Goal: Transaction & Acquisition: Book appointment/travel/reservation

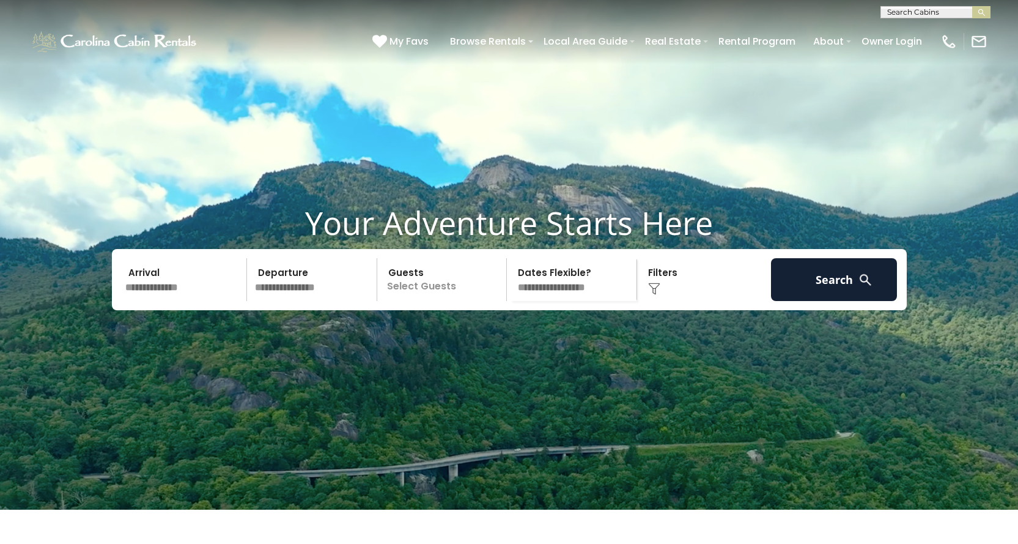
click at [147, 301] on input "text" at bounding box center [184, 279] width 127 height 43
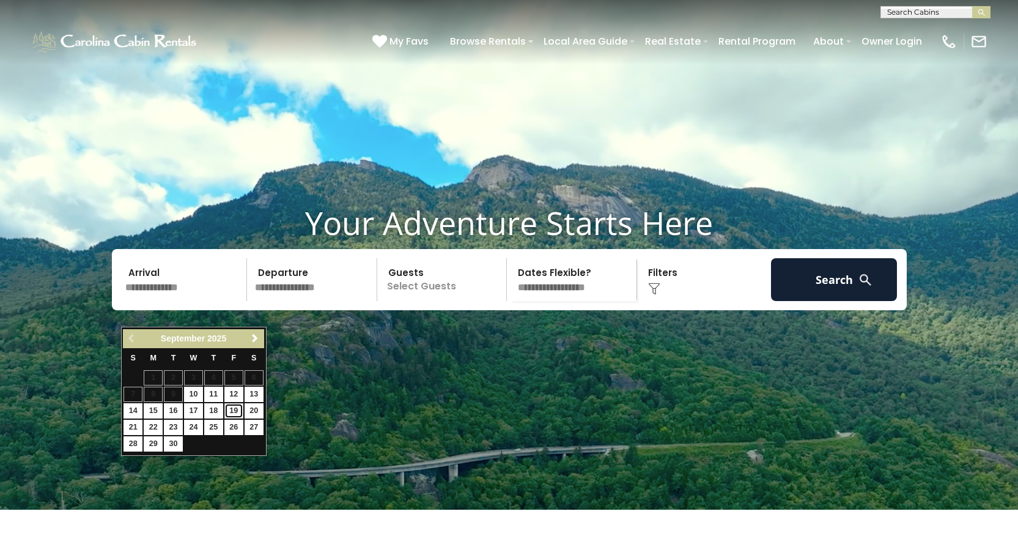
click at [231, 410] on link "19" at bounding box center [233, 410] width 19 height 15
type input "*******"
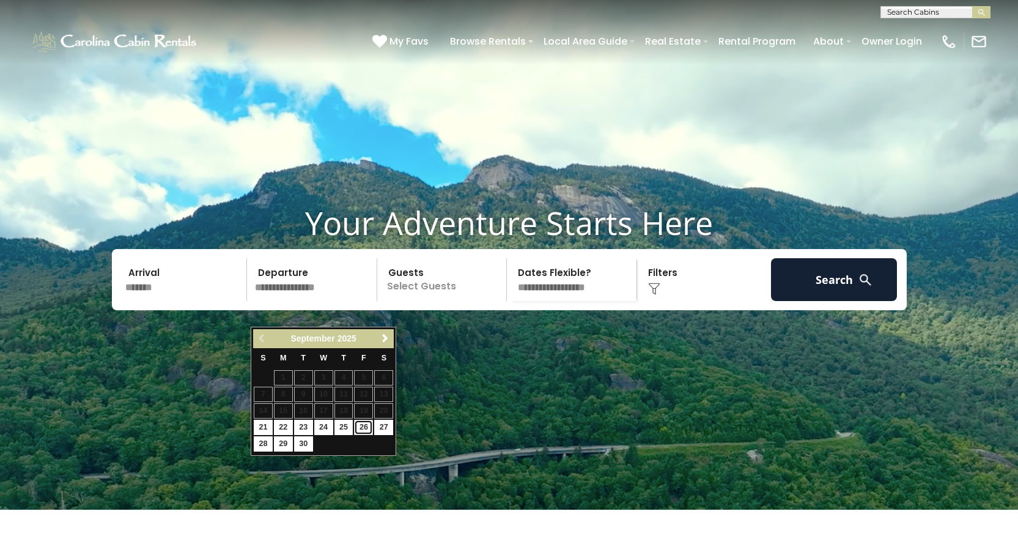
click at [363, 424] on link "26" at bounding box center [363, 426] width 19 height 15
type input "*******"
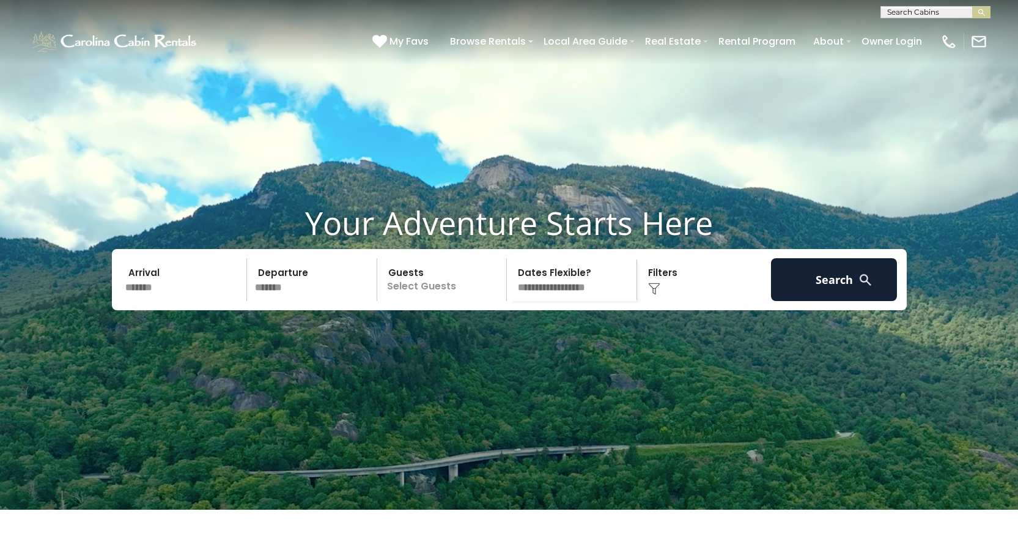
click at [461, 301] on p "Select Guests" at bounding box center [444, 279] width 126 height 43
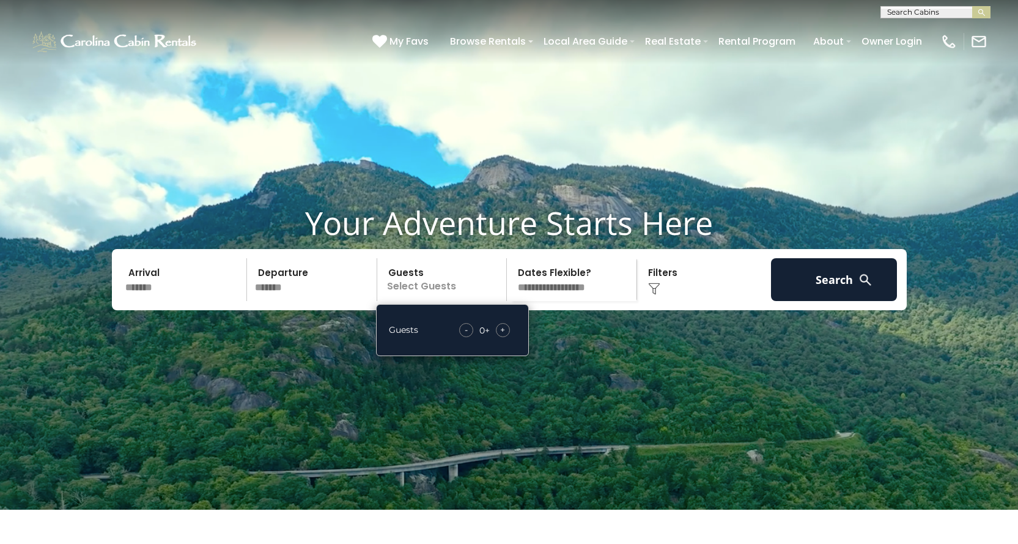
click at [504, 336] on span "+" at bounding box center [502, 329] width 5 height 12
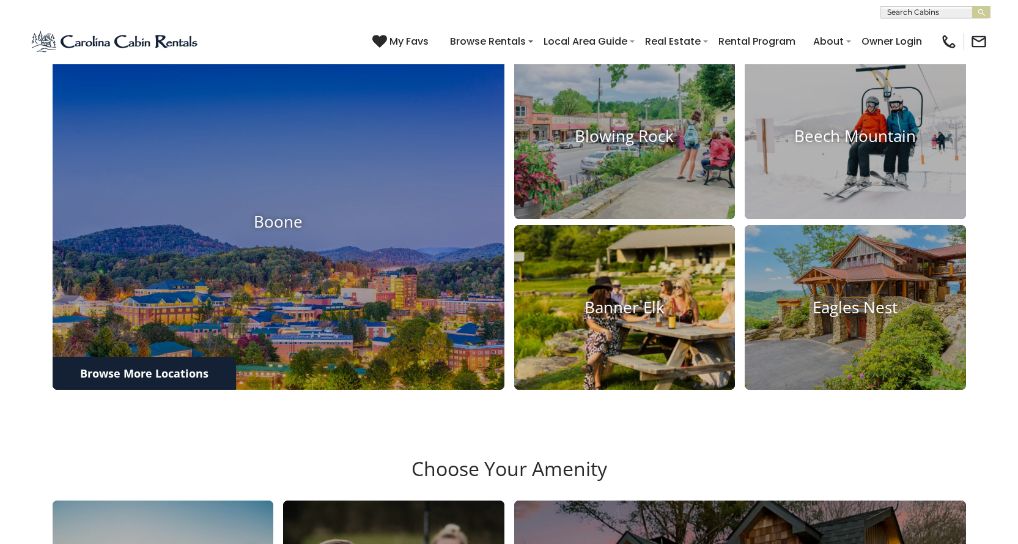
scroll to position [550, 0]
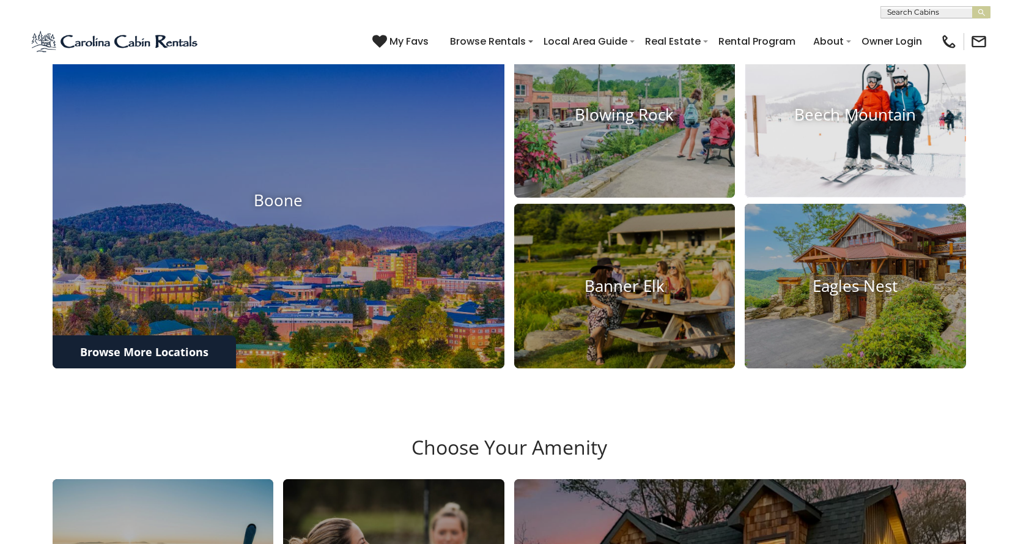
click at [814, 199] on img at bounding box center [855, 115] width 243 height 182
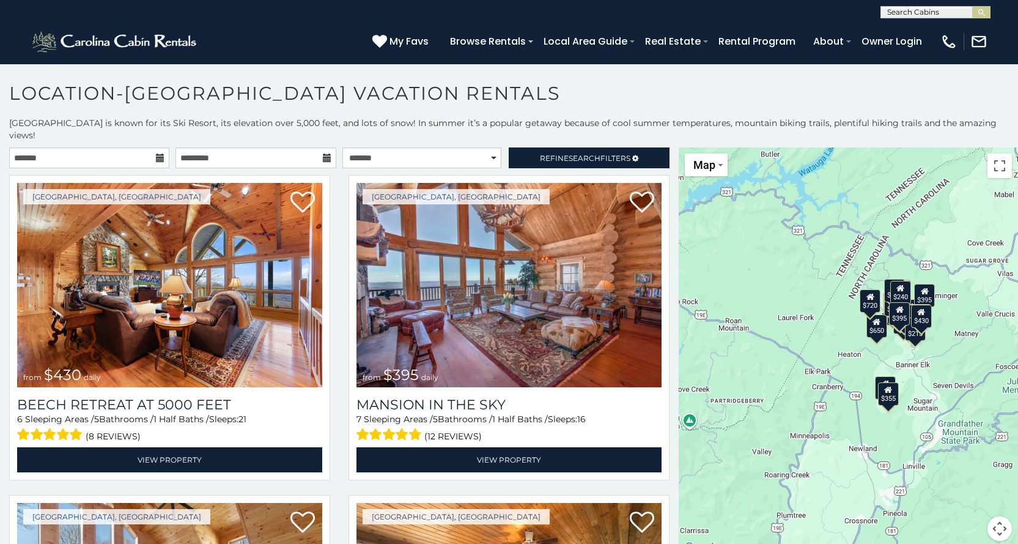
click at [160, 153] on icon at bounding box center [160, 157] width 9 height 9
click at [24, 147] on input "text" at bounding box center [89, 157] width 160 height 21
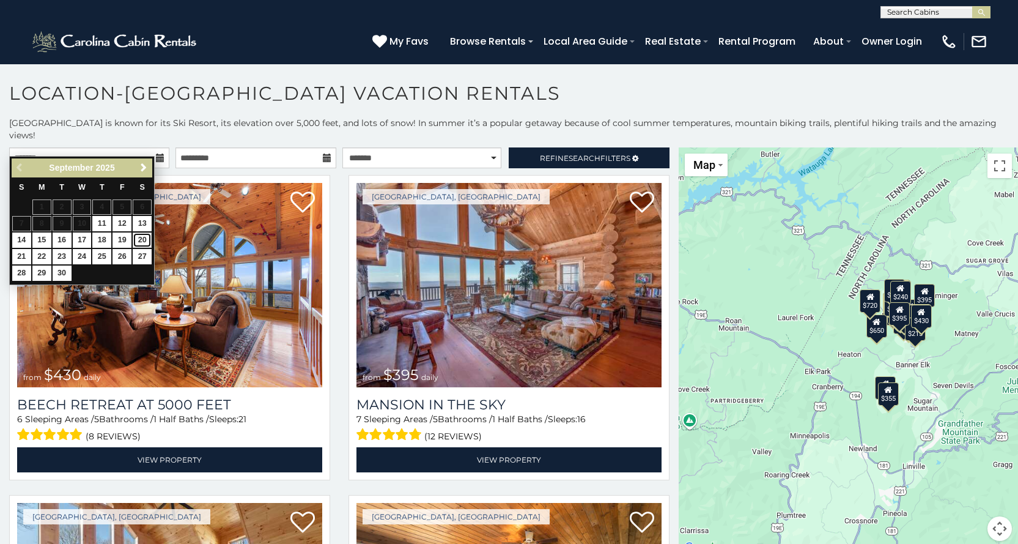
click at [143, 237] on link "20" at bounding box center [142, 239] width 19 height 15
type input "**********"
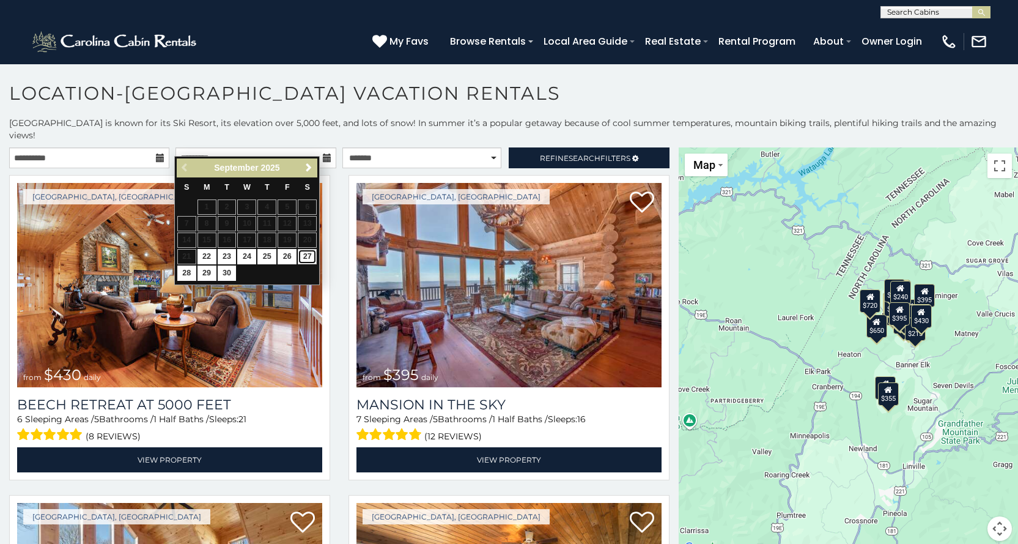
click at [311, 257] on link "27" at bounding box center [307, 256] width 19 height 15
type input "**********"
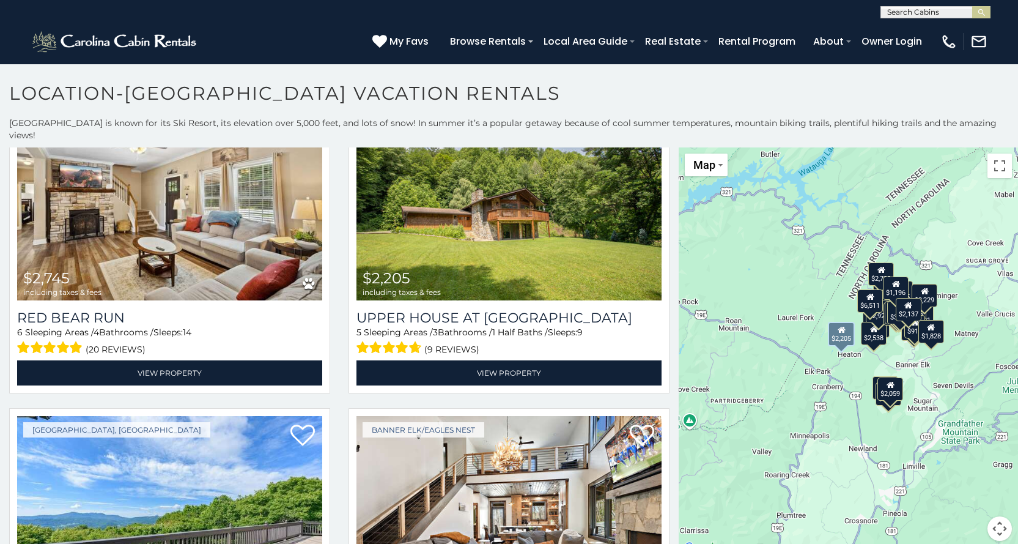
scroll to position [3791, 0]
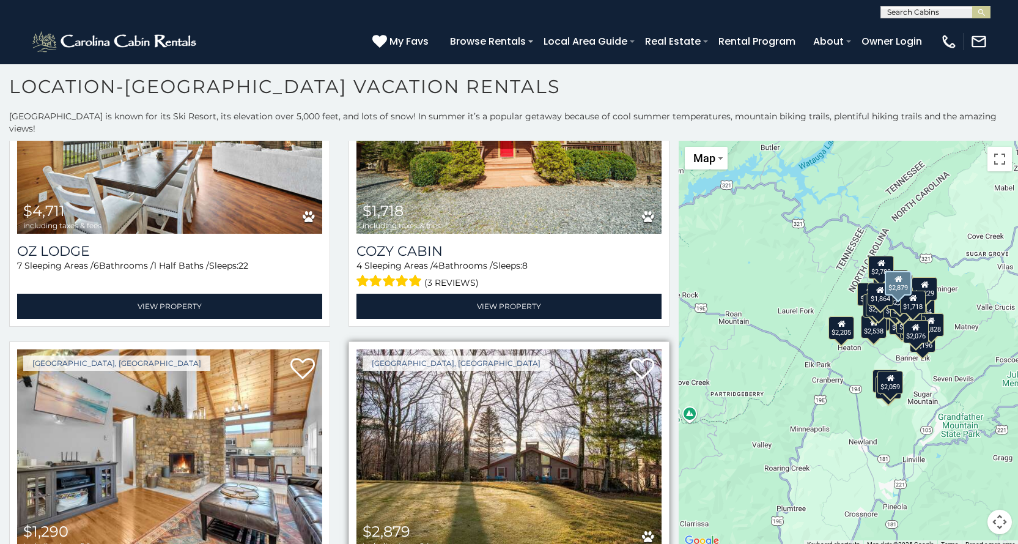
scroll to position [7570, 0]
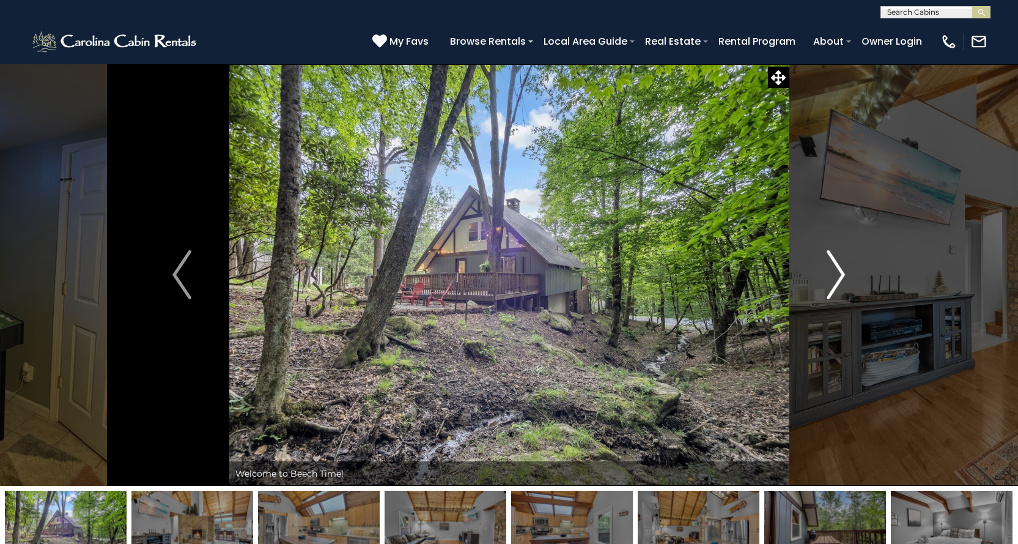
click at [831, 286] on img "Next" at bounding box center [836, 274] width 18 height 49
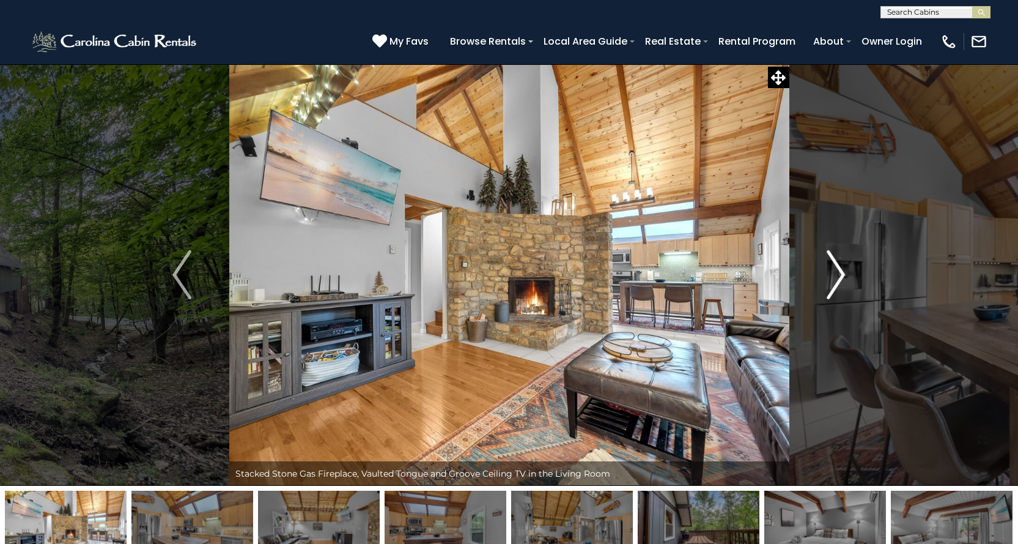
click at [831, 286] on img "Next" at bounding box center [836, 274] width 18 height 49
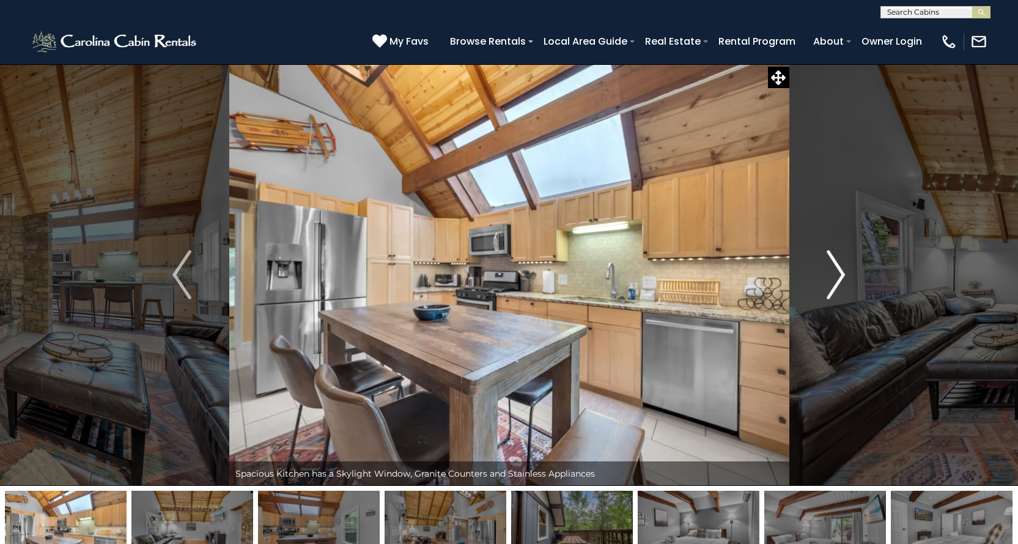
click at [831, 286] on img "Next" at bounding box center [836, 274] width 18 height 49
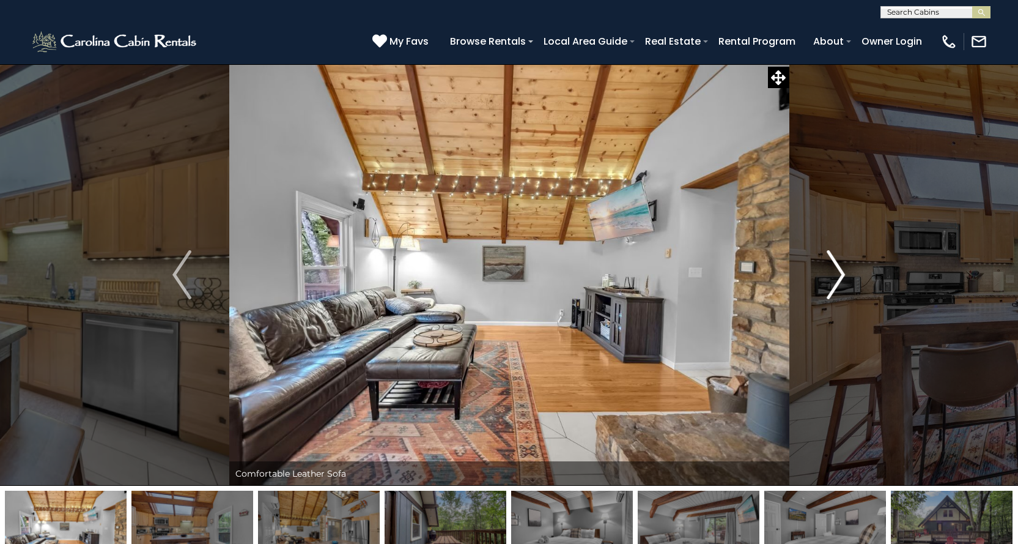
click at [831, 286] on img "Next" at bounding box center [836, 274] width 18 height 49
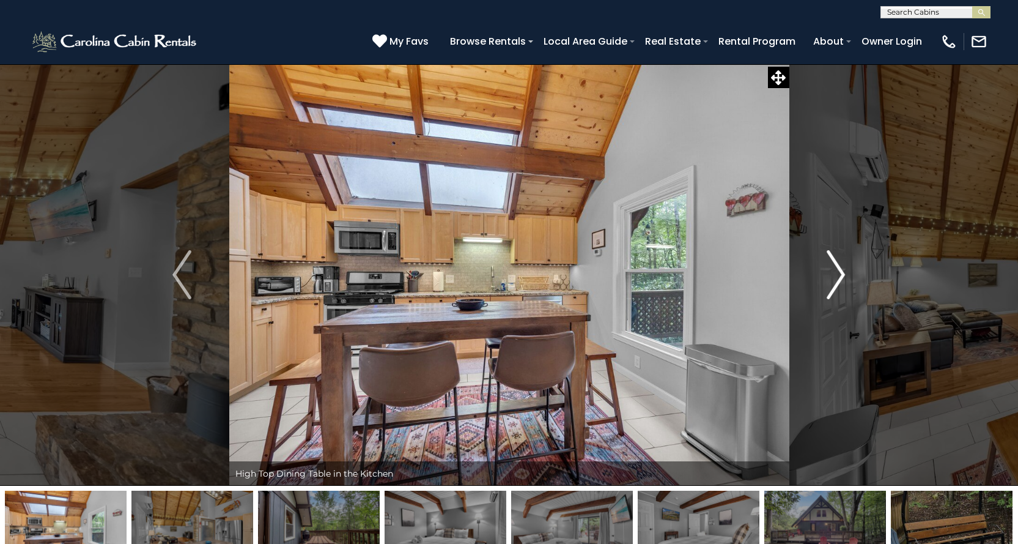
click at [831, 286] on img "Next" at bounding box center [836, 274] width 18 height 49
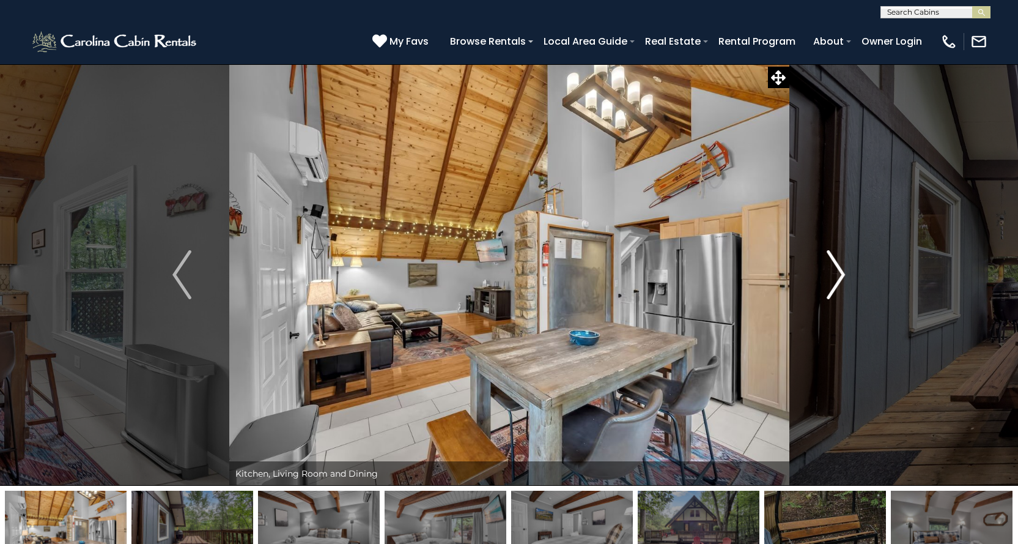
click at [831, 286] on img "Next" at bounding box center [836, 274] width 18 height 49
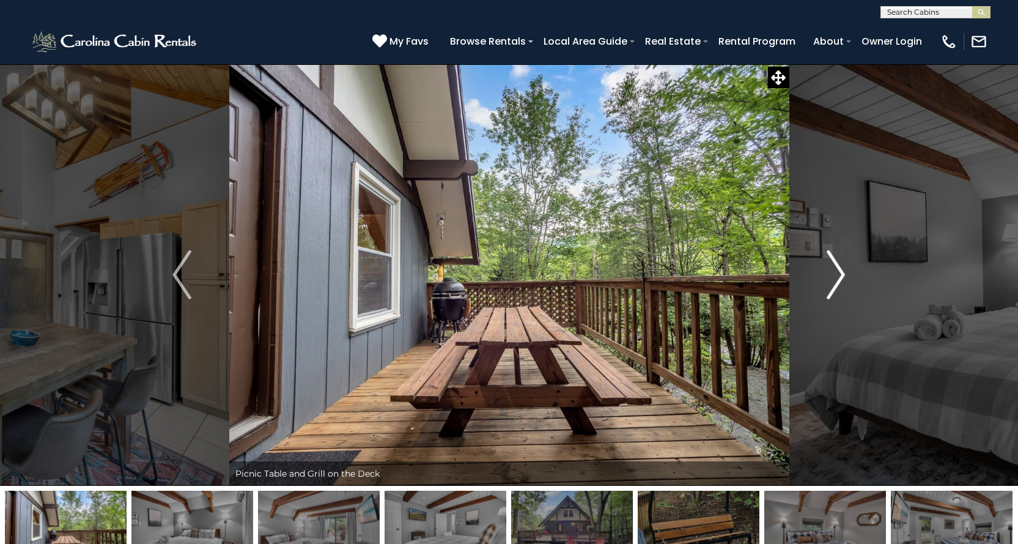
click at [831, 286] on img "Next" at bounding box center [836, 274] width 18 height 49
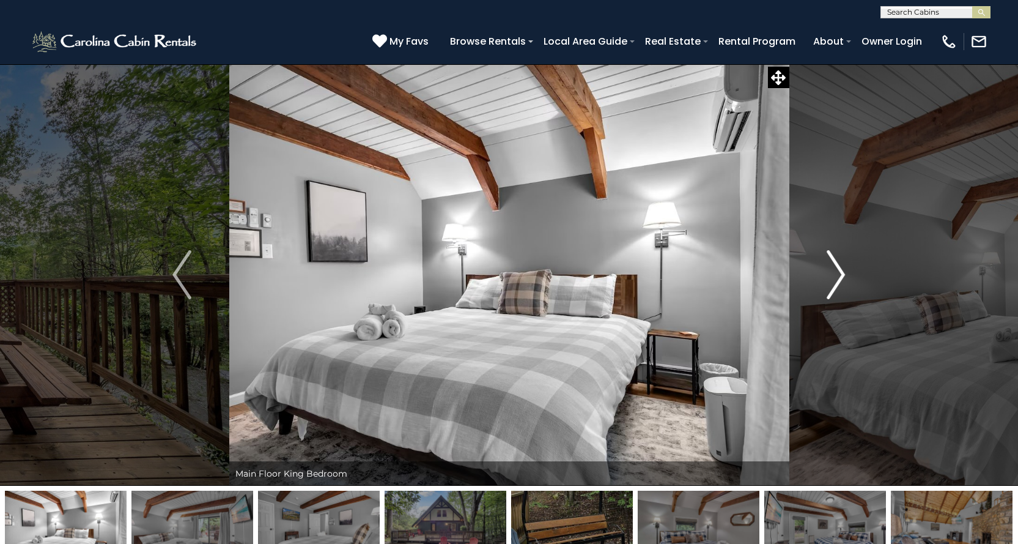
click at [831, 286] on img "Next" at bounding box center [836, 274] width 18 height 49
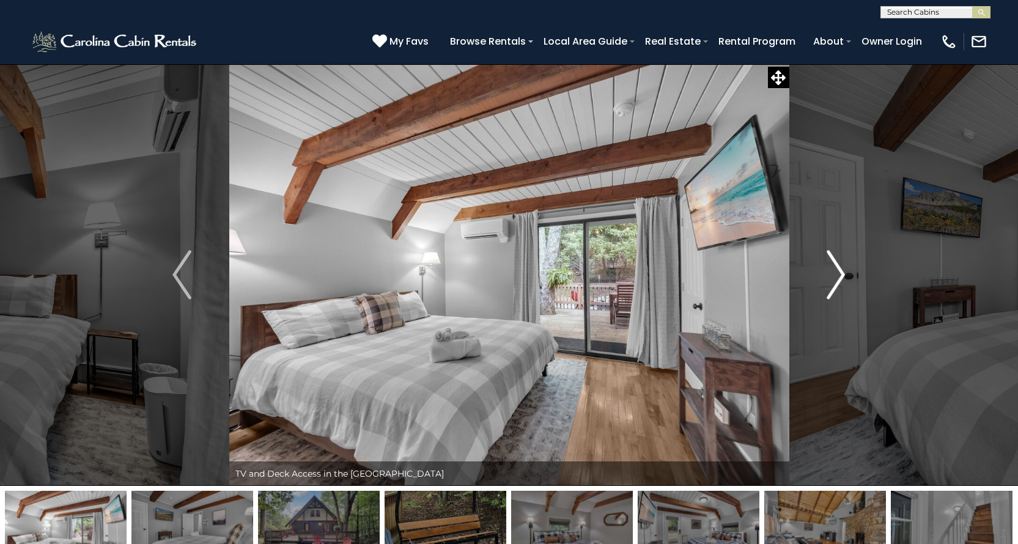
click at [831, 286] on img "Next" at bounding box center [836, 274] width 18 height 49
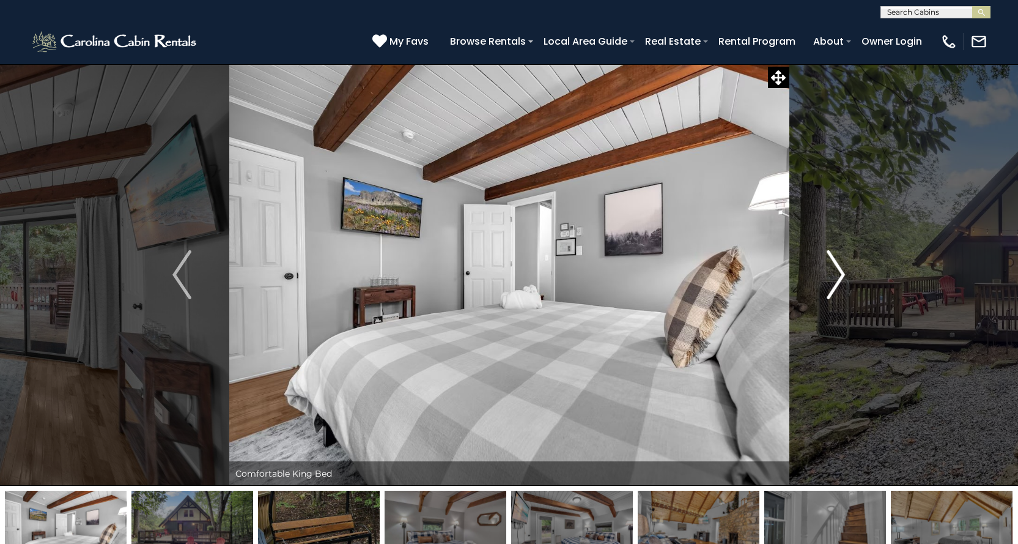
click at [831, 286] on img "Next" at bounding box center [836, 274] width 18 height 49
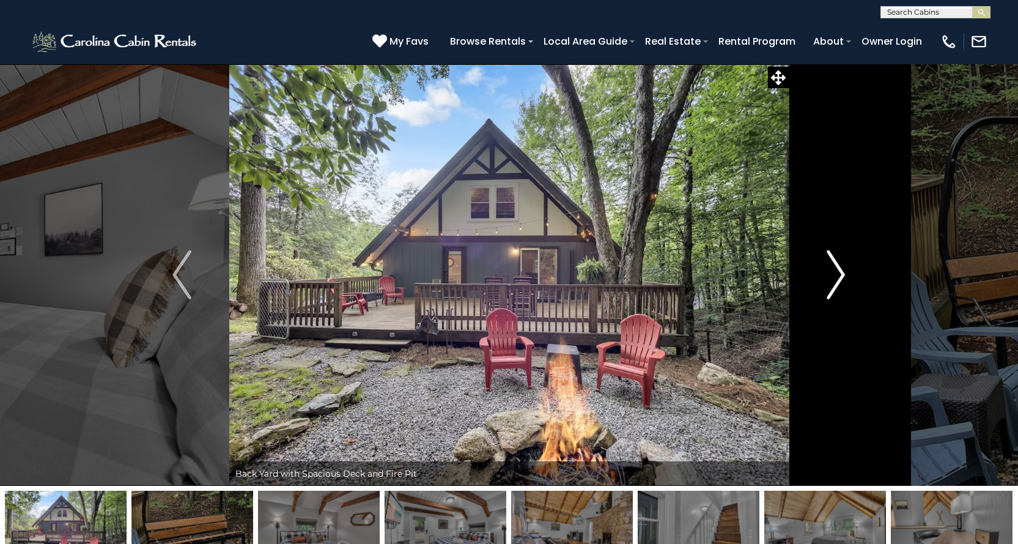
click at [831, 286] on img "Next" at bounding box center [836, 274] width 18 height 49
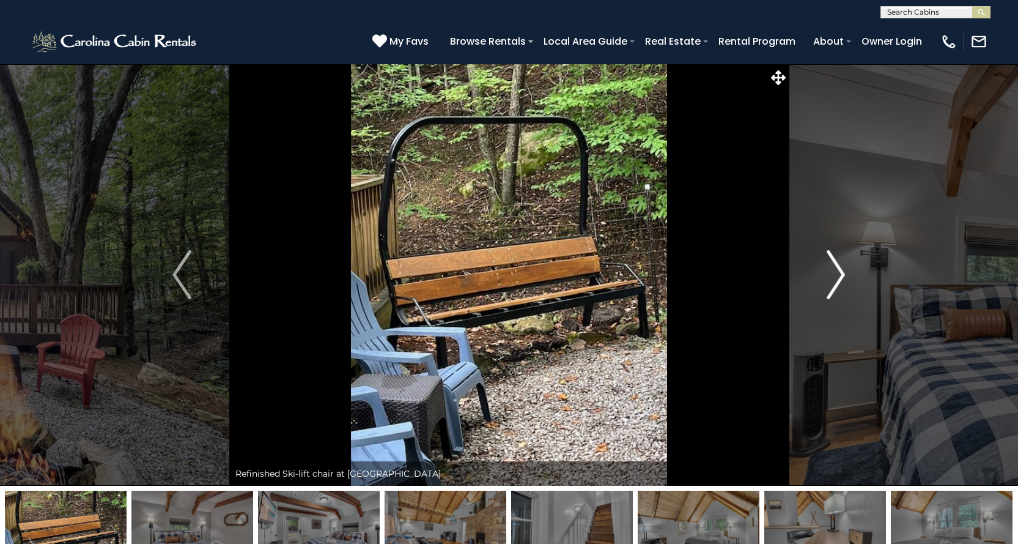
click at [831, 286] on img "Next" at bounding box center [836, 274] width 18 height 49
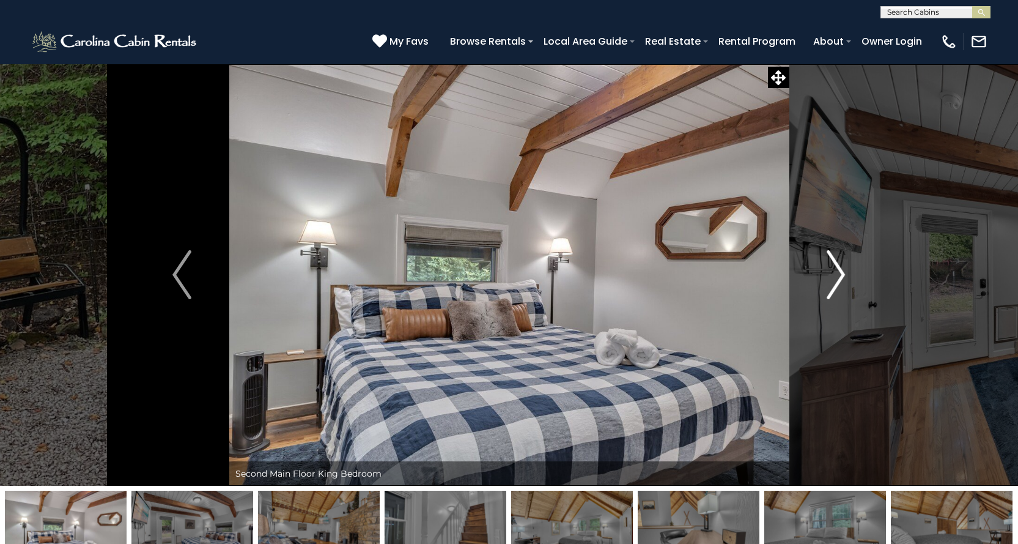
click at [831, 286] on img "Next" at bounding box center [836, 274] width 18 height 49
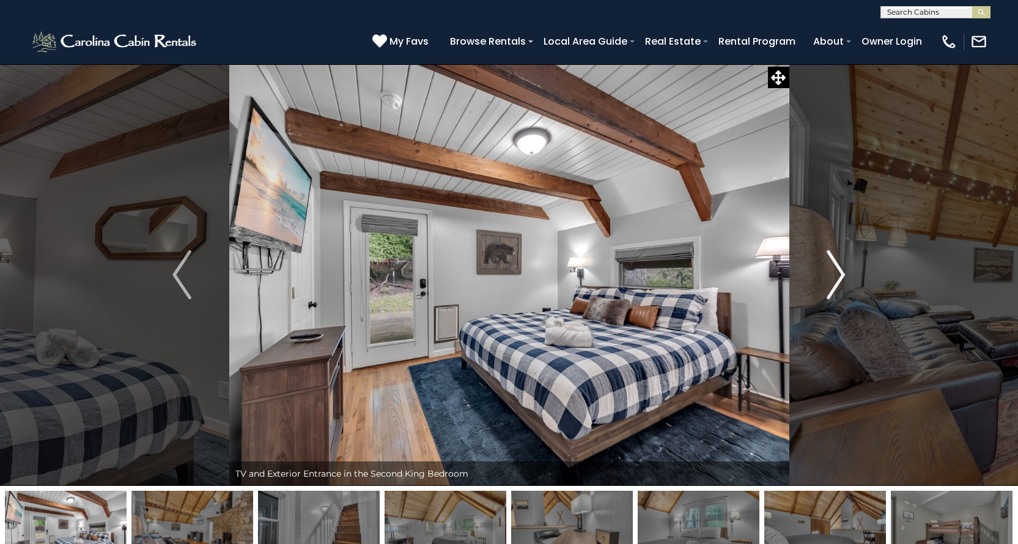
click at [831, 286] on img "Next" at bounding box center [836, 274] width 18 height 49
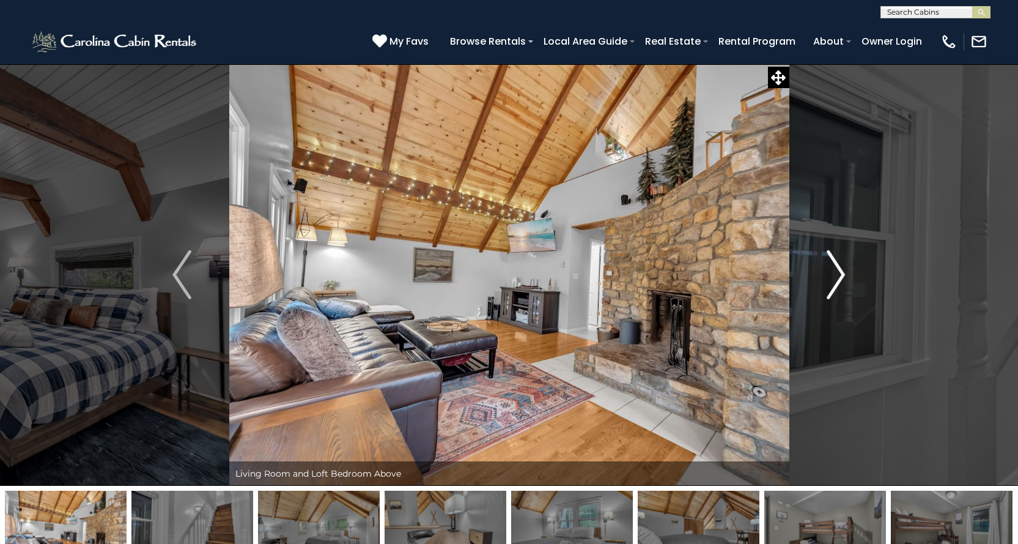
click at [831, 286] on img "Next" at bounding box center [836, 274] width 18 height 49
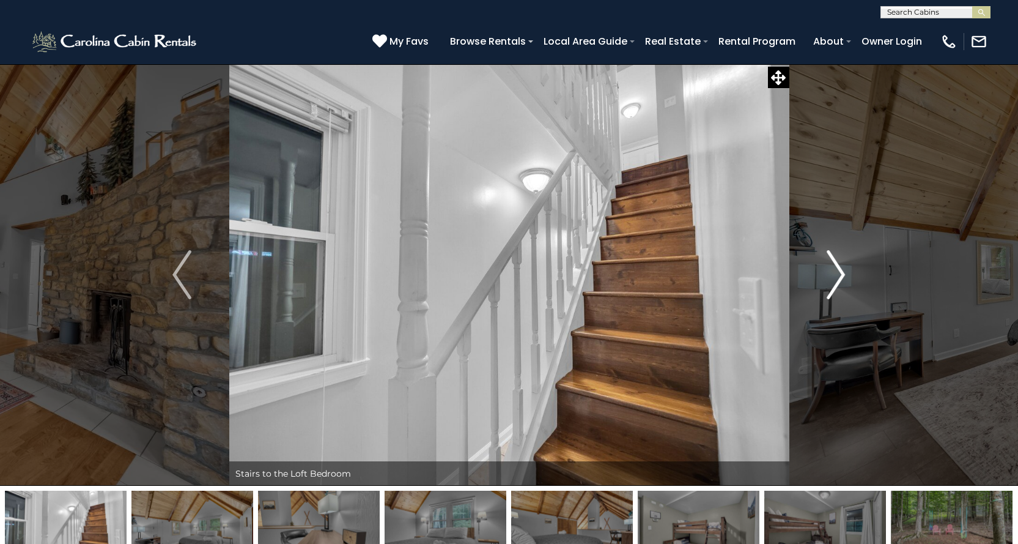
click at [831, 286] on img "Next" at bounding box center [836, 274] width 18 height 49
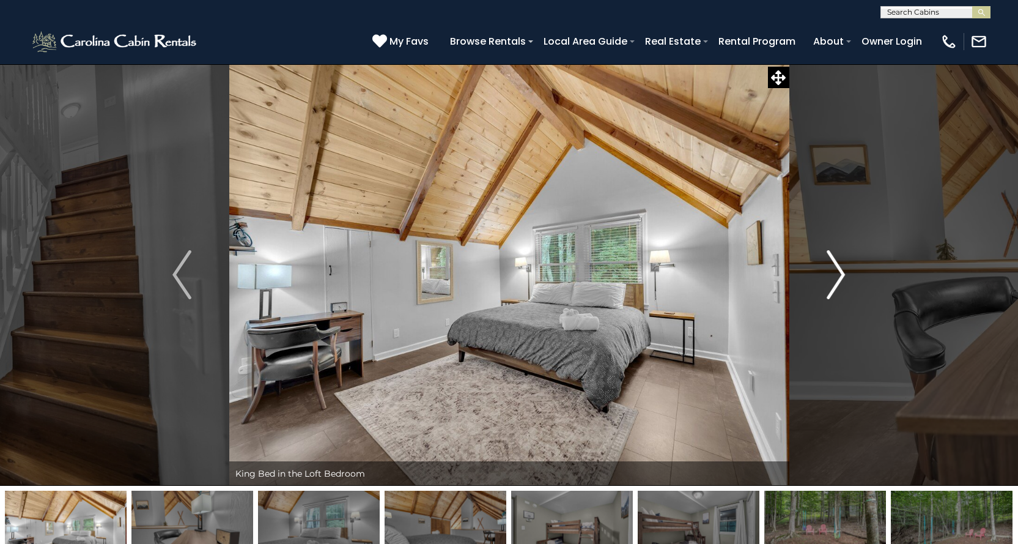
click at [831, 286] on img "Next" at bounding box center [836, 274] width 18 height 49
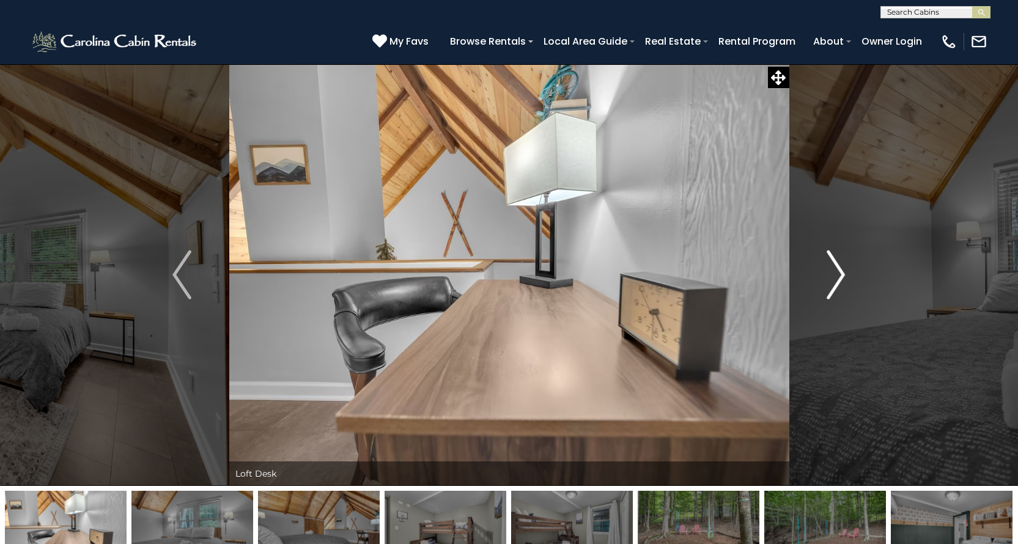
click at [831, 286] on img "Next" at bounding box center [836, 274] width 18 height 49
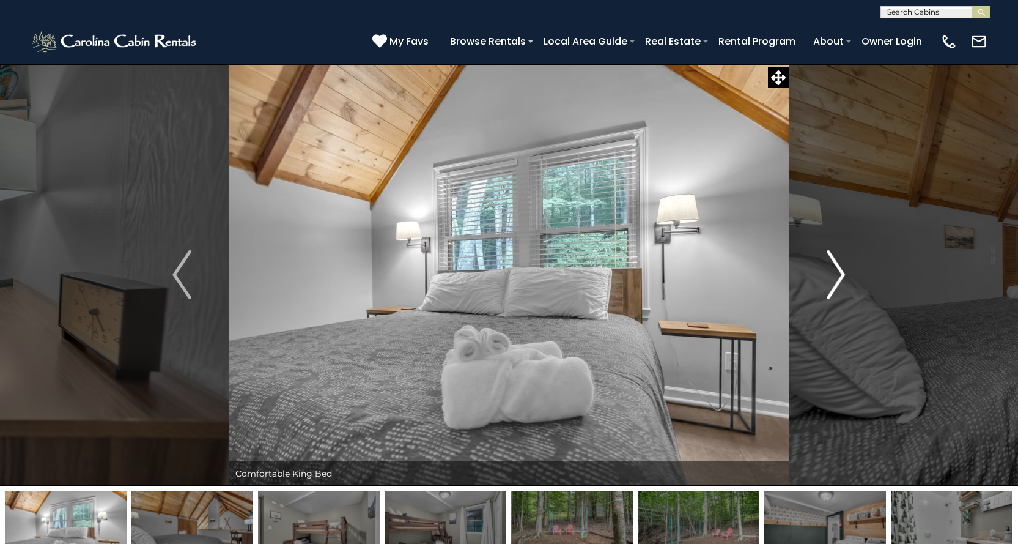
click at [831, 286] on img "Next" at bounding box center [836, 274] width 18 height 49
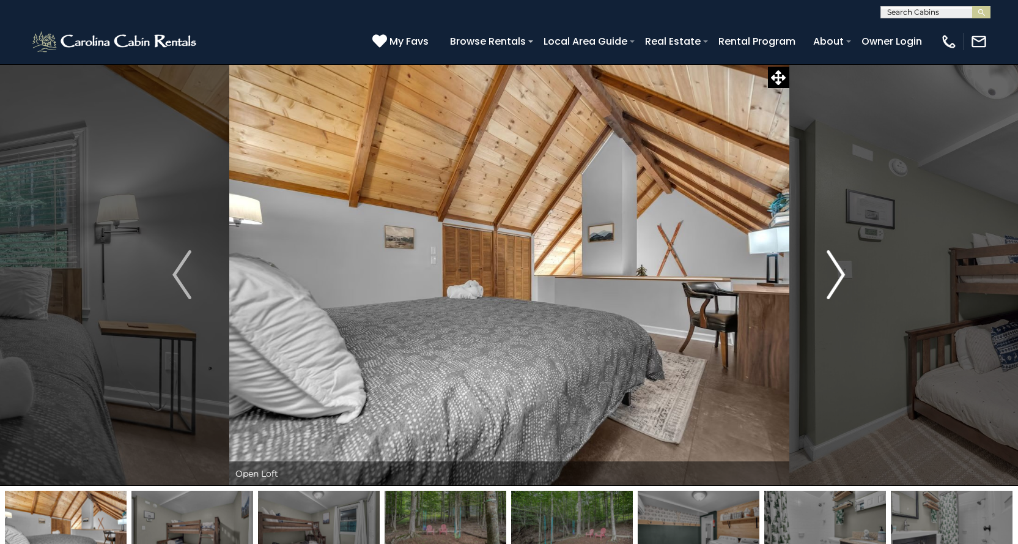
click at [836, 286] on img "Next" at bounding box center [836, 274] width 18 height 49
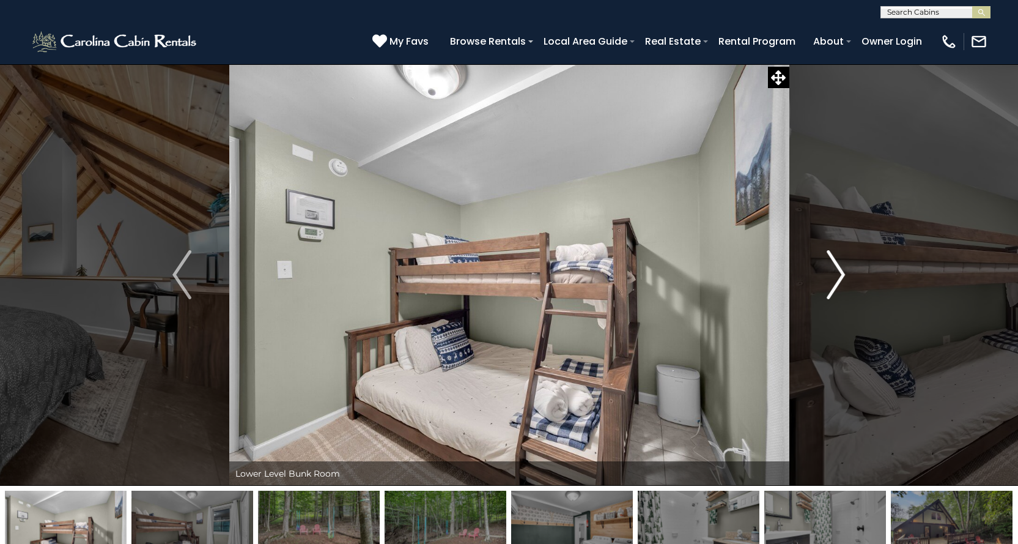
click at [836, 286] on img "Next" at bounding box center [836, 274] width 18 height 49
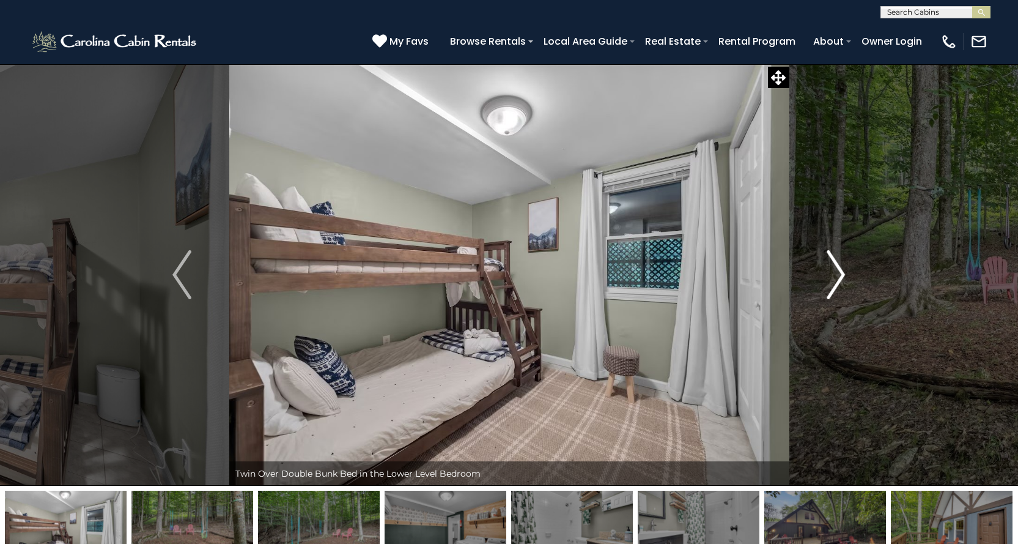
click at [836, 286] on img "Next" at bounding box center [836, 274] width 18 height 49
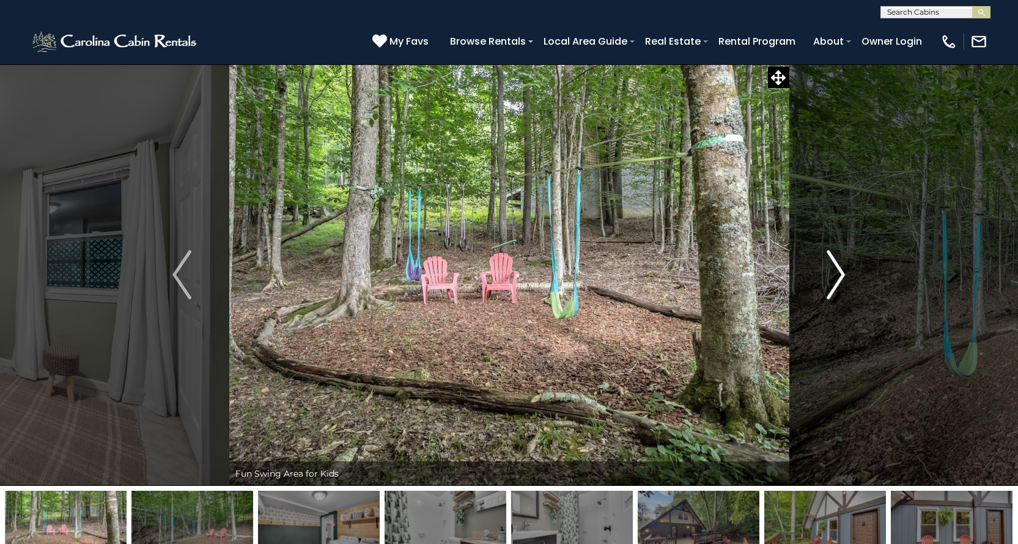
click at [835, 287] on img "Next" at bounding box center [836, 274] width 18 height 49
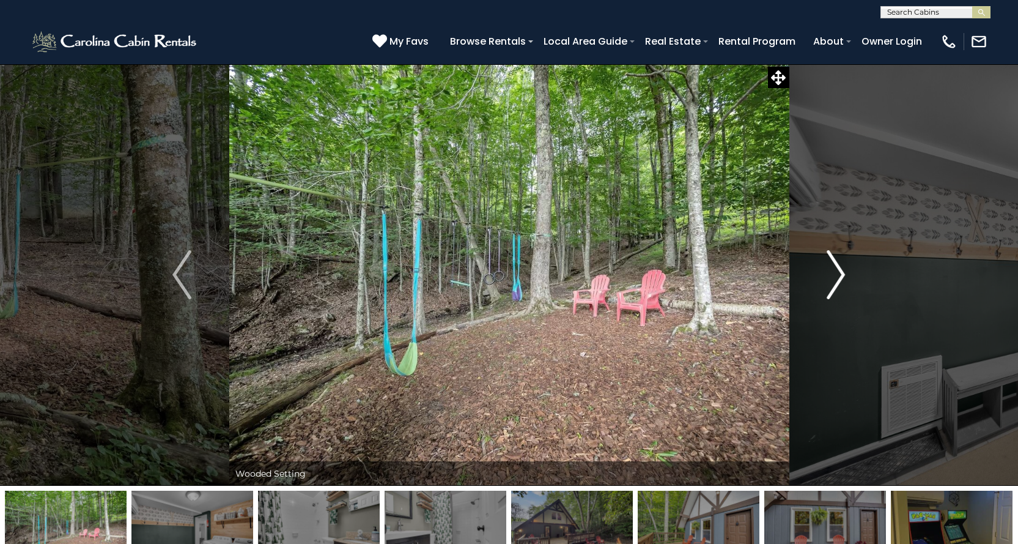
click at [835, 287] on img "Next" at bounding box center [836, 274] width 18 height 49
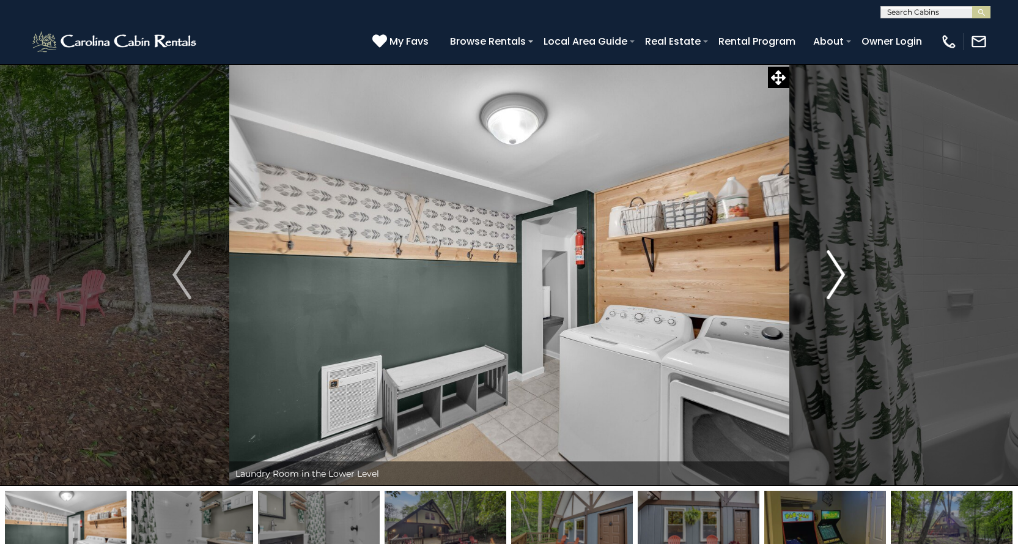
click at [835, 287] on img "Next" at bounding box center [836, 274] width 18 height 49
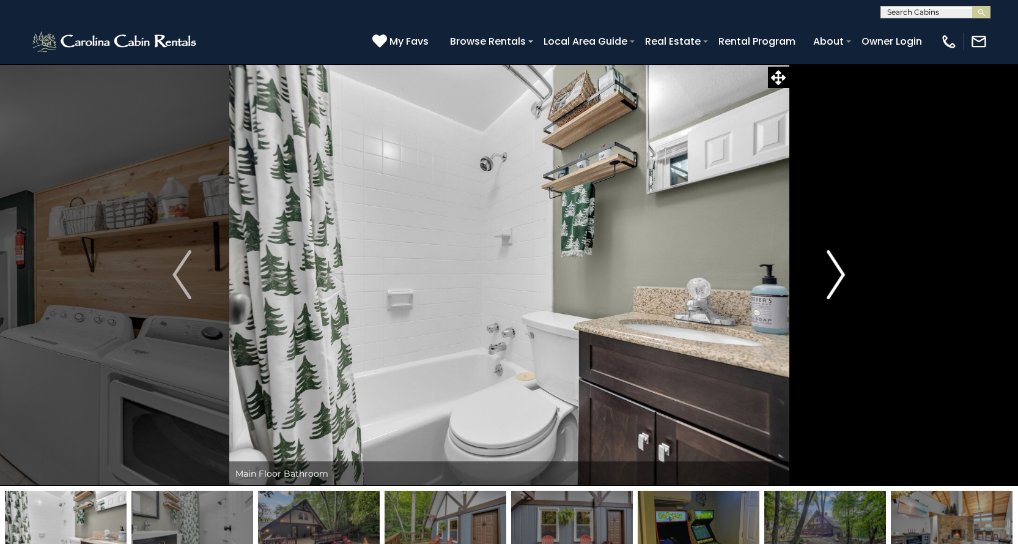
click at [835, 287] on img "Next" at bounding box center [836, 274] width 18 height 49
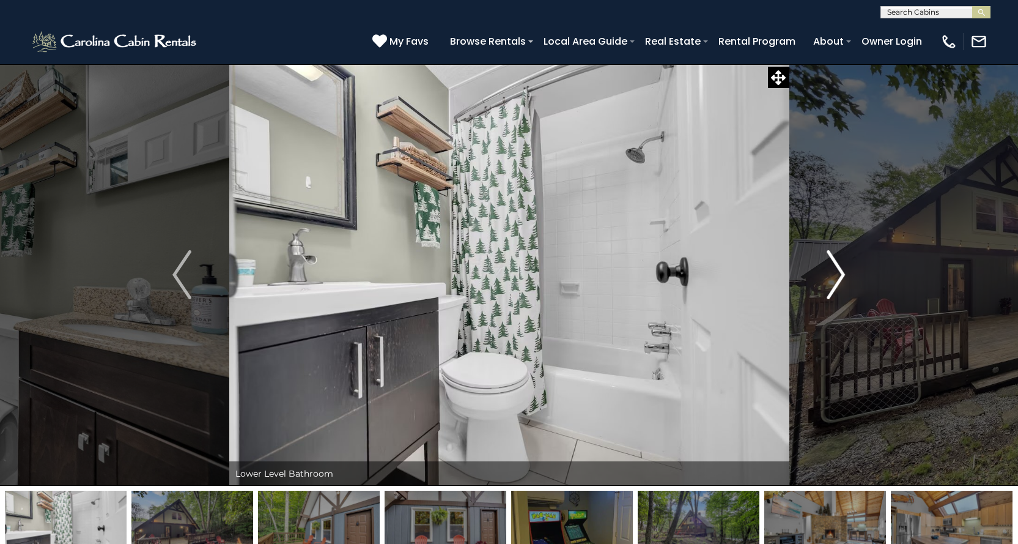
click at [835, 287] on img "Next" at bounding box center [836, 274] width 18 height 49
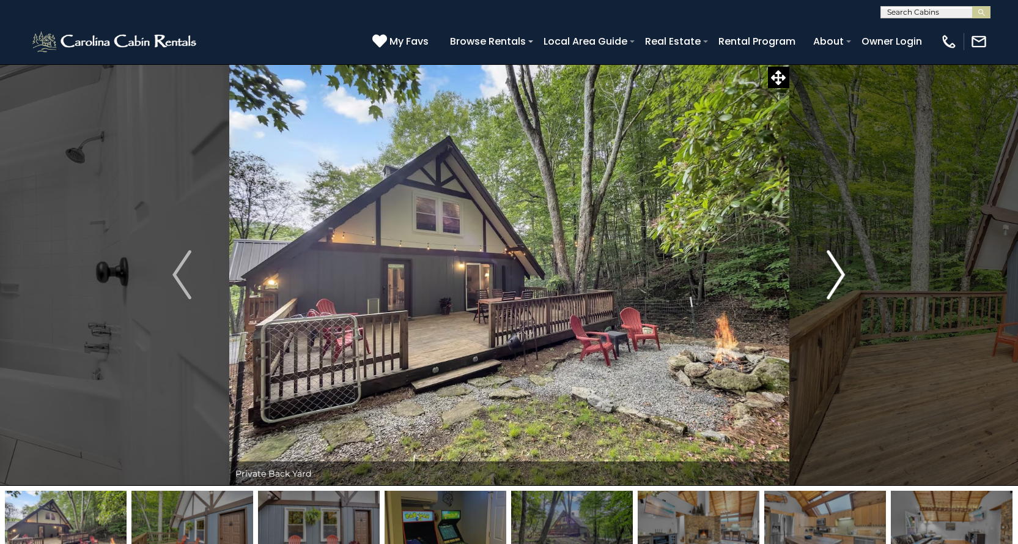
click at [835, 287] on img "Next" at bounding box center [836, 274] width 18 height 49
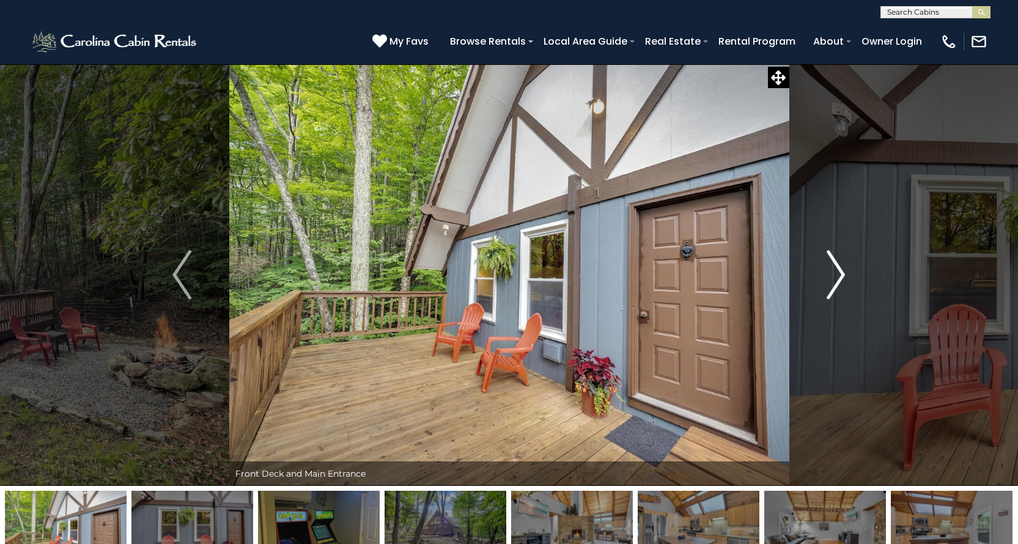
click at [835, 287] on img "Next" at bounding box center [836, 274] width 18 height 49
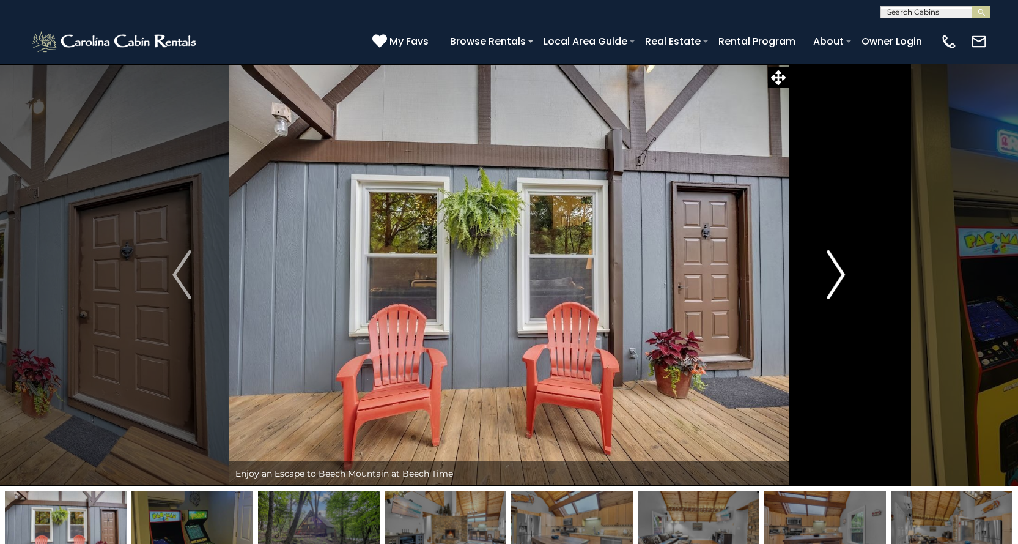
click at [835, 287] on img "Next" at bounding box center [836, 274] width 18 height 49
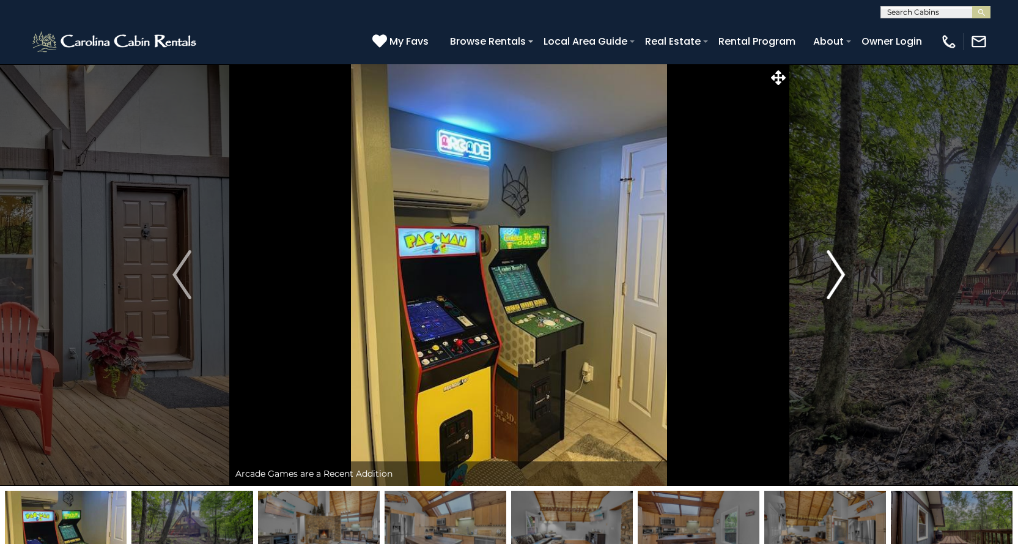
click at [835, 287] on img "Next" at bounding box center [836, 274] width 18 height 49
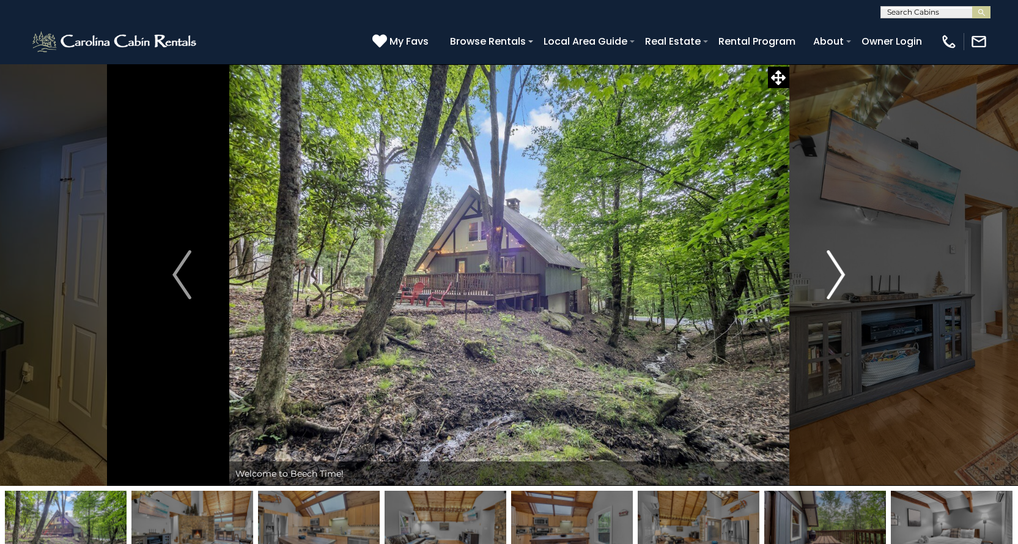
click at [835, 287] on img "Next" at bounding box center [836, 274] width 18 height 49
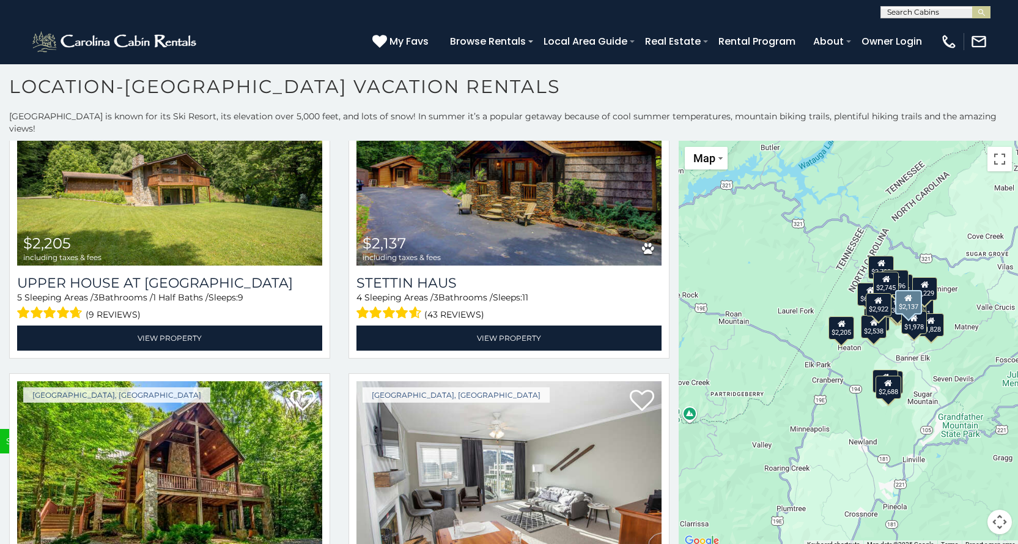
scroll to position [4280, 0]
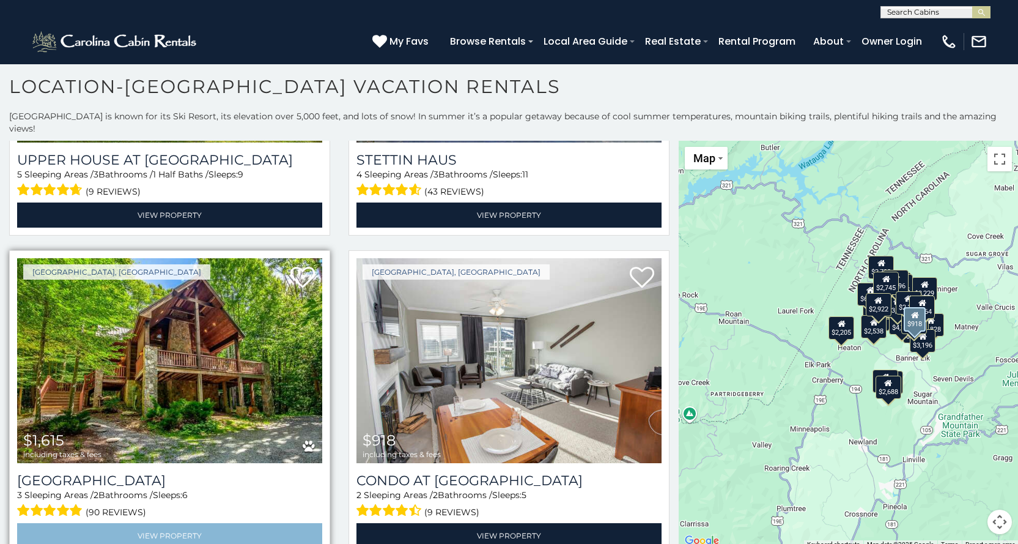
scroll to position [4390, 0]
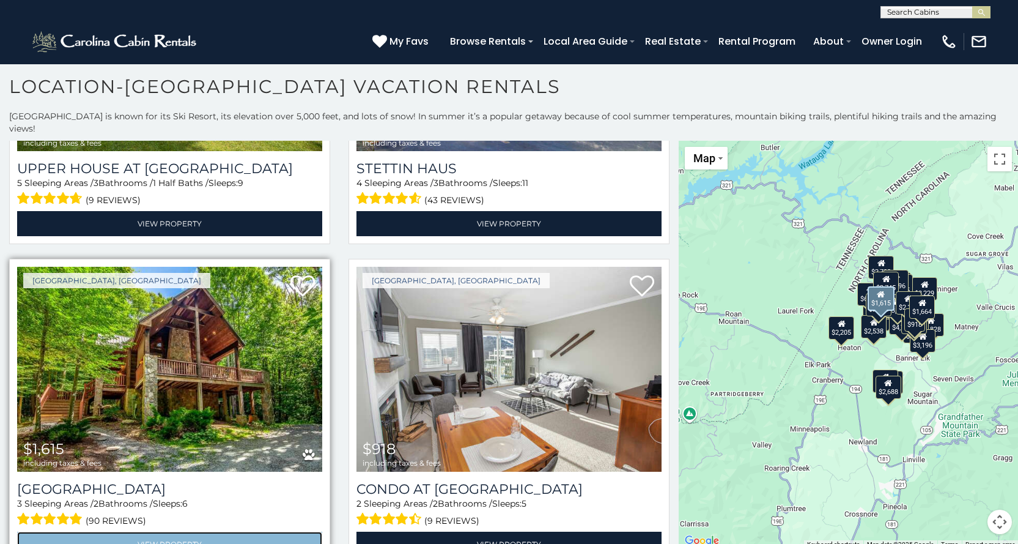
click at [179, 531] on link "View Property" at bounding box center [169, 543] width 305 height 25
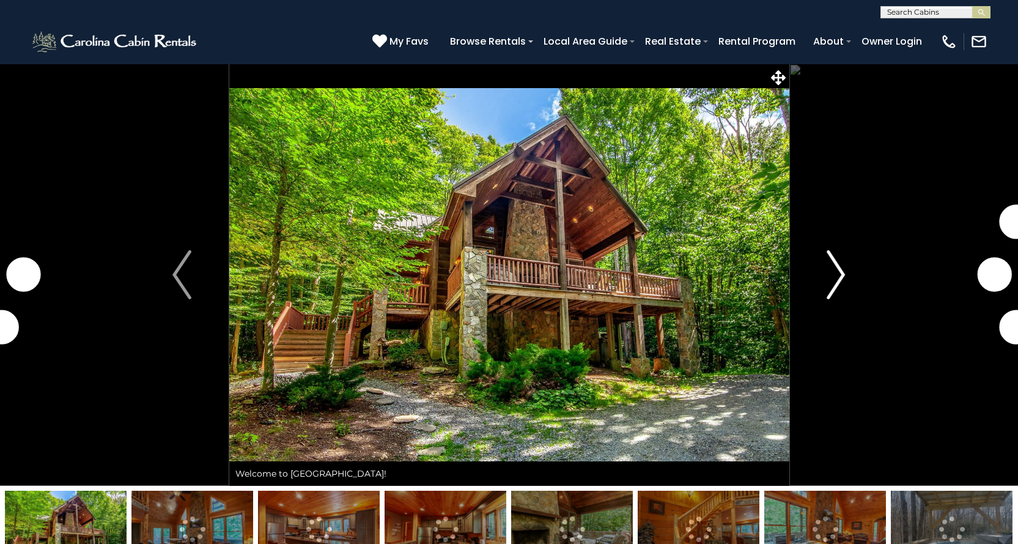
click at [839, 273] on img "Next" at bounding box center [836, 274] width 18 height 49
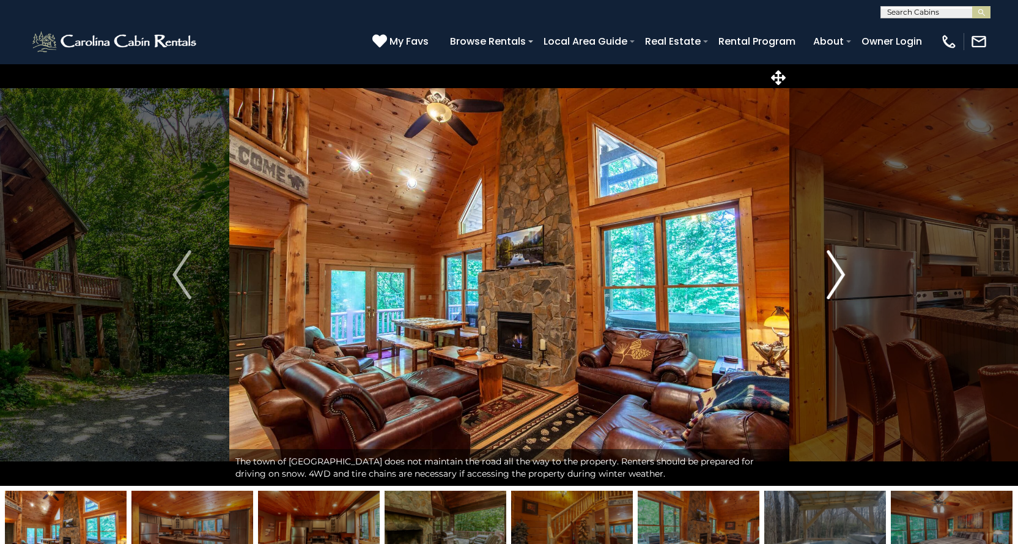
click at [839, 273] on img "Next" at bounding box center [836, 274] width 18 height 49
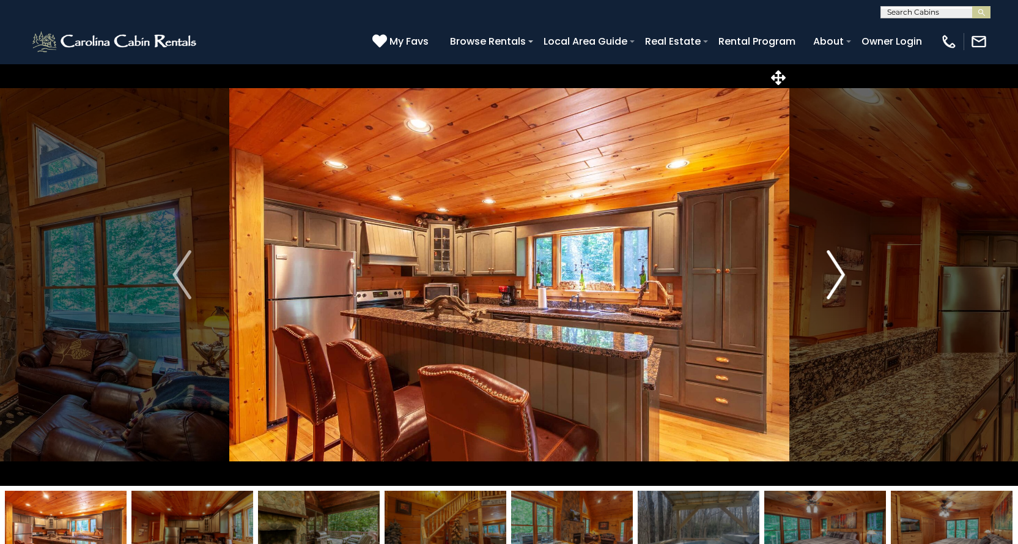
click at [839, 273] on img "Next" at bounding box center [836, 274] width 18 height 49
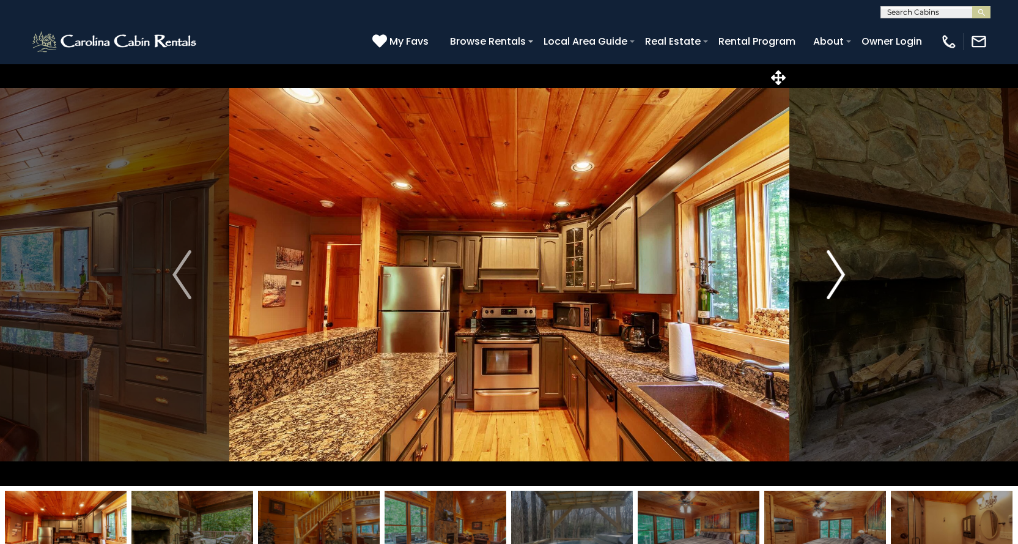
click at [839, 273] on img "Next" at bounding box center [836, 274] width 18 height 49
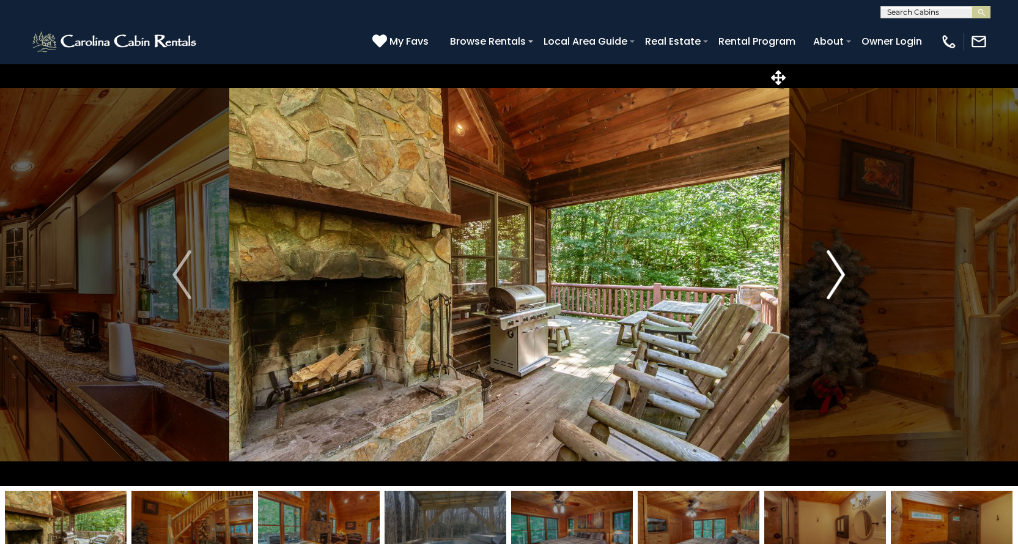
click at [839, 273] on img "Next" at bounding box center [836, 274] width 18 height 49
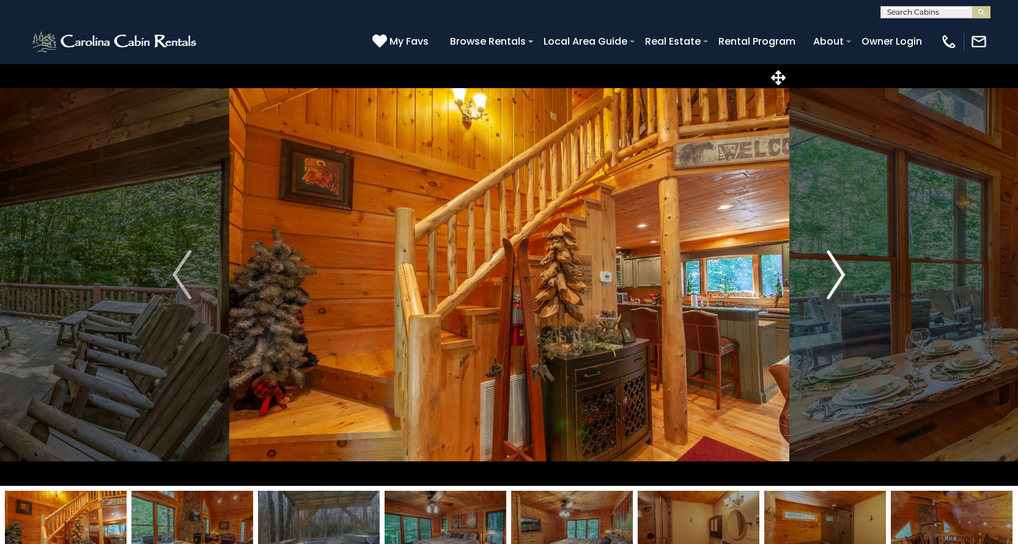
click at [839, 273] on img "Next" at bounding box center [836, 274] width 18 height 49
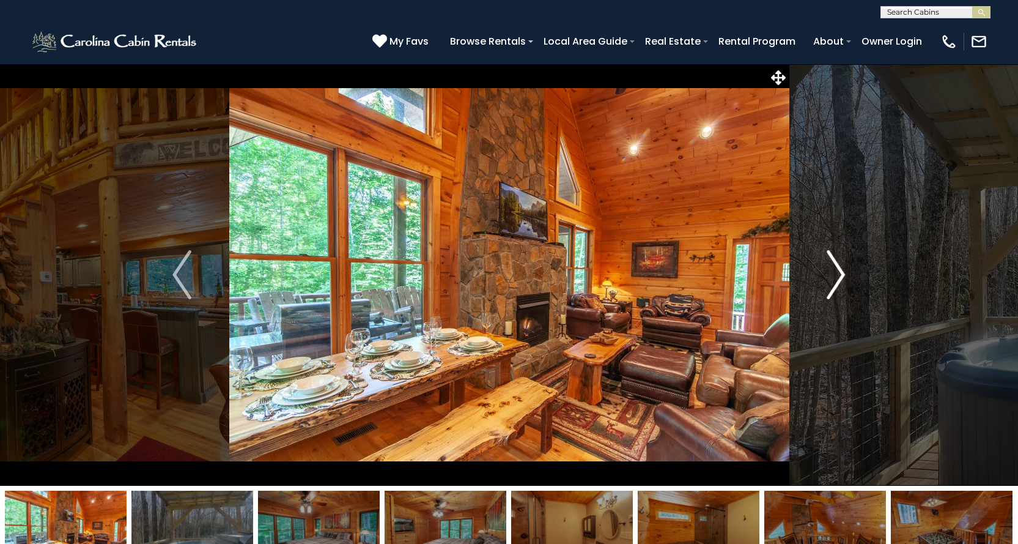
click at [839, 273] on img "Next" at bounding box center [836, 274] width 18 height 49
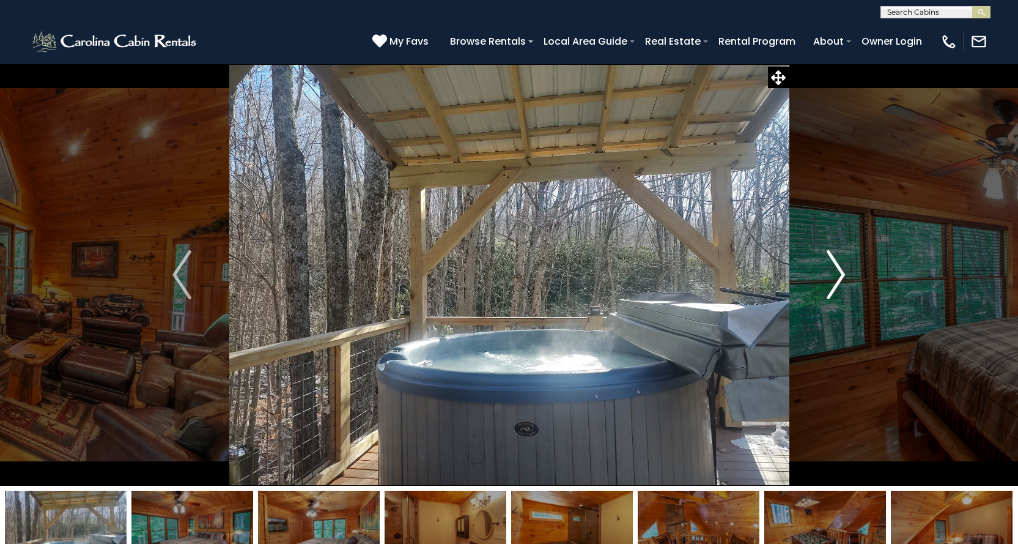
click at [839, 273] on img "Next" at bounding box center [836, 274] width 18 height 49
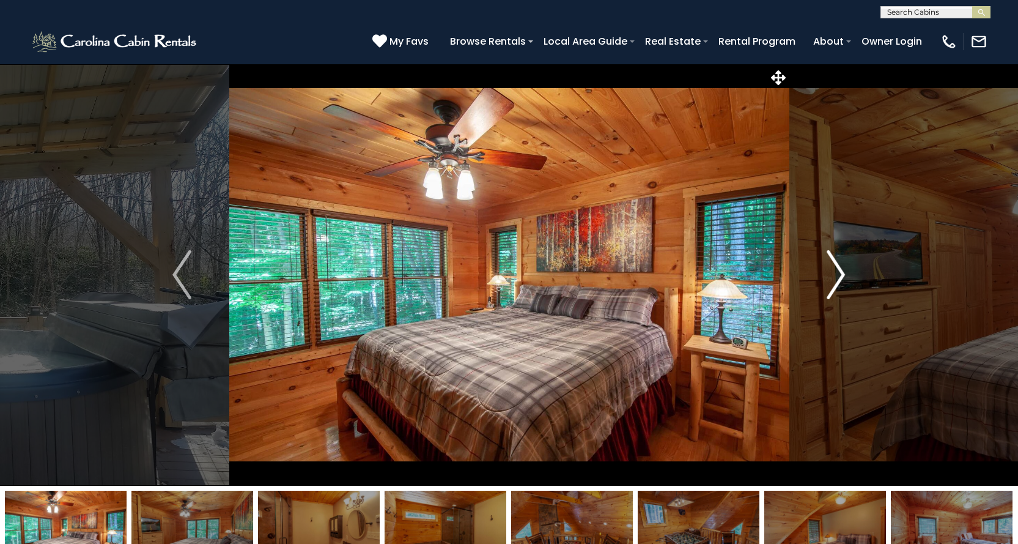
click at [839, 273] on img "Next" at bounding box center [836, 274] width 18 height 49
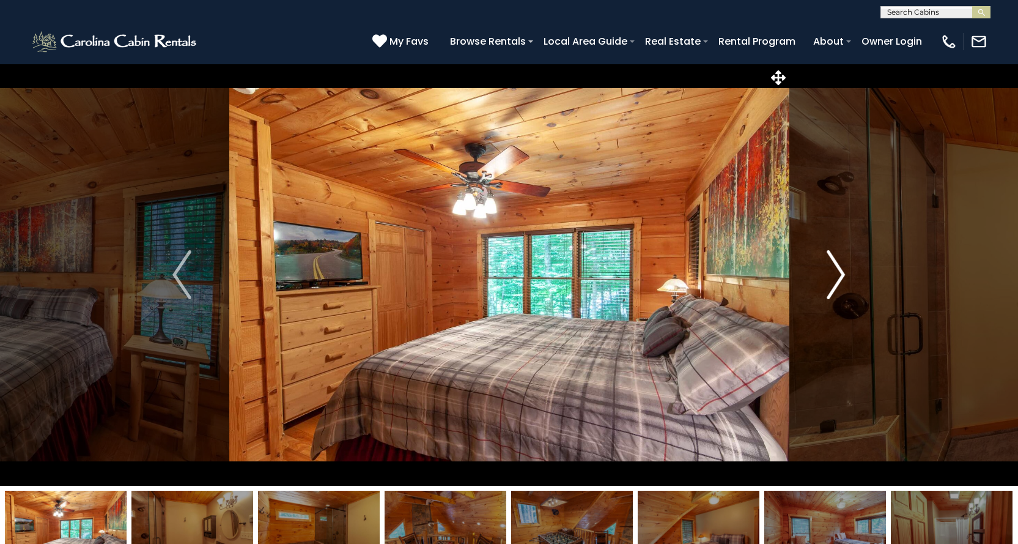
click at [839, 273] on img "Next" at bounding box center [836, 274] width 18 height 49
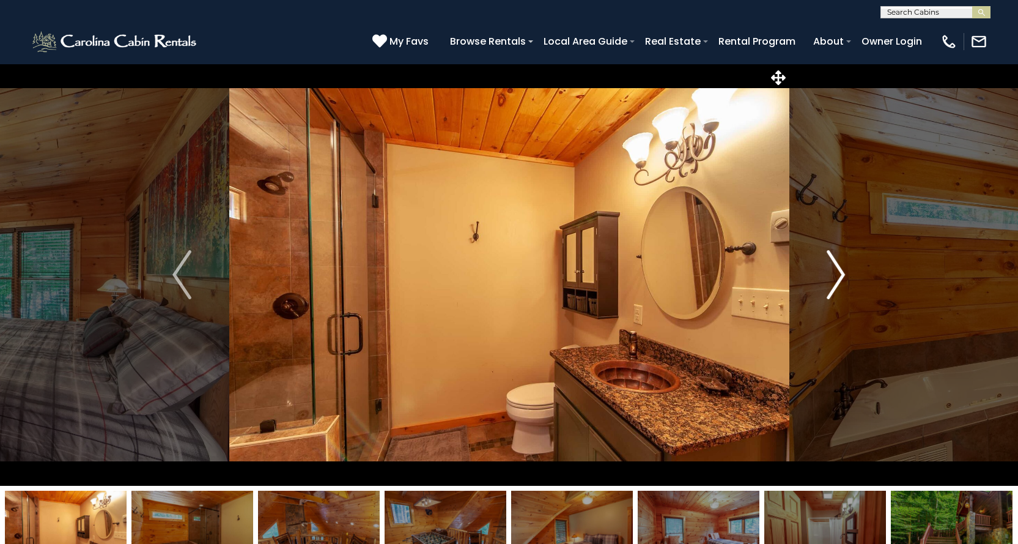
click at [839, 273] on img "Next" at bounding box center [836, 274] width 18 height 49
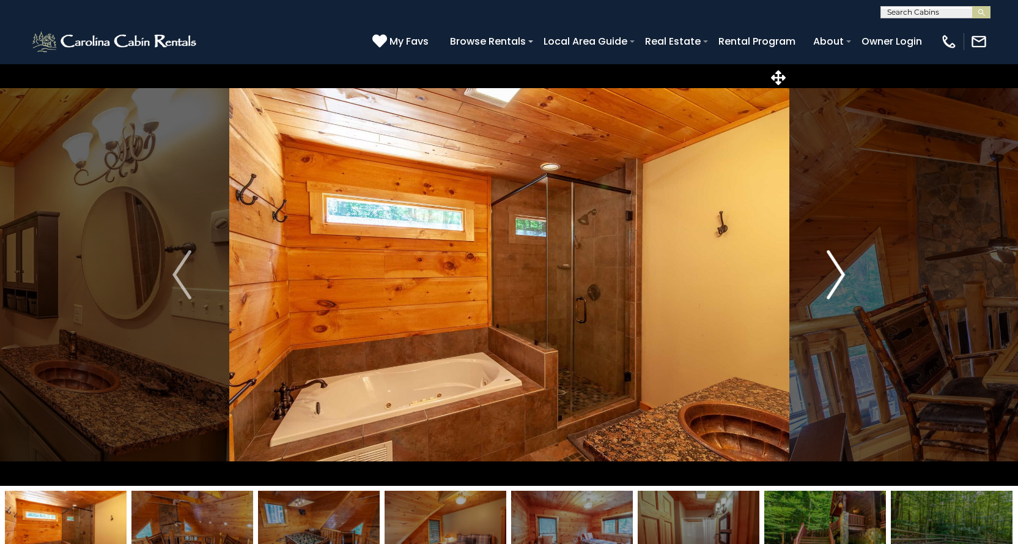
click at [839, 273] on img "Next" at bounding box center [836, 274] width 18 height 49
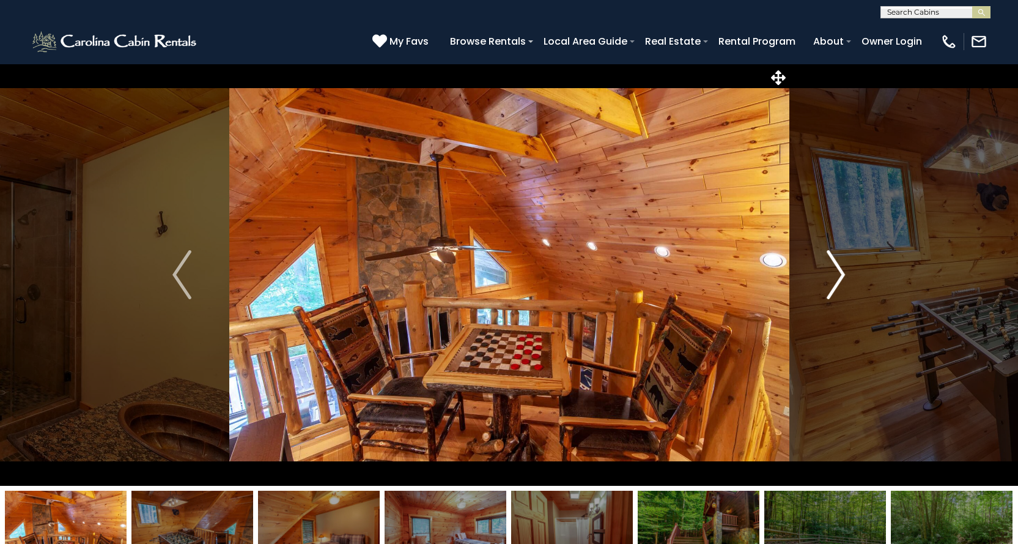
click at [839, 273] on img "Next" at bounding box center [836, 274] width 18 height 49
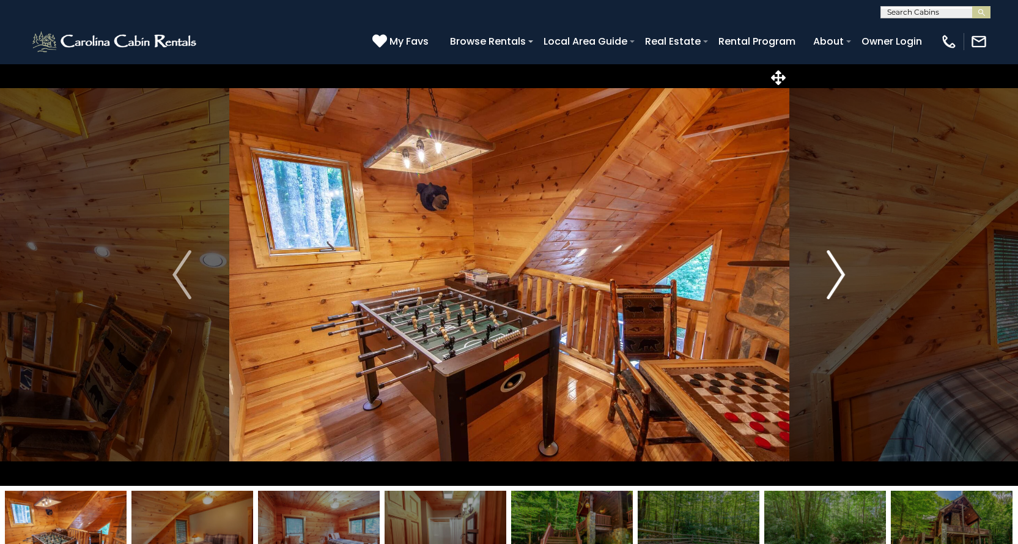
click at [843, 273] on img "Next" at bounding box center [836, 274] width 18 height 49
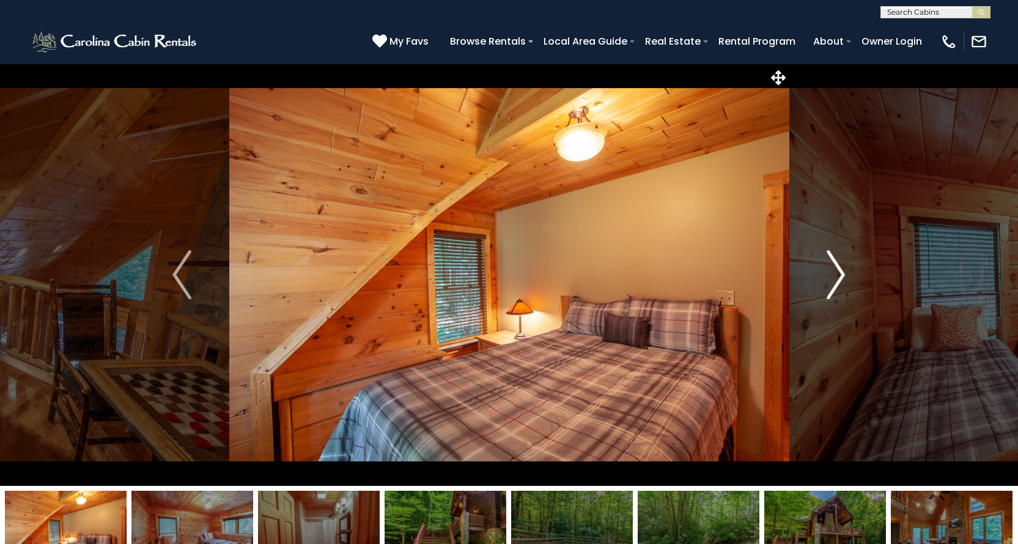
click at [843, 273] on img "Next" at bounding box center [836, 274] width 18 height 49
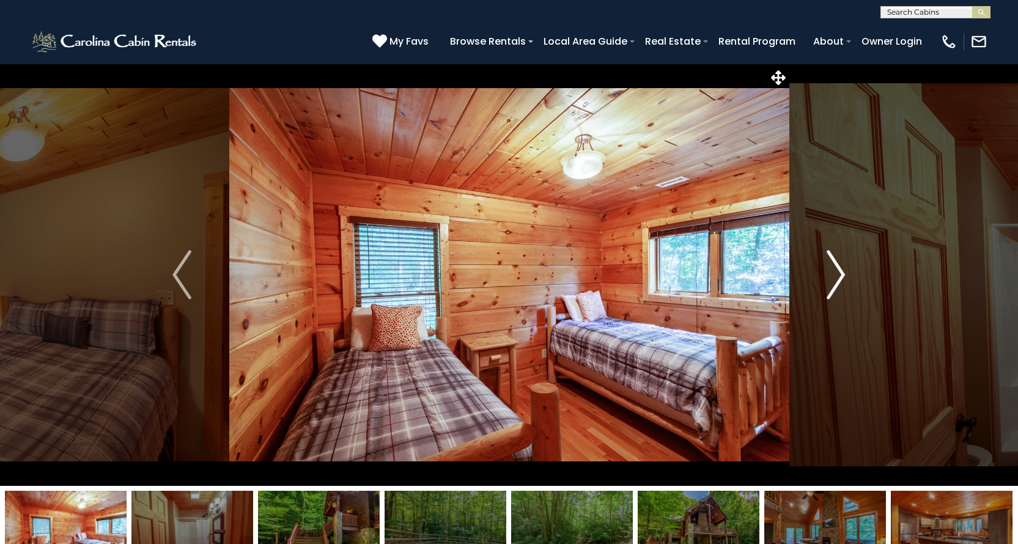
click at [843, 273] on img "Next" at bounding box center [836, 274] width 18 height 49
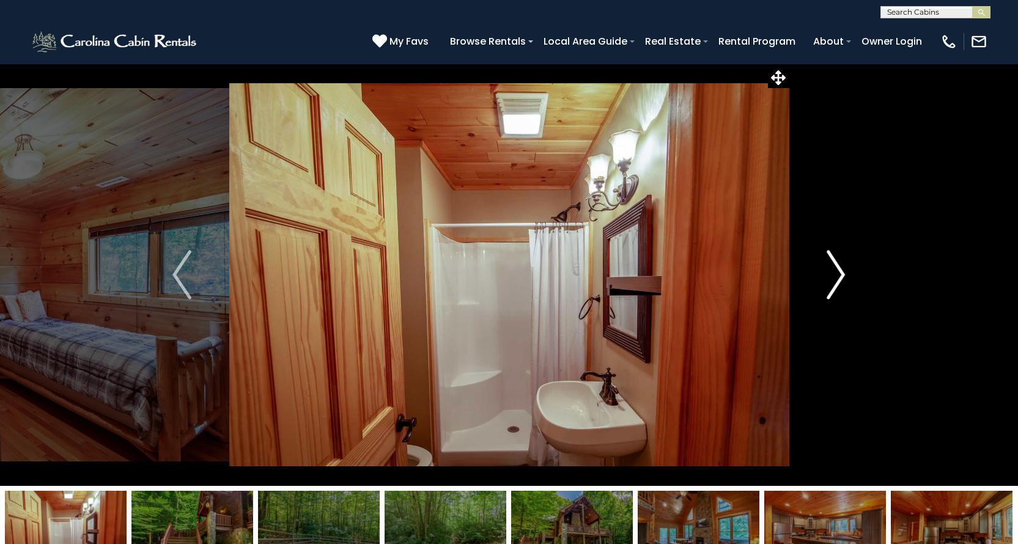
click at [843, 273] on img "Next" at bounding box center [836, 274] width 18 height 49
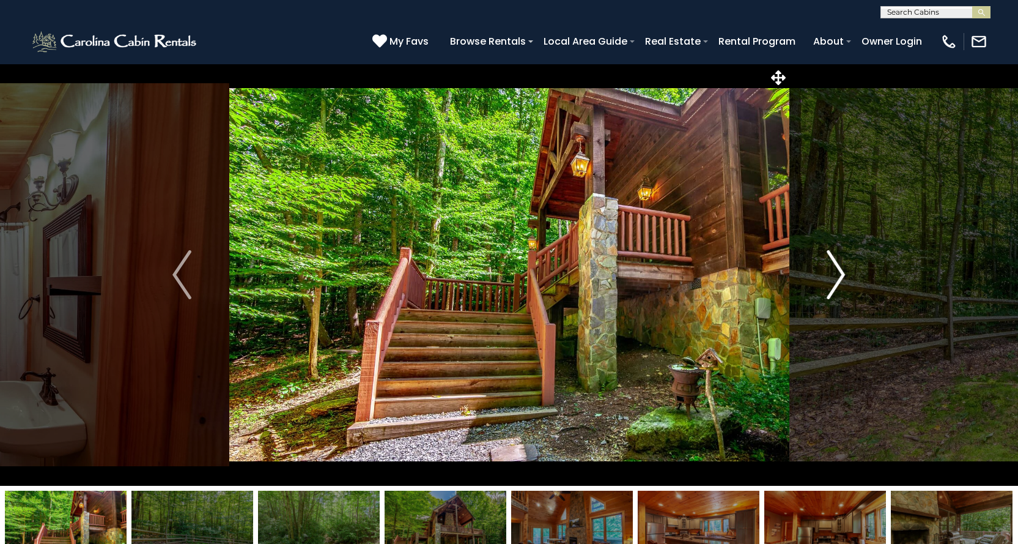
click at [843, 273] on img "Next" at bounding box center [836, 274] width 18 height 49
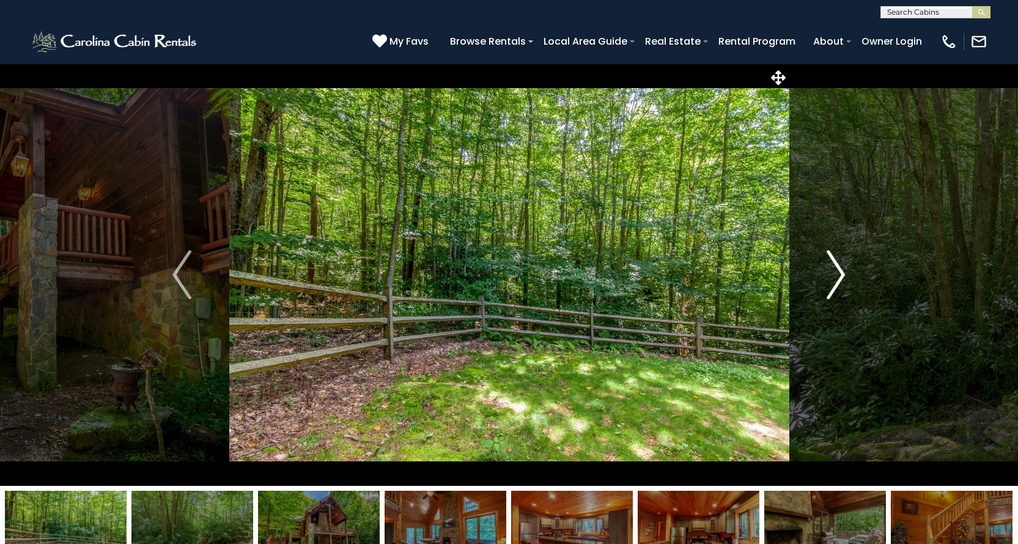
click at [843, 273] on img "Next" at bounding box center [836, 274] width 18 height 49
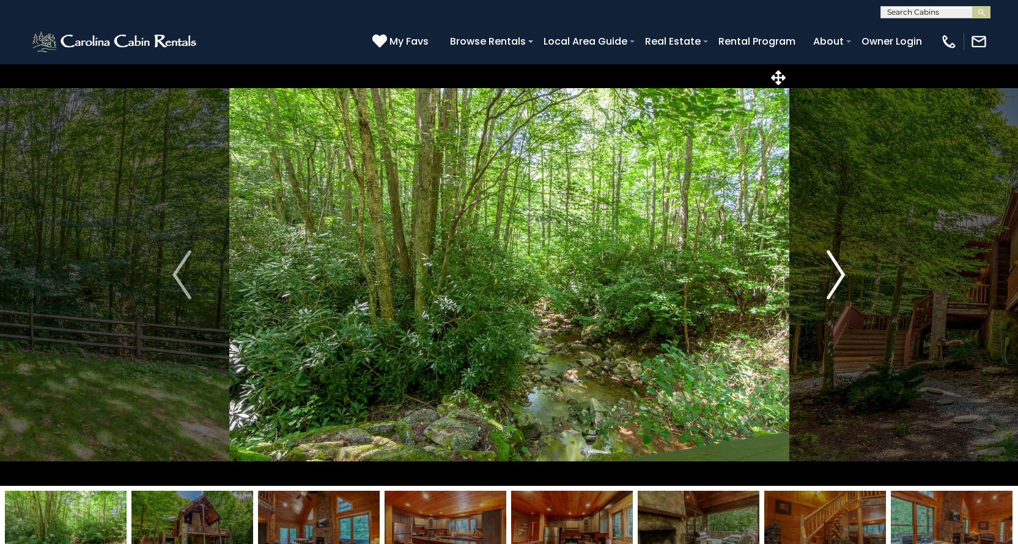
click at [843, 273] on img "Next" at bounding box center [836, 274] width 18 height 49
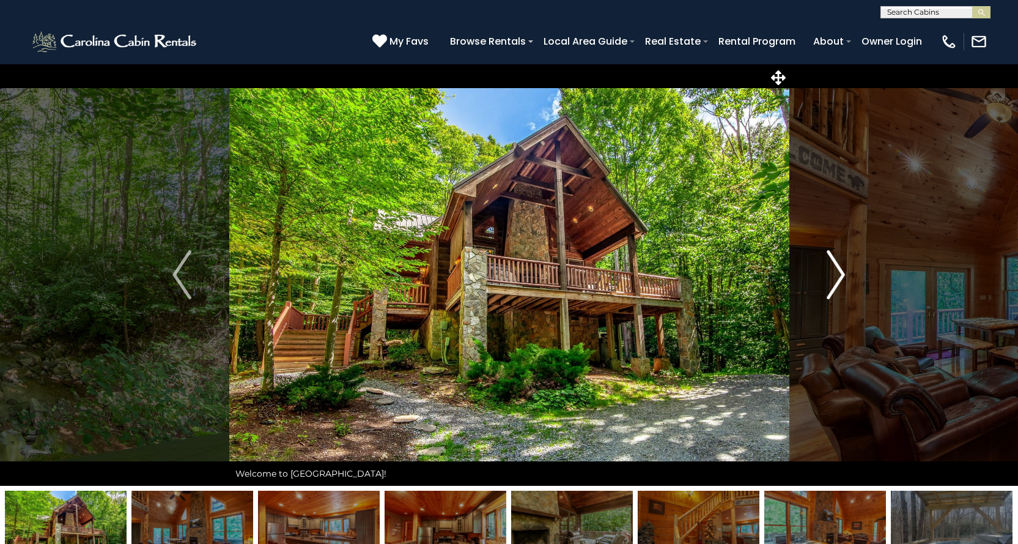
click at [843, 273] on img "Next" at bounding box center [836, 274] width 18 height 49
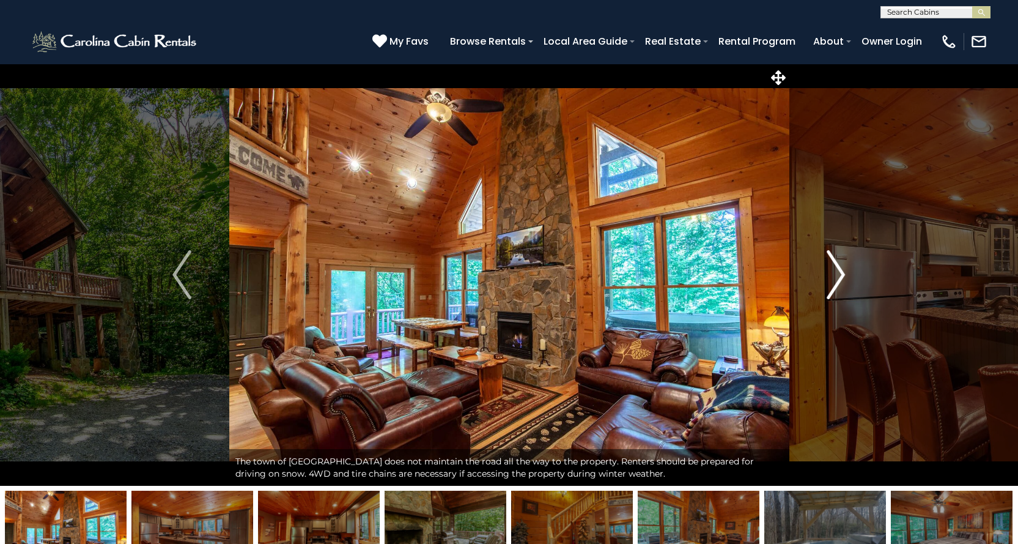
click at [843, 273] on img "Next" at bounding box center [836, 274] width 18 height 49
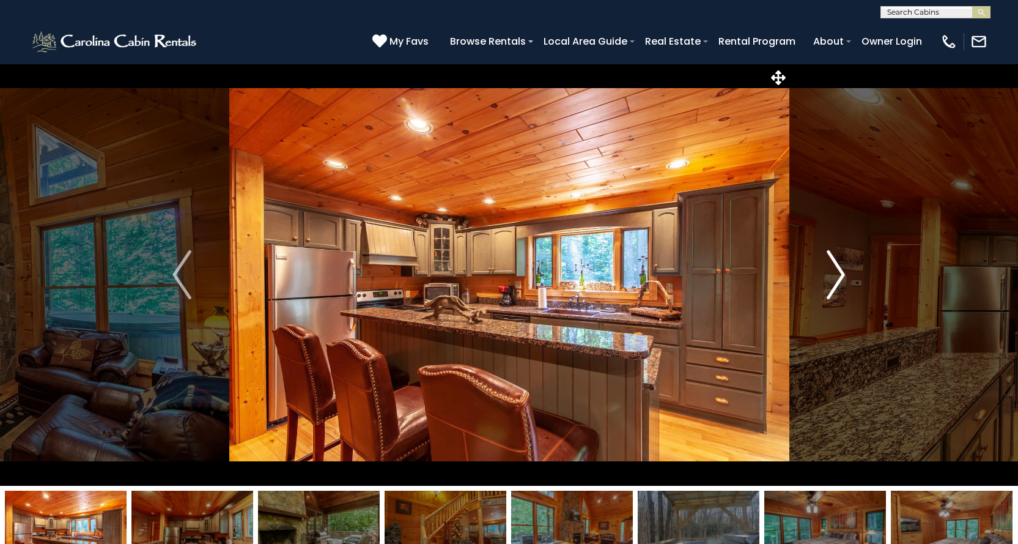
click at [843, 273] on img "Next" at bounding box center [836, 274] width 18 height 49
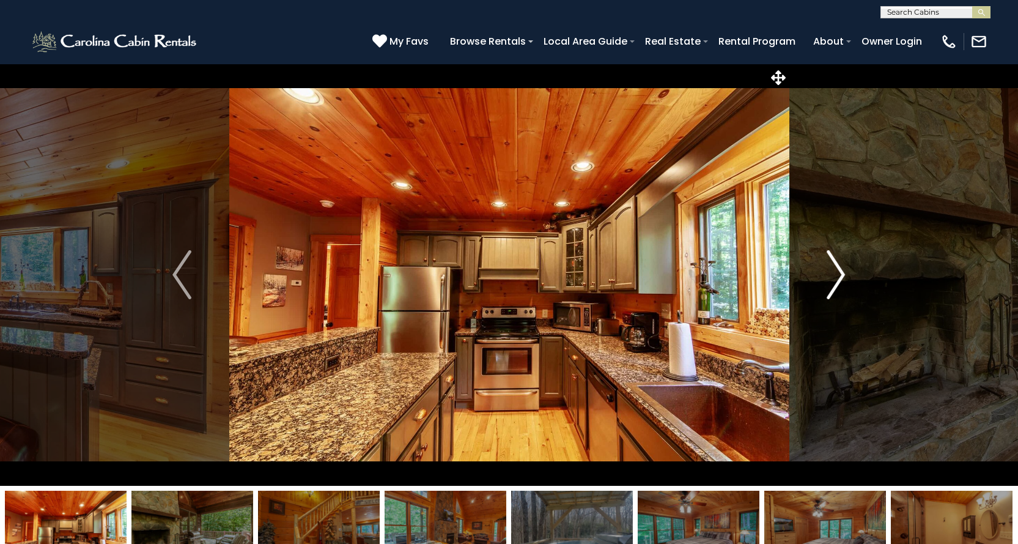
click at [843, 273] on img "Next" at bounding box center [836, 274] width 18 height 49
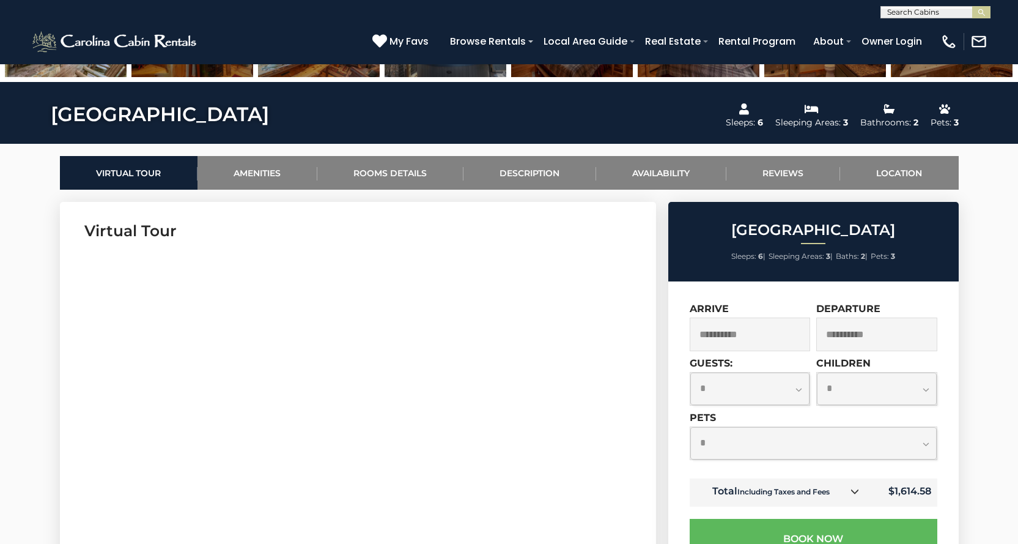
scroll to position [489, 0]
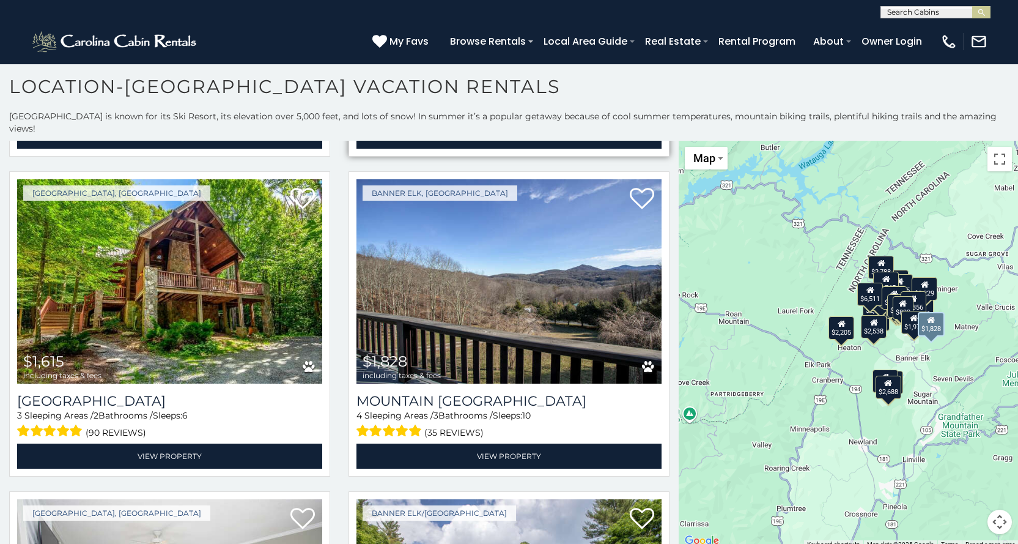
scroll to position [4390, 0]
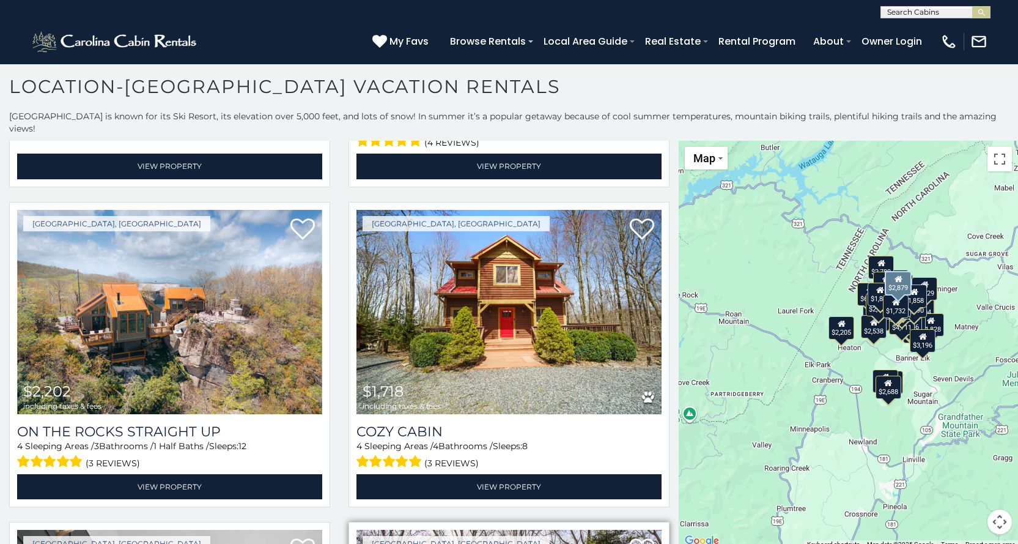
scroll to position [6042, 0]
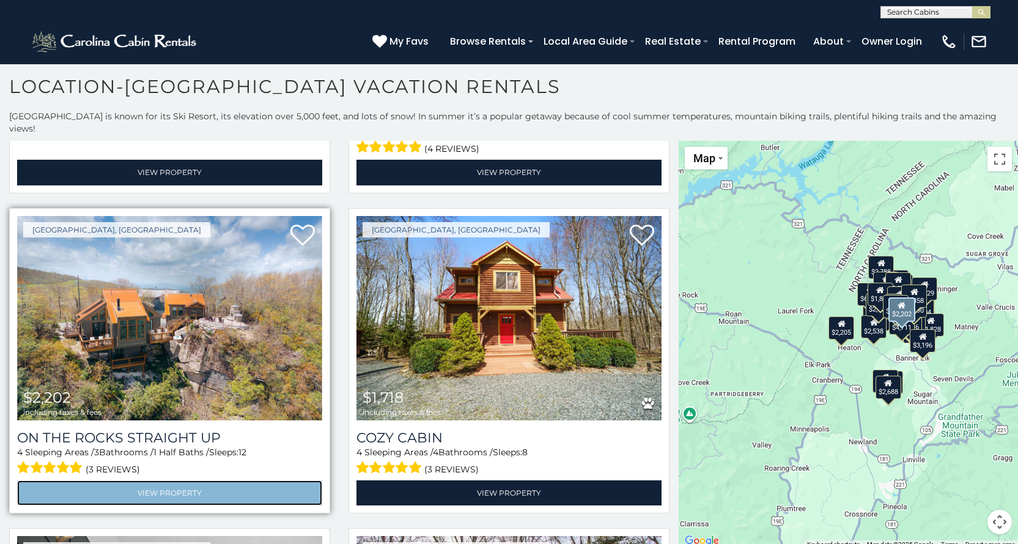
click at [220, 480] on link "View Property" at bounding box center [169, 492] width 305 height 25
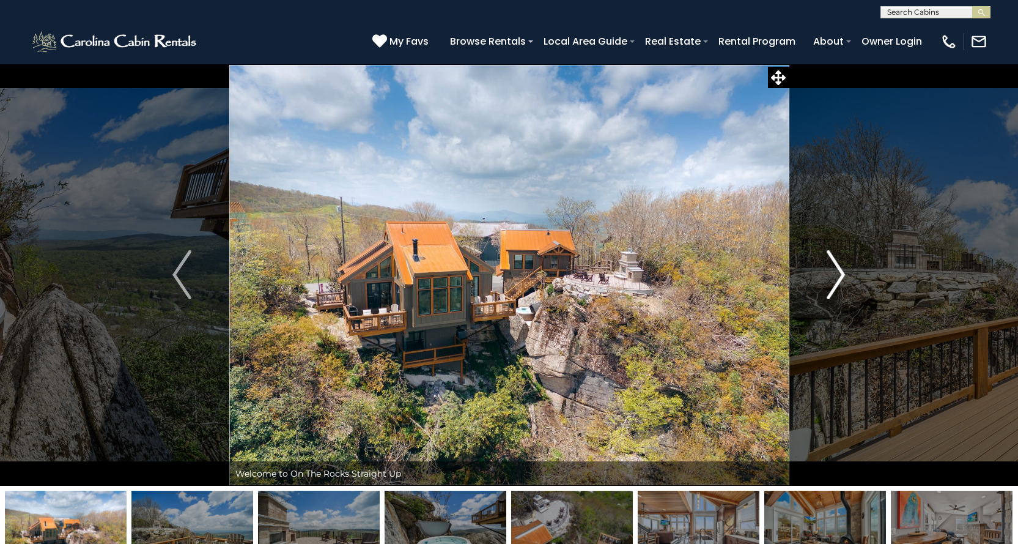
click at [833, 283] on img "Next" at bounding box center [836, 274] width 18 height 49
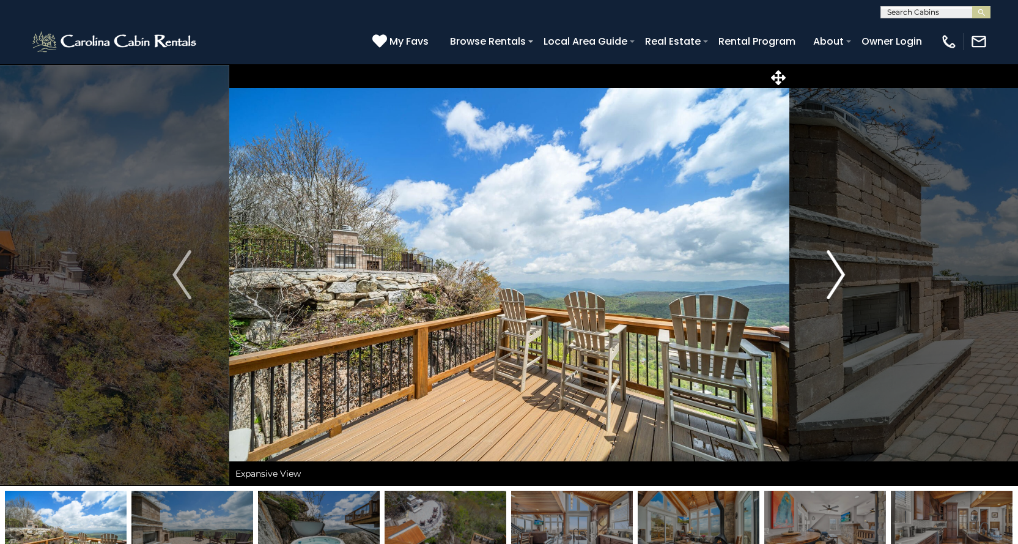
click at [833, 283] on img "Next" at bounding box center [836, 274] width 18 height 49
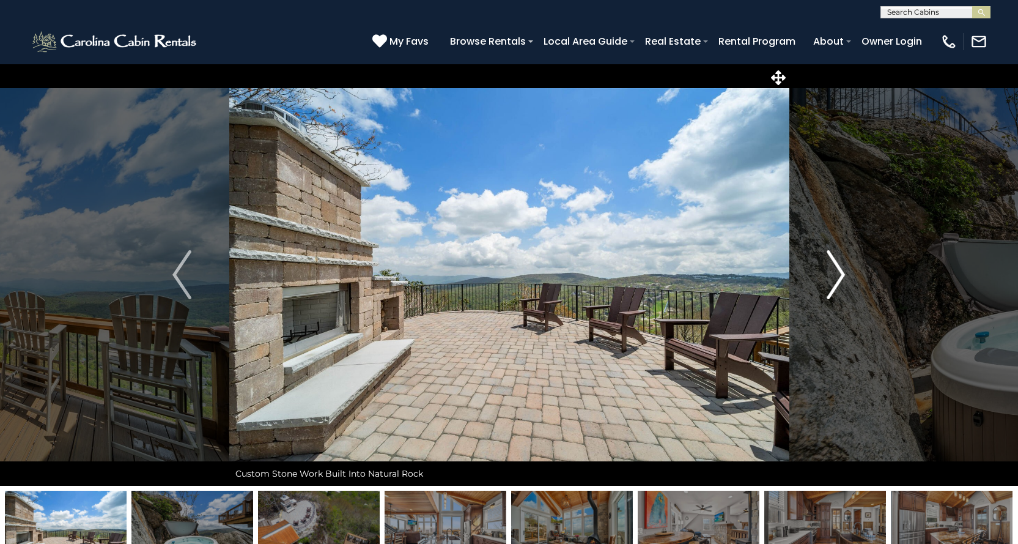
click at [833, 283] on img "Next" at bounding box center [836, 274] width 18 height 49
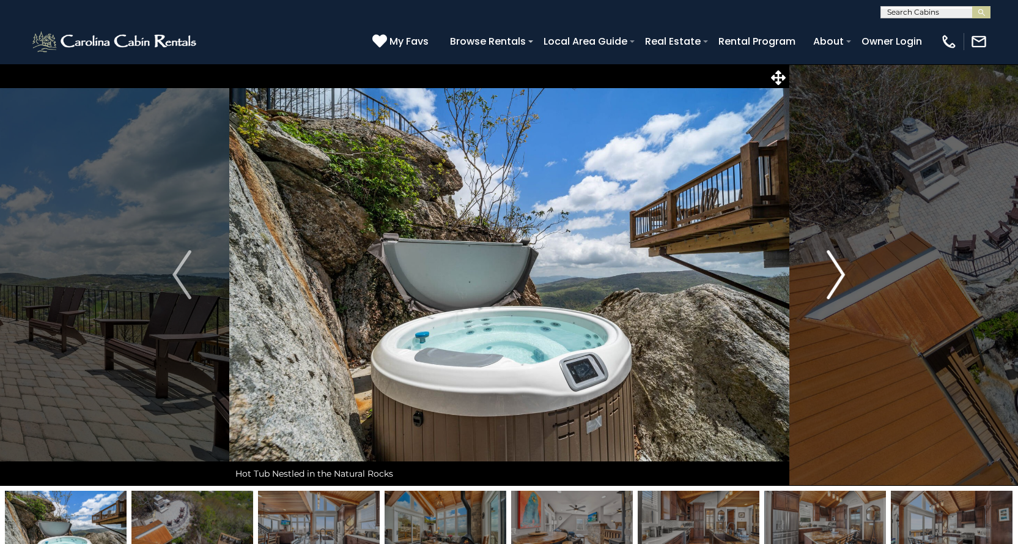
click at [833, 283] on img "Next" at bounding box center [836, 274] width 18 height 49
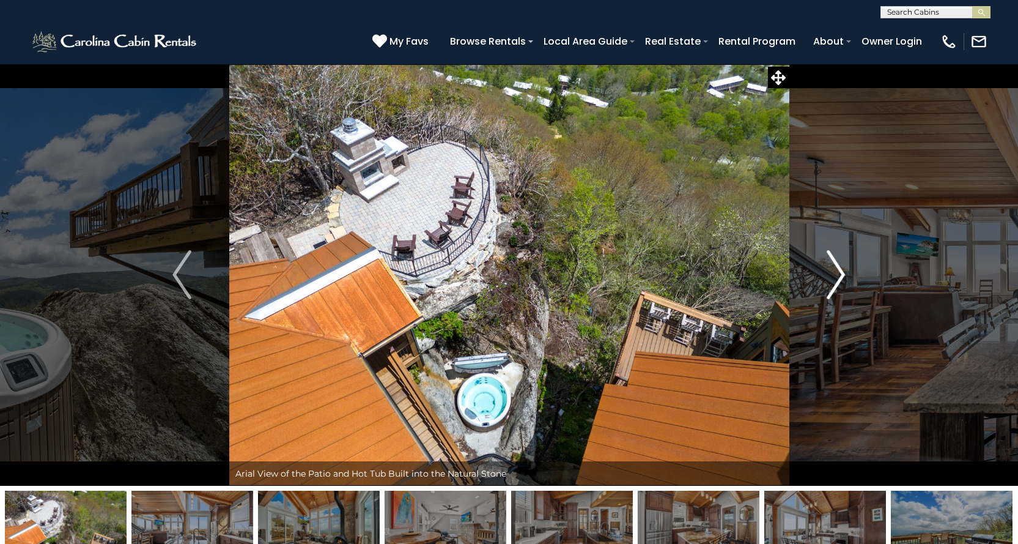
click at [833, 283] on img "Next" at bounding box center [836, 274] width 18 height 49
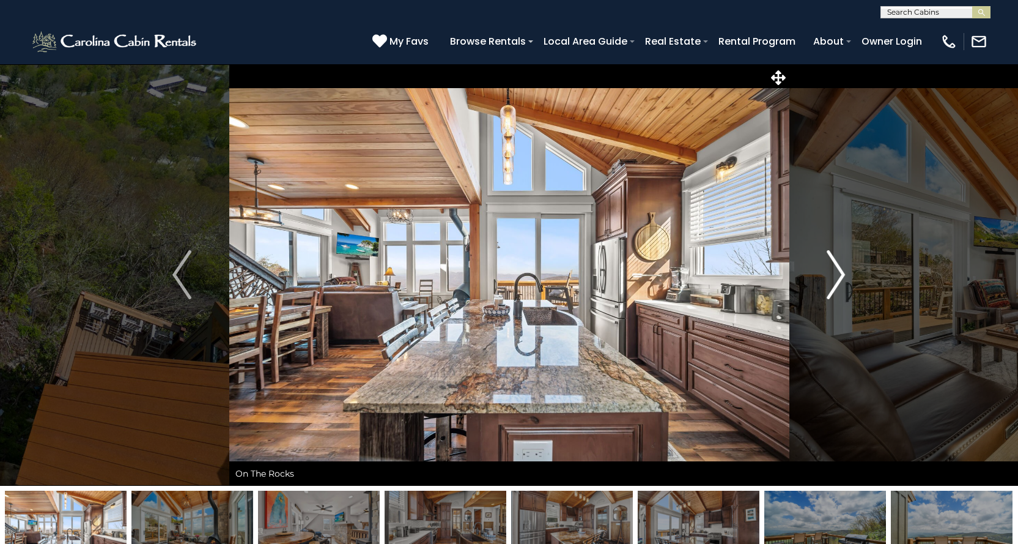
click at [833, 283] on img "Next" at bounding box center [836, 274] width 18 height 49
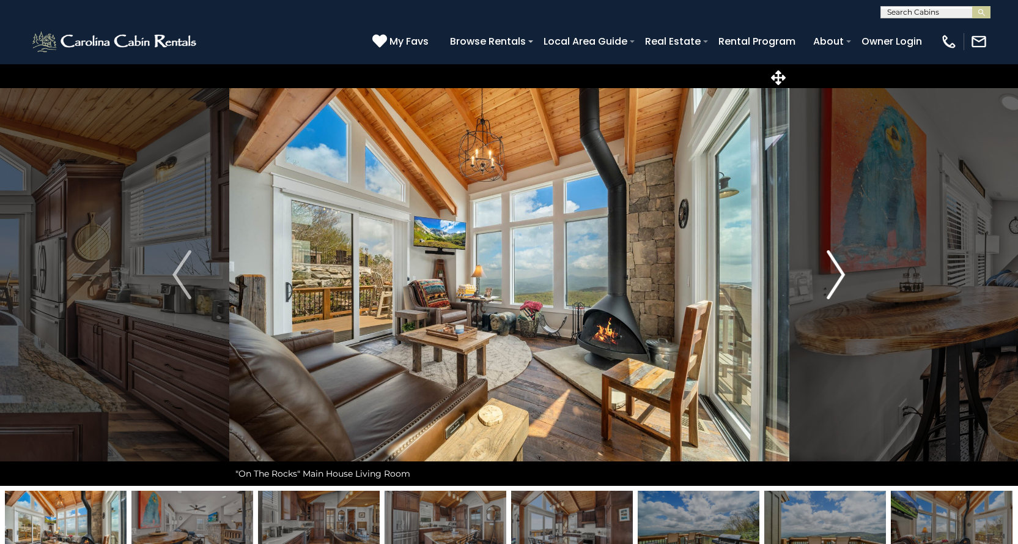
click at [833, 283] on img "Next" at bounding box center [836, 274] width 18 height 49
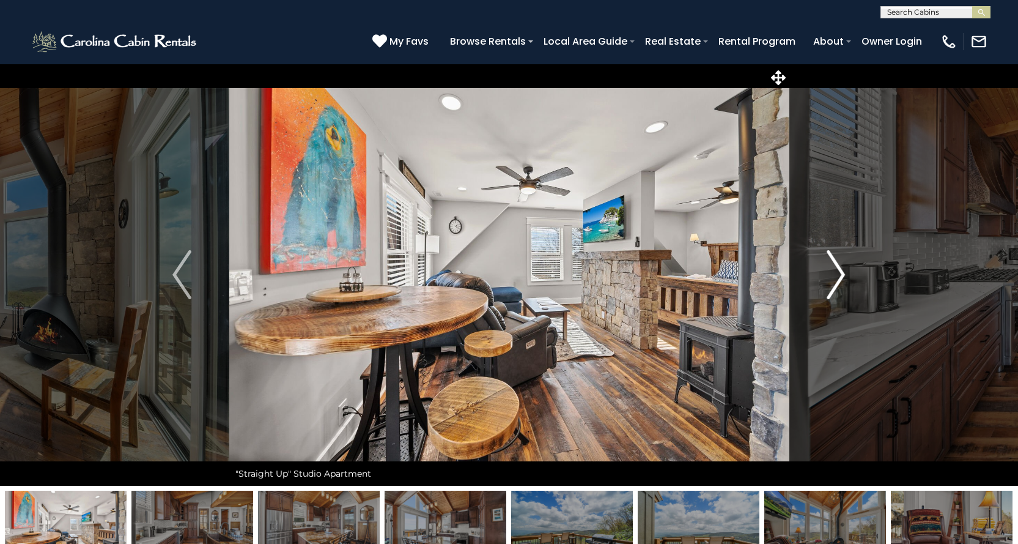
click at [833, 283] on img "Next" at bounding box center [836, 274] width 18 height 49
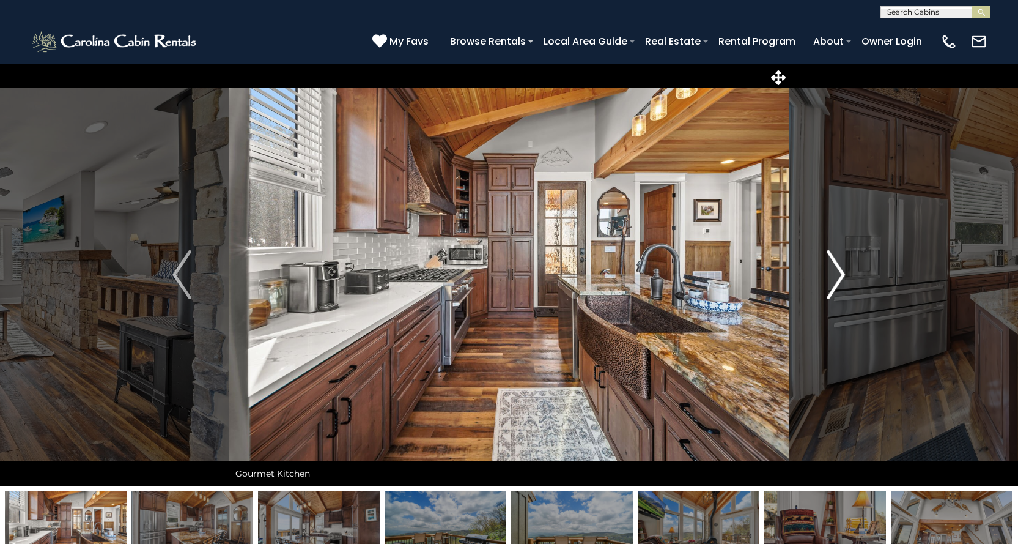
click at [833, 283] on img "Next" at bounding box center [836, 274] width 18 height 49
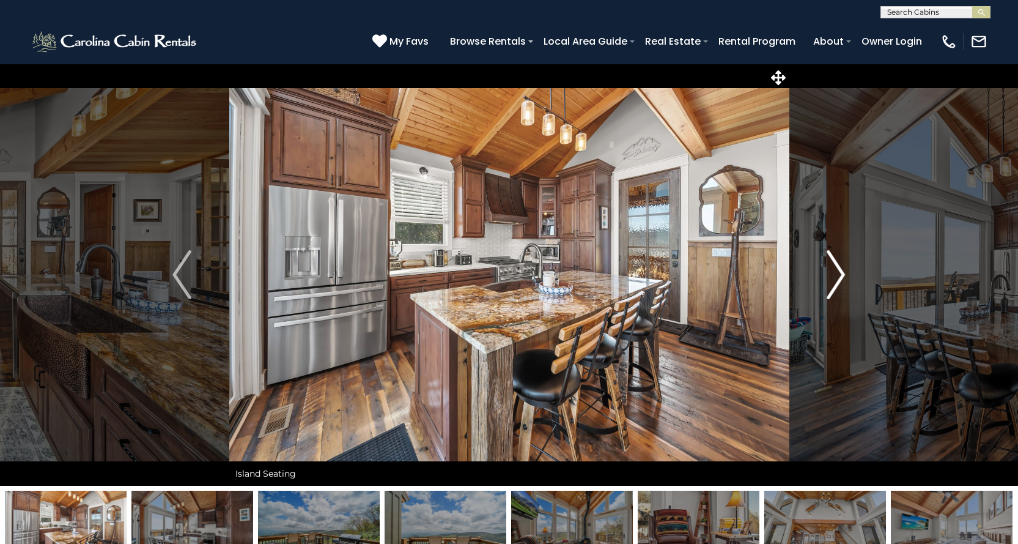
click at [833, 283] on img "Next" at bounding box center [836, 274] width 18 height 49
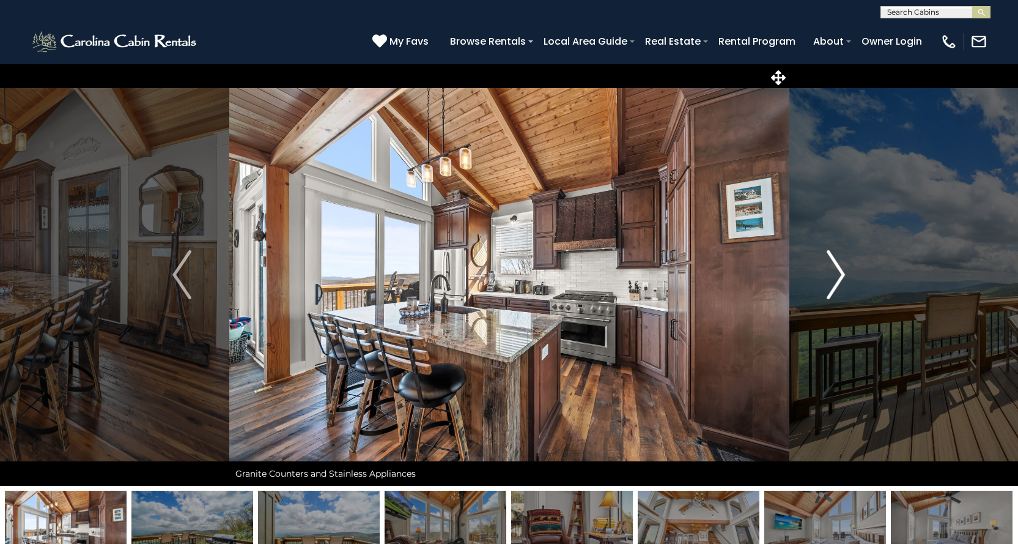
click at [833, 283] on img "Next" at bounding box center [836, 274] width 18 height 49
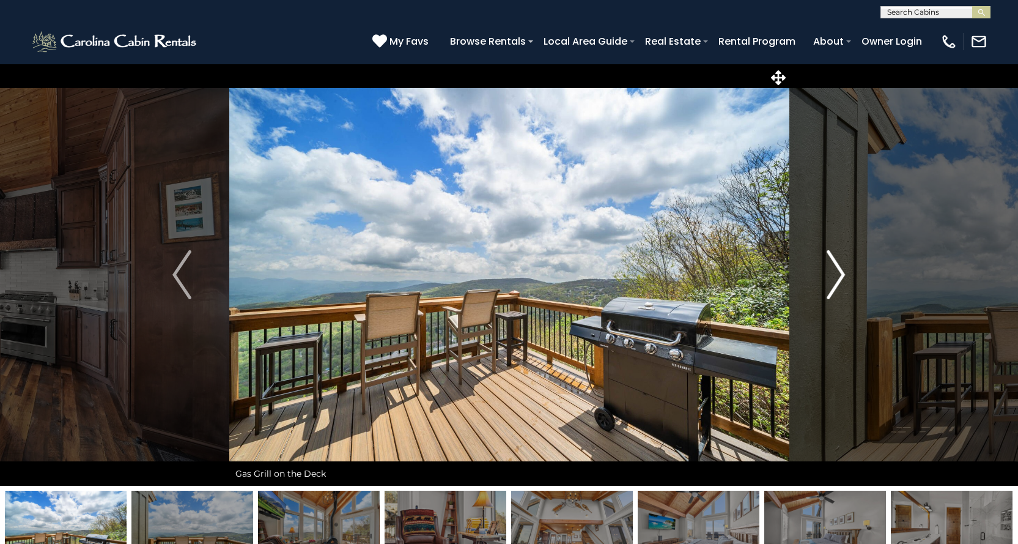
click at [833, 283] on img "Next" at bounding box center [836, 274] width 18 height 49
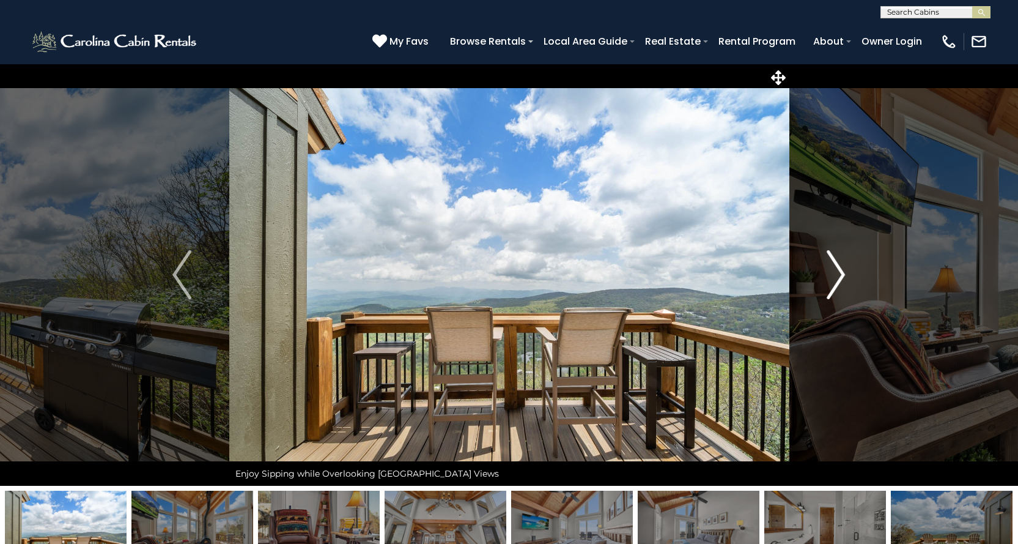
click at [833, 283] on img "Next" at bounding box center [836, 274] width 18 height 49
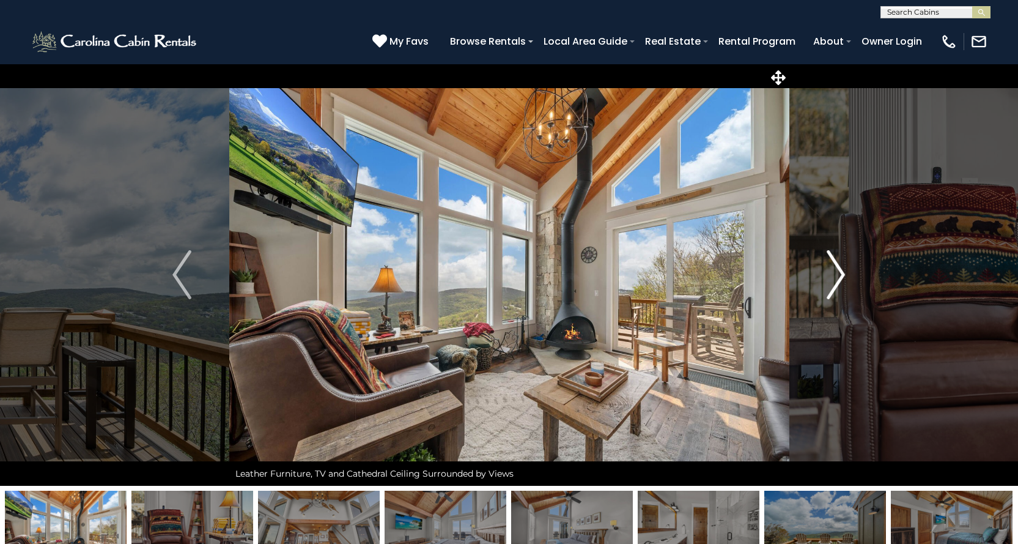
click at [833, 283] on img "Next" at bounding box center [836, 274] width 18 height 49
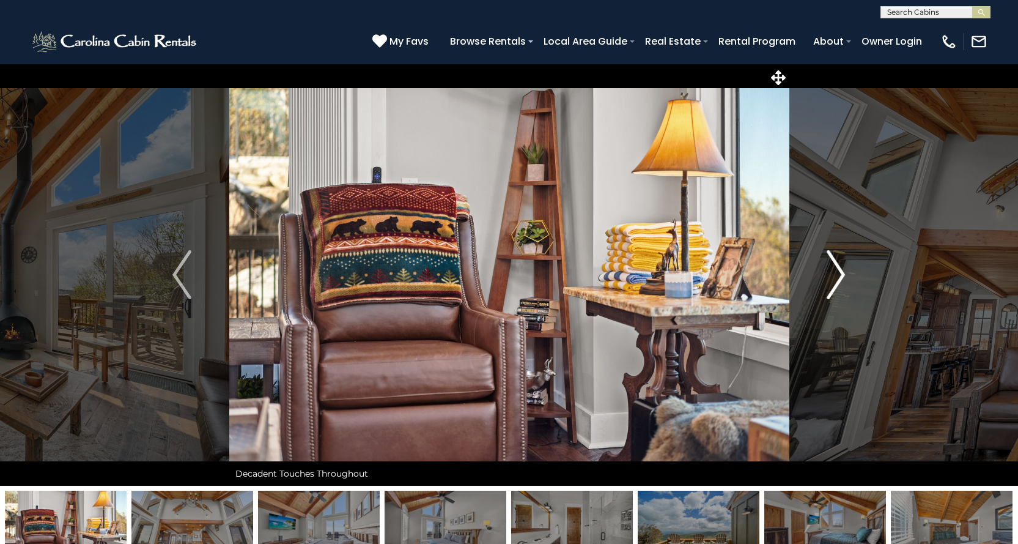
click at [833, 283] on img "Next" at bounding box center [836, 274] width 18 height 49
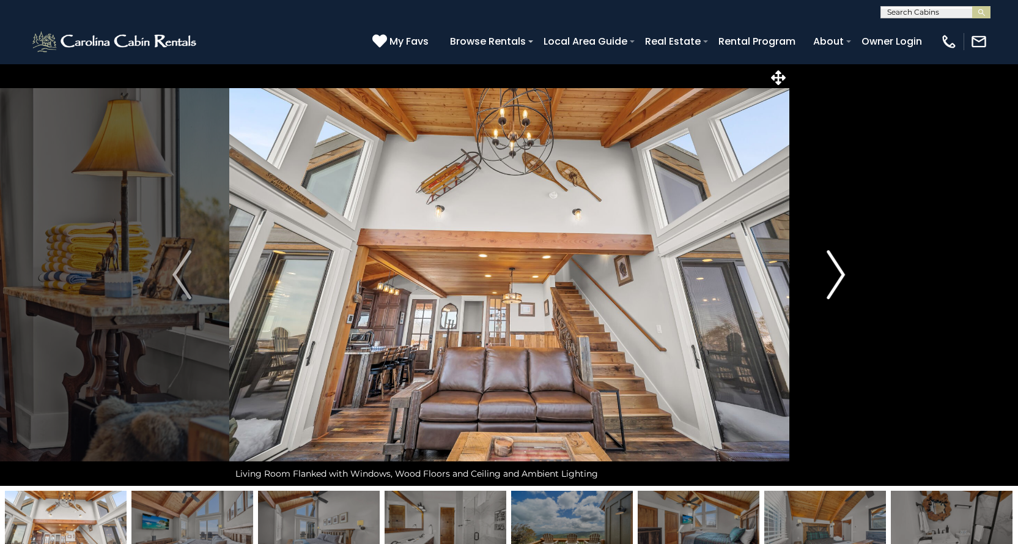
click at [833, 283] on img "Next" at bounding box center [836, 274] width 18 height 49
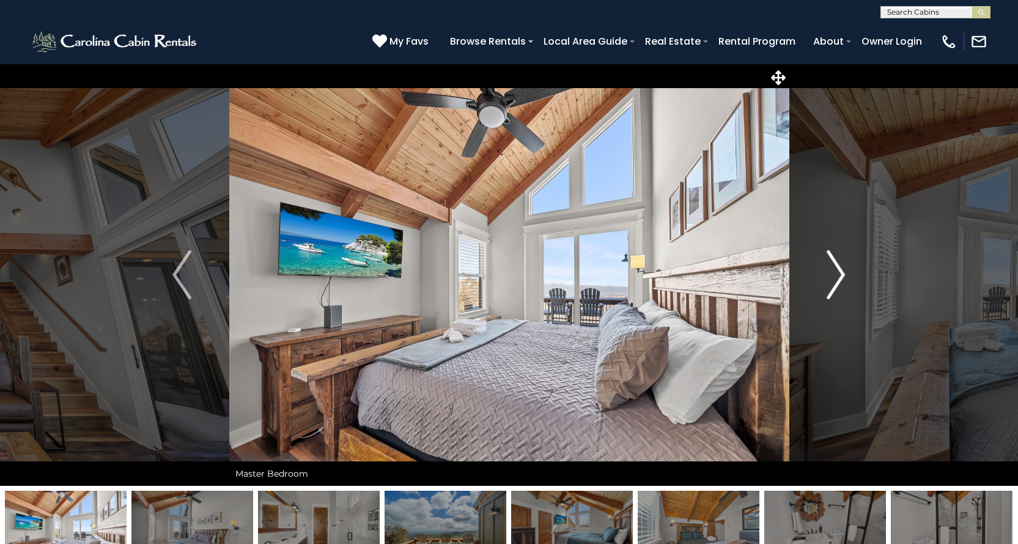
click at [833, 283] on img "Next" at bounding box center [836, 274] width 18 height 49
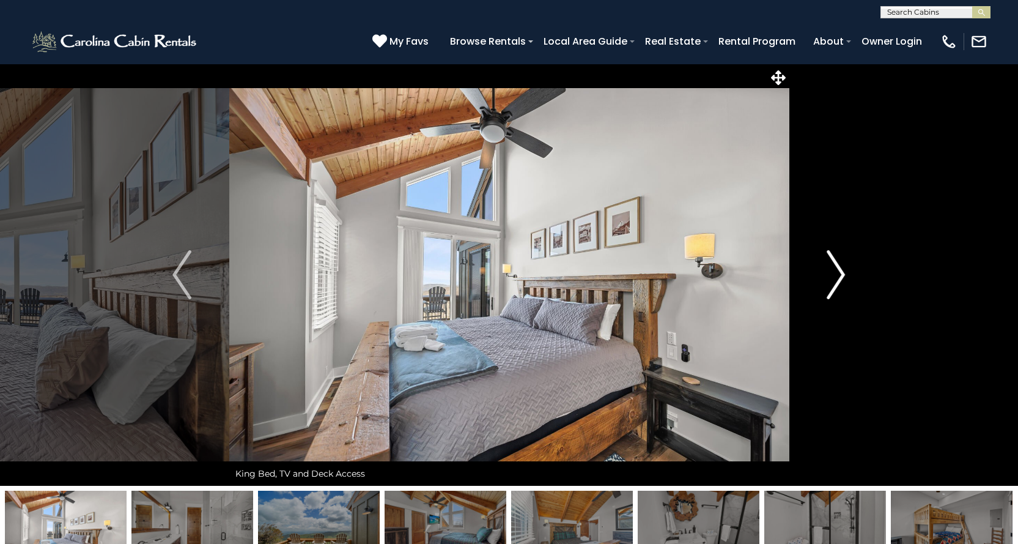
click at [833, 283] on img "Next" at bounding box center [836, 274] width 18 height 49
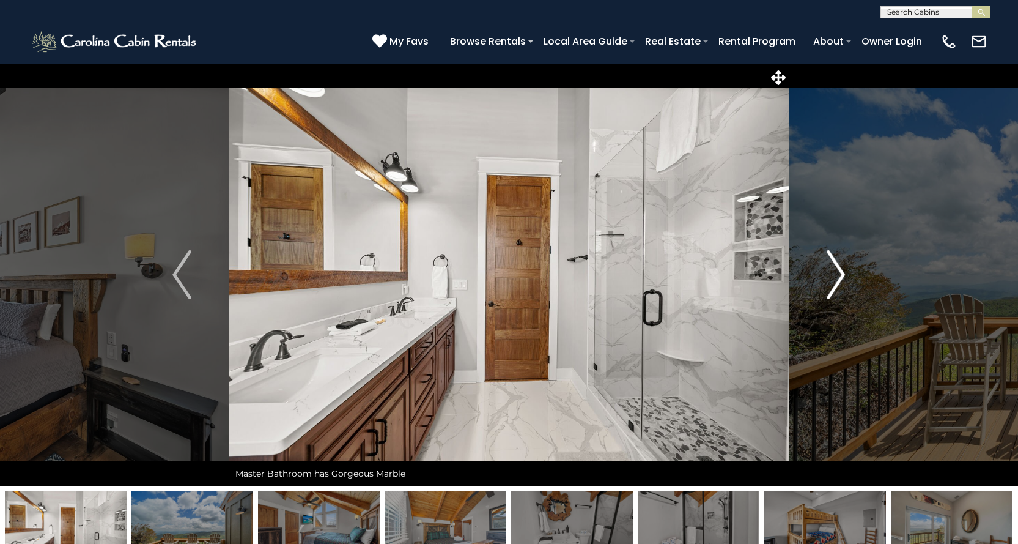
click at [833, 283] on img "Next" at bounding box center [836, 274] width 18 height 49
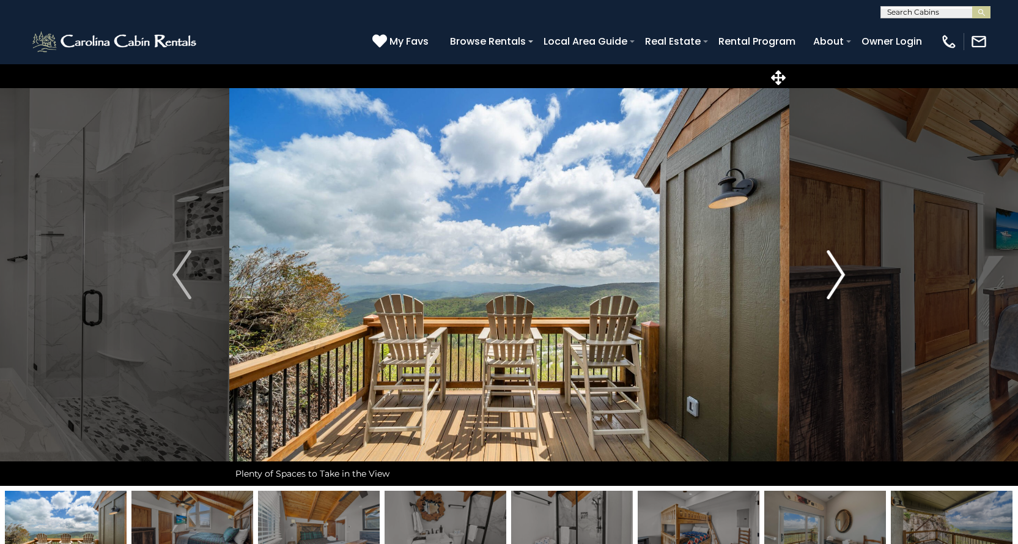
click at [833, 283] on img "Next" at bounding box center [836, 274] width 18 height 49
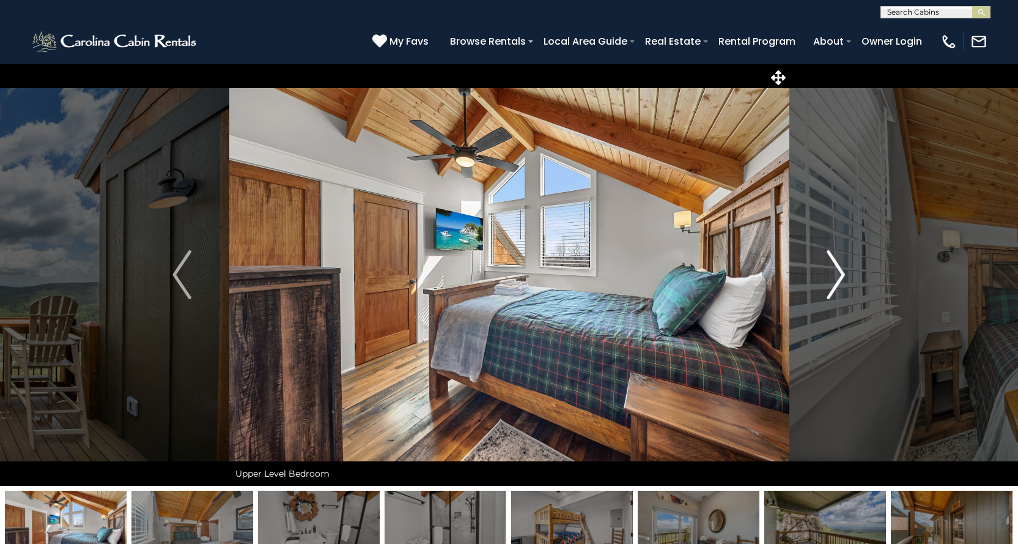
click at [833, 283] on img "Next" at bounding box center [836, 274] width 18 height 49
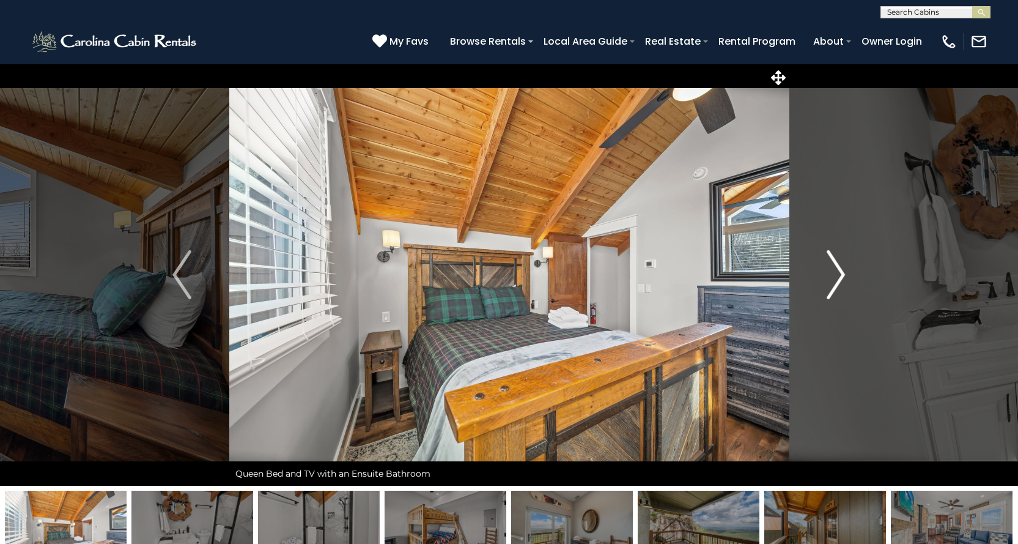
click at [833, 283] on img "Next" at bounding box center [836, 274] width 18 height 49
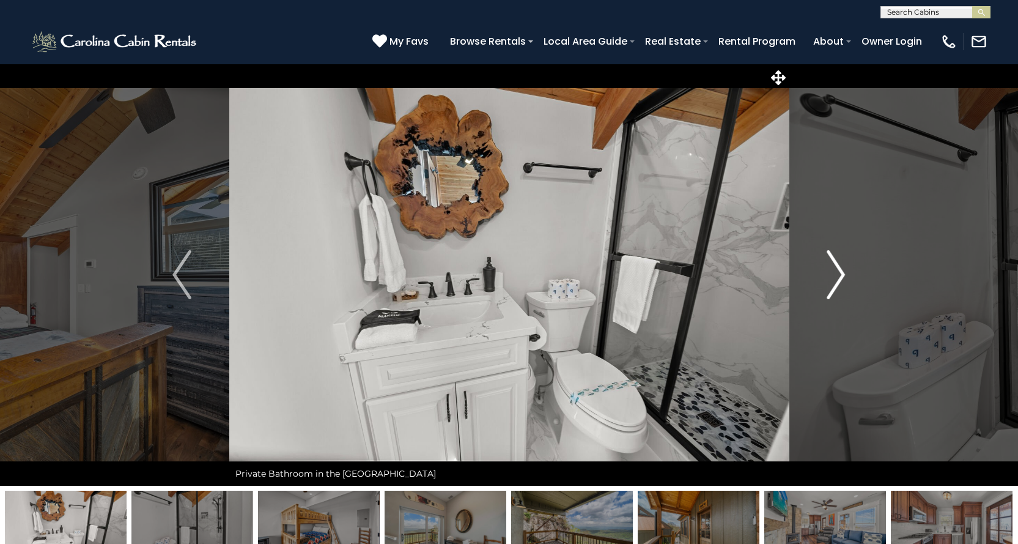
click at [833, 283] on img "Next" at bounding box center [836, 274] width 18 height 49
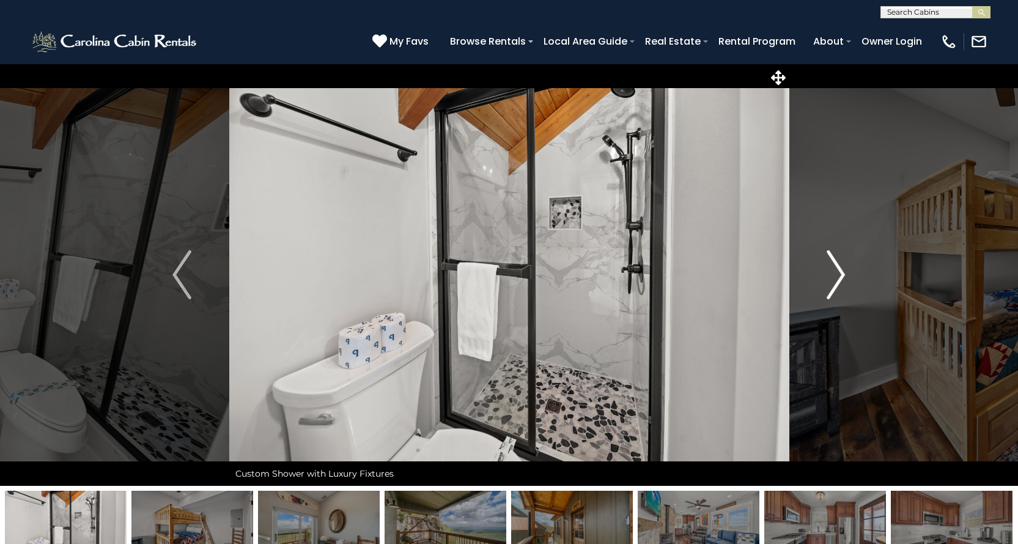
click at [833, 283] on img "Next" at bounding box center [836, 274] width 18 height 49
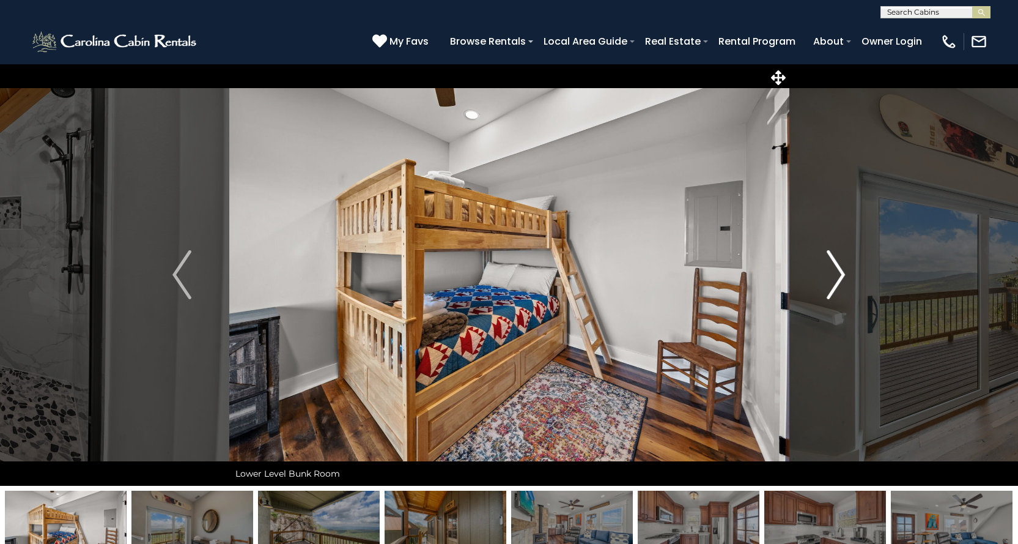
click at [833, 283] on img "Next" at bounding box center [836, 274] width 18 height 49
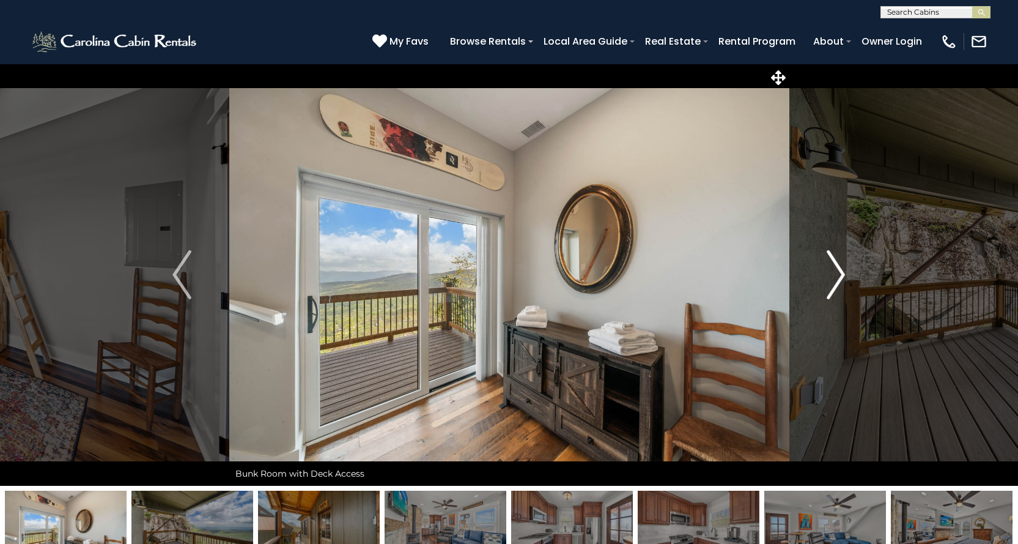
click at [833, 283] on img "Next" at bounding box center [836, 274] width 18 height 49
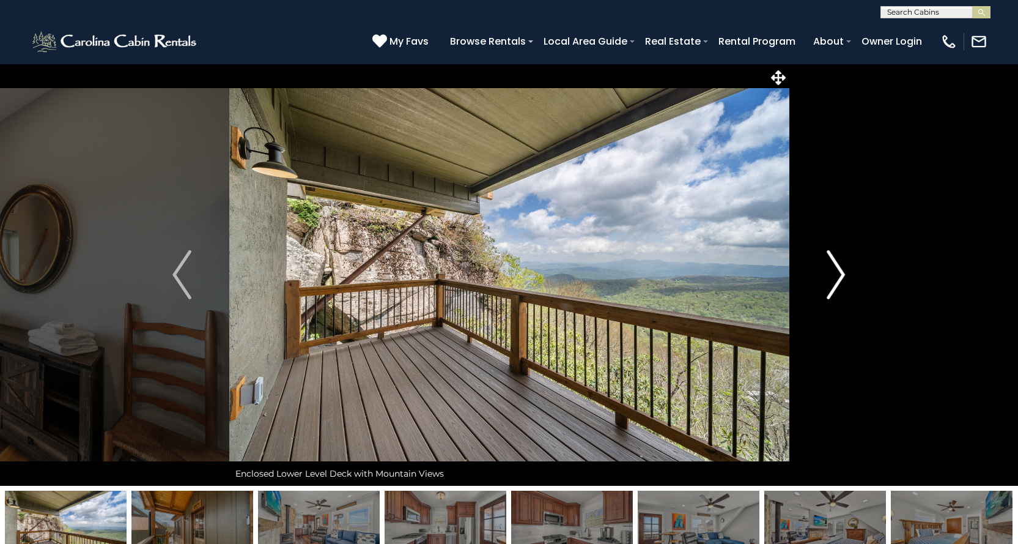
click at [833, 283] on img "Next" at bounding box center [836, 274] width 18 height 49
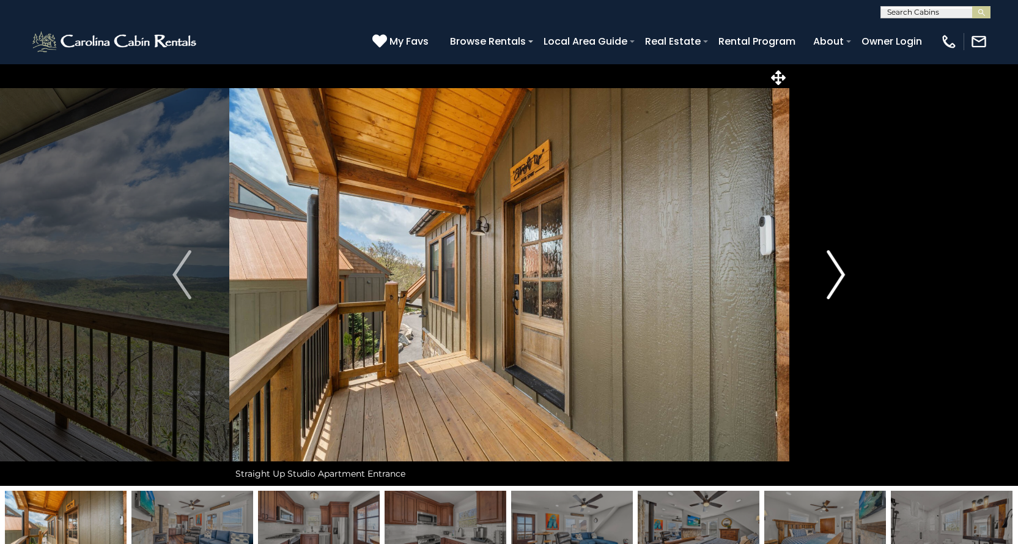
click at [833, 283] on img "Next" at bounding box center [836, 274] width 18 height 49
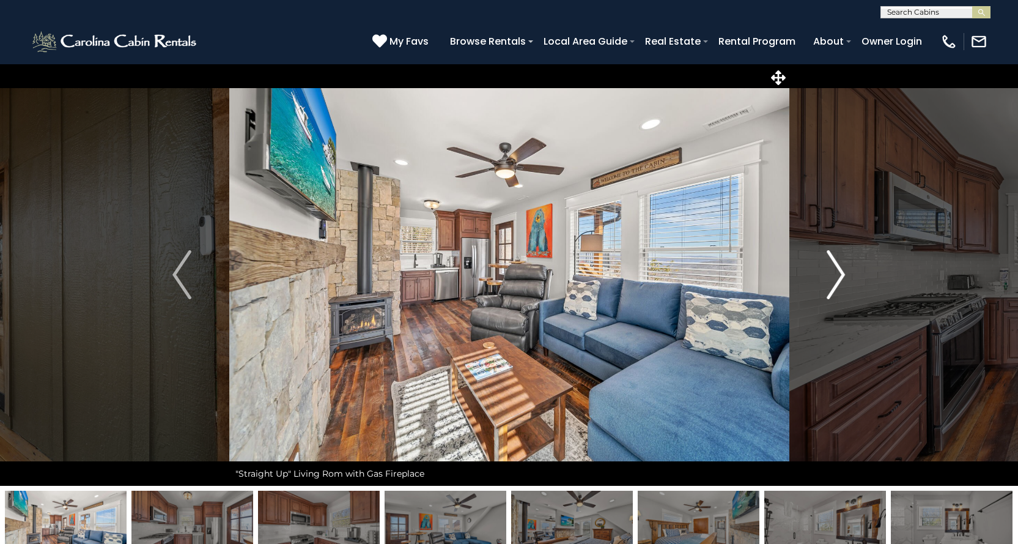
click at [833, 283] on img "Next" at bounding box center [836, 274] width 18 height 49
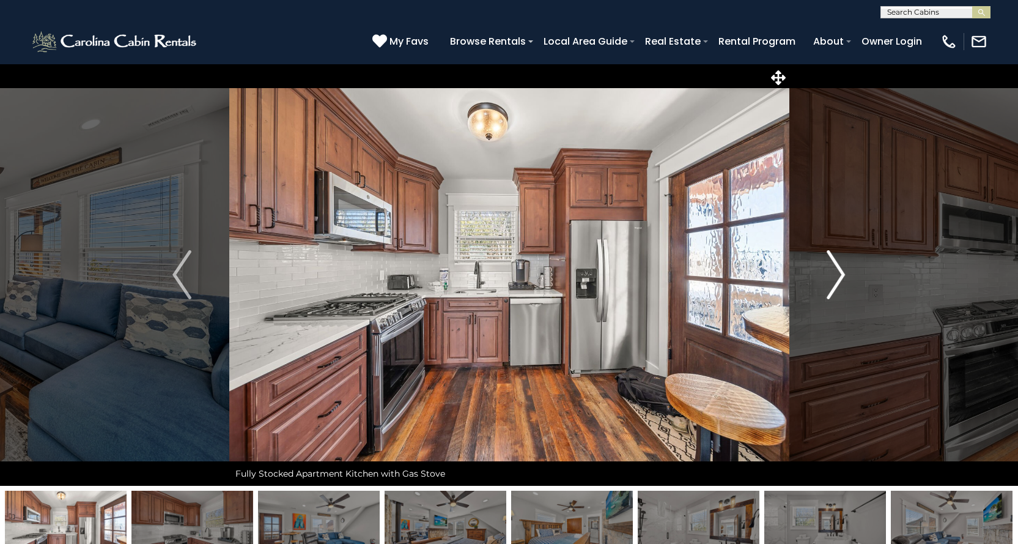
click at [833, 283] on img "Next" at bounding box center [836, 274] width 18 height 49
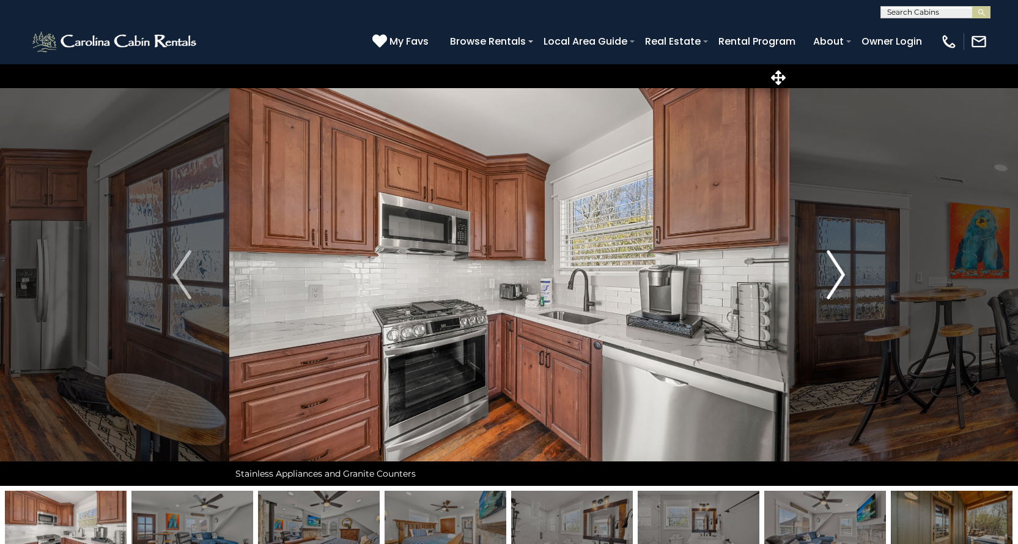
click at [833, 283] on img "Next" at bounding box center [836, 274] width 18 height 49
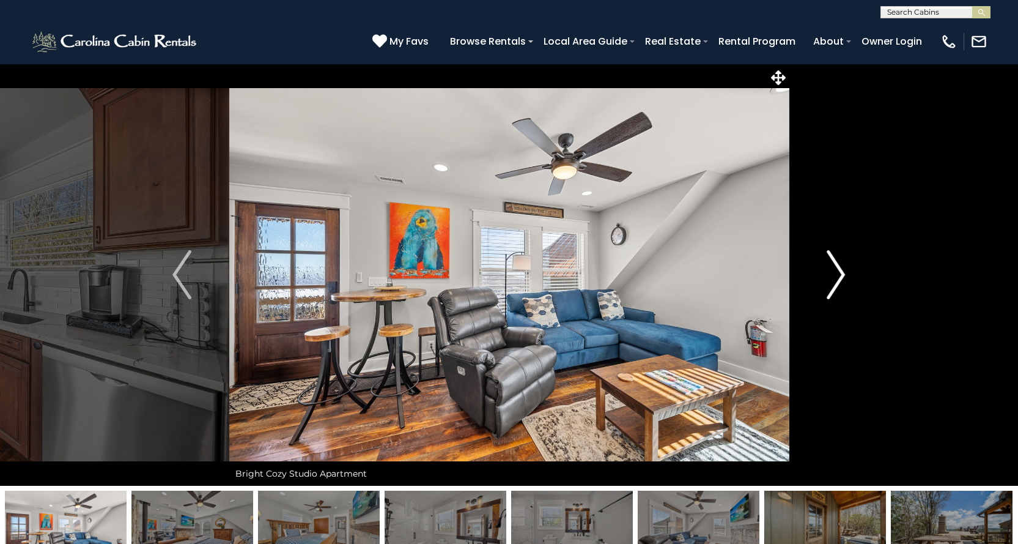
click at [833, 283] on img "Next" at bounding box center [836, 274] width 18 height 49
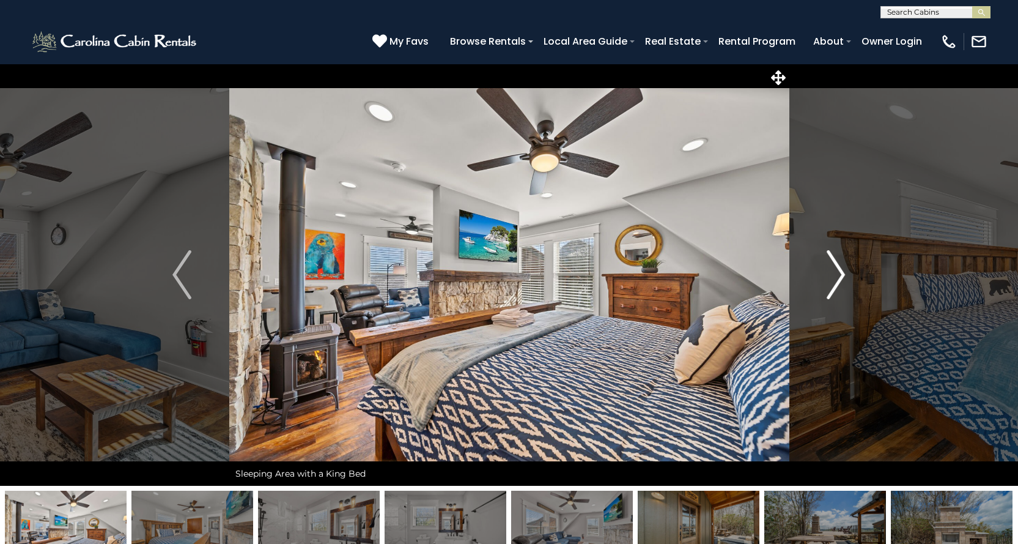
click at [833, 283] on img "Next" at bounding box center [836, 274] width 18 height 49
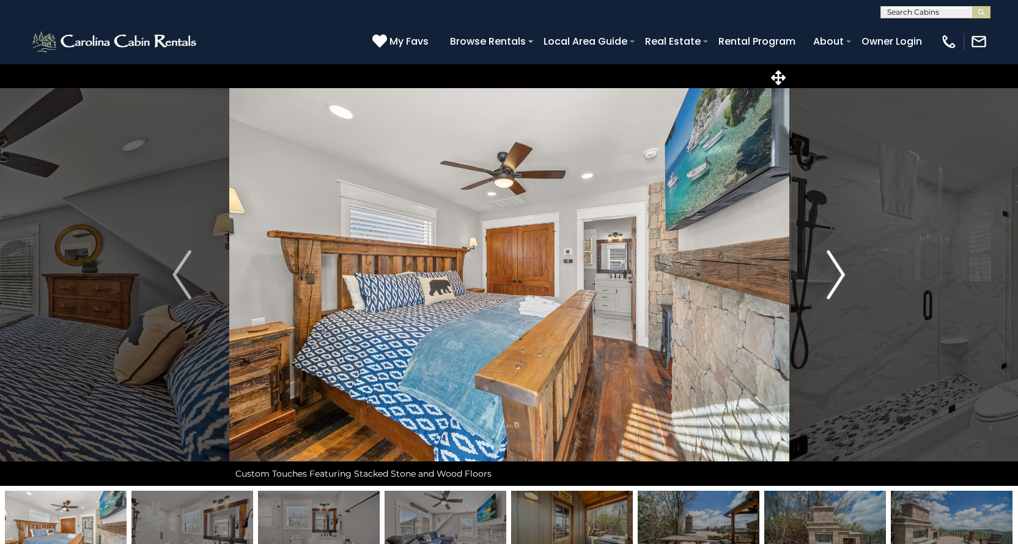
click at [833, 283] on img "Next" at bounding box center [836, 274] width 18 height 49
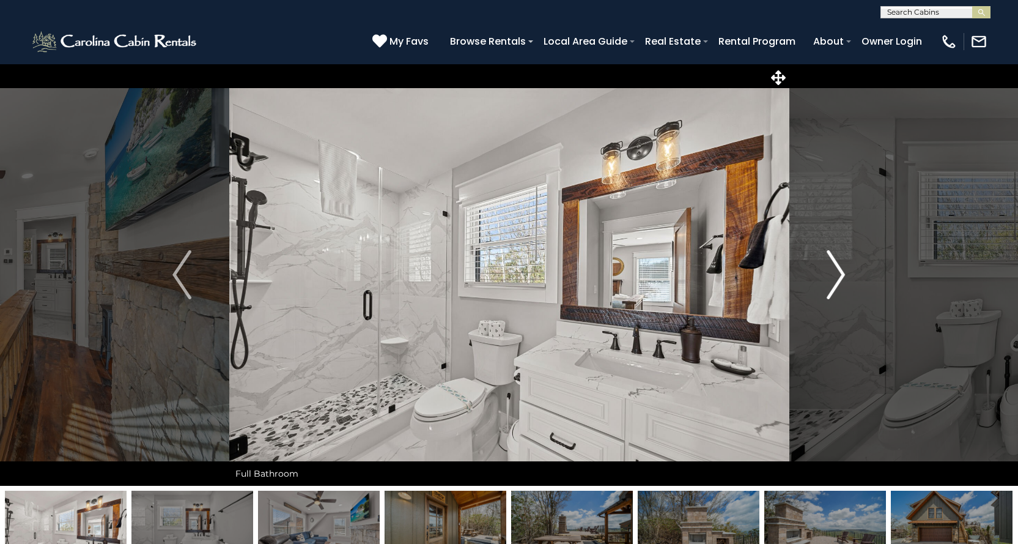
click at [833, 283] on img "Next" at bounding box center [836, 274] width 18 height 49
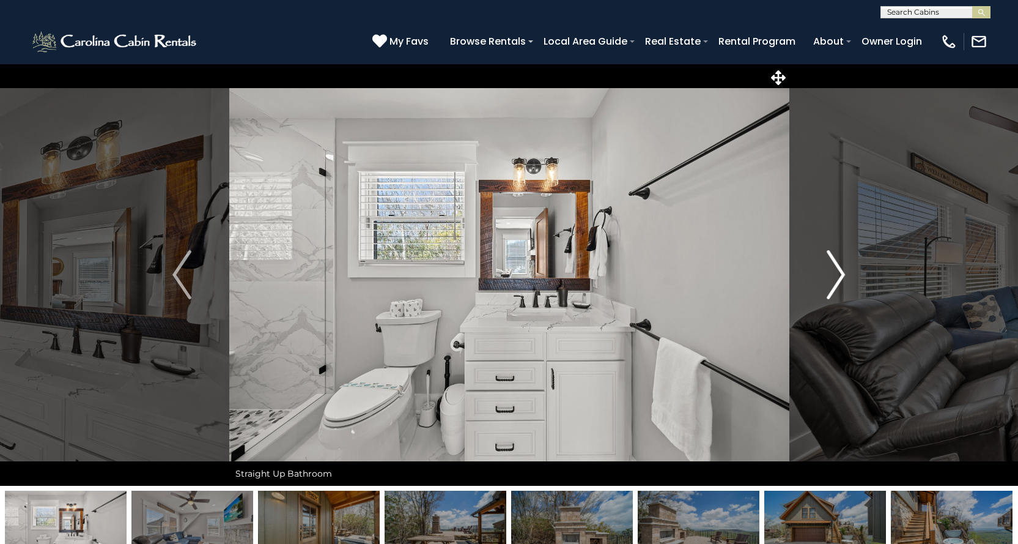
click at [833, 283] on img "Next" at bounding box center [836, 274] width 18 height 49
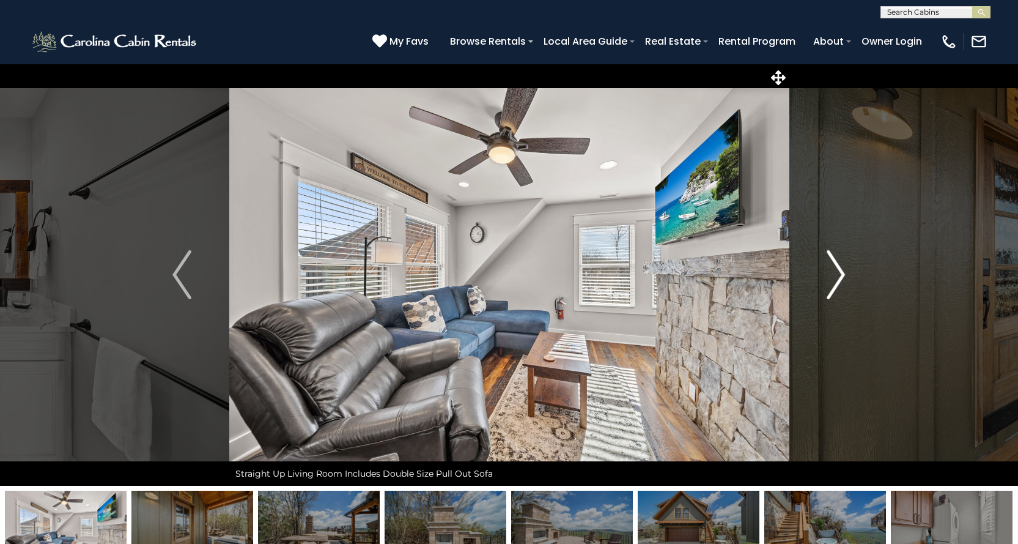
click at [833, 283] on img "Next" at bounding box center [836, 274] width 18 height 49
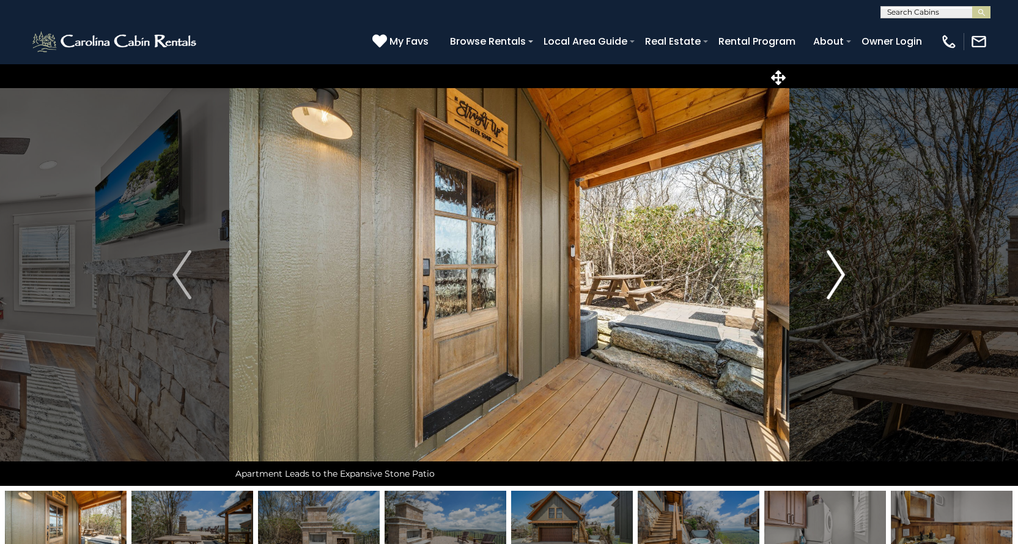
click at [833, 283] on img "Next" at bounding box center [836, 274] width 18 height 49
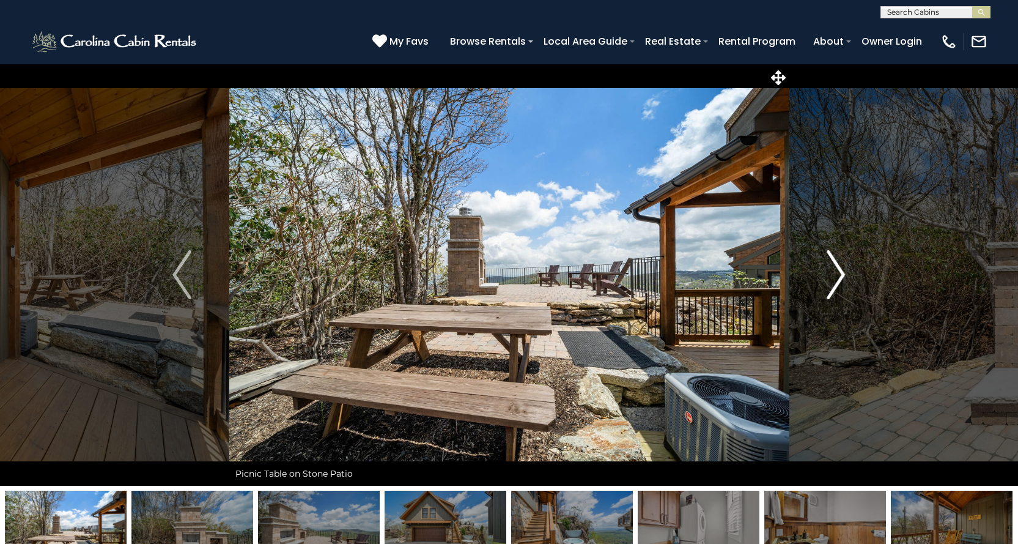
click at [833, 283] on img "Next" at bounding box center [836, 274] width 18 height 49
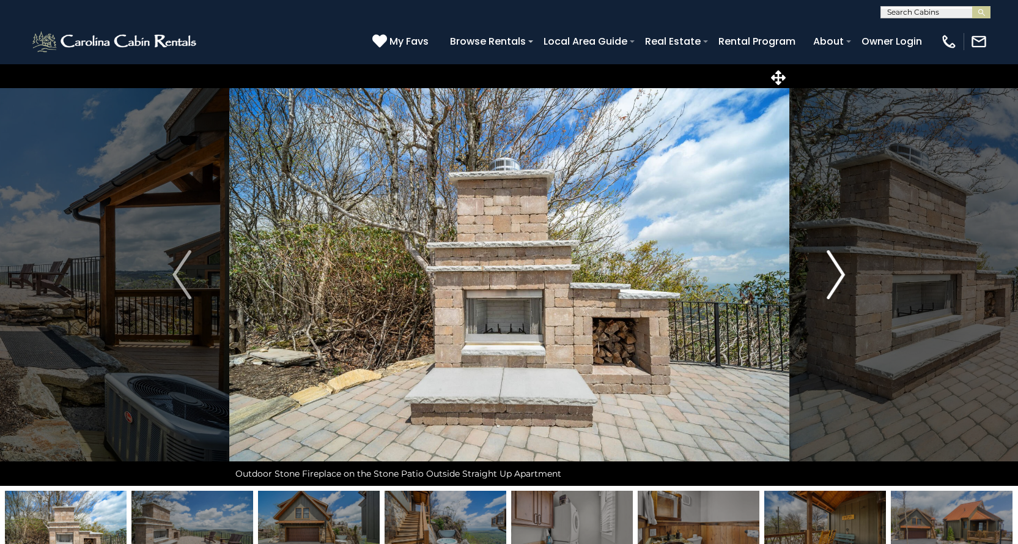
click at [833, 283] on img "Next" at bounding box center [836, 274] width 18 height 49
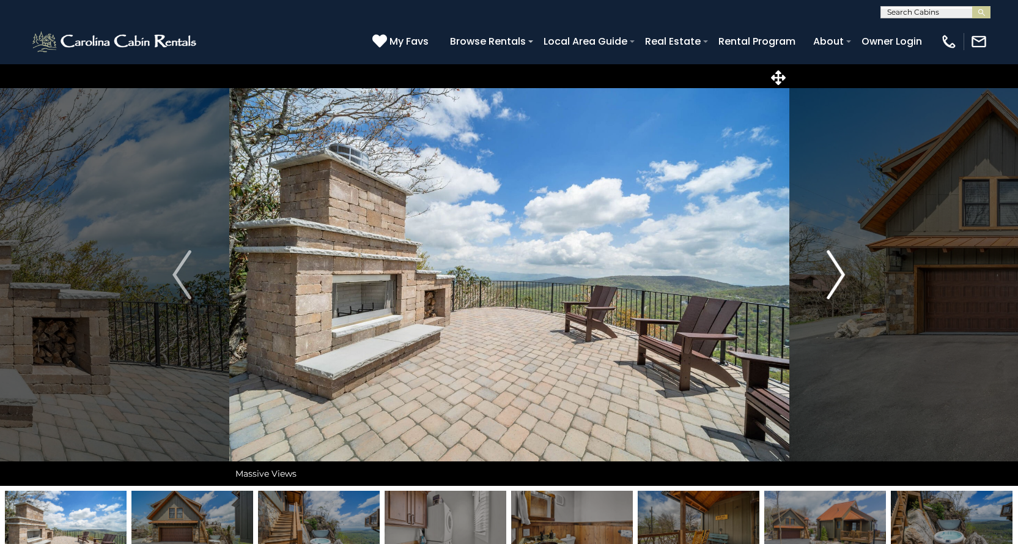
click at [833, 283] on img "Next" at bounding box center [836, 274] width 18 height 49
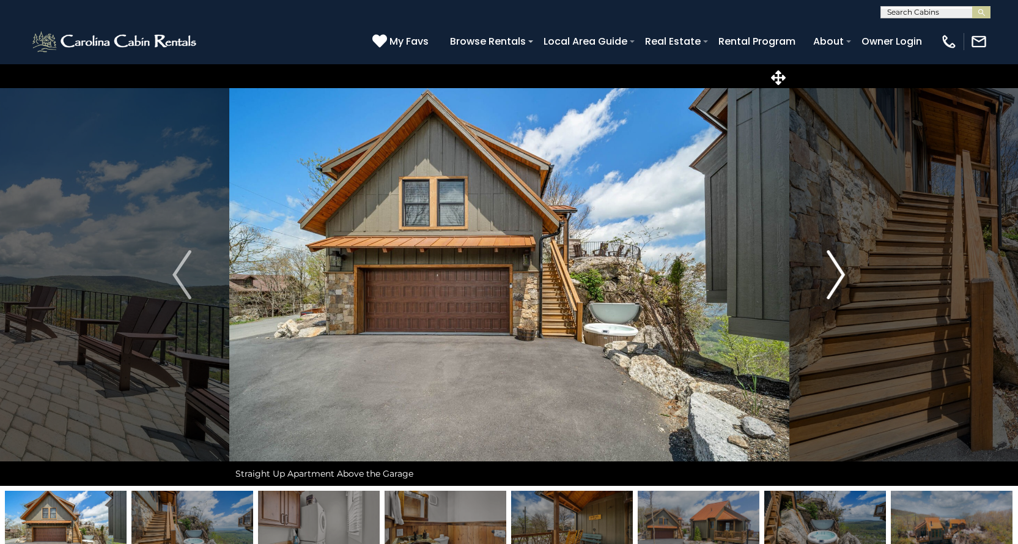
click at [833, 283] on img "Next" at bounding box center [836, 274] width 18 height 49
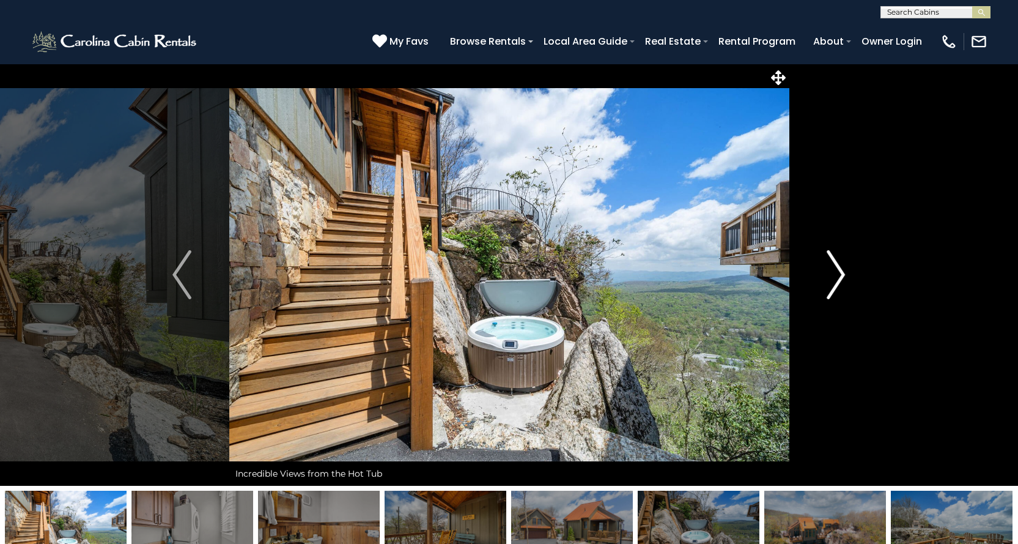
click at [833, 283] on img "Next" at bounding box center [836, 274] width 18 height 49
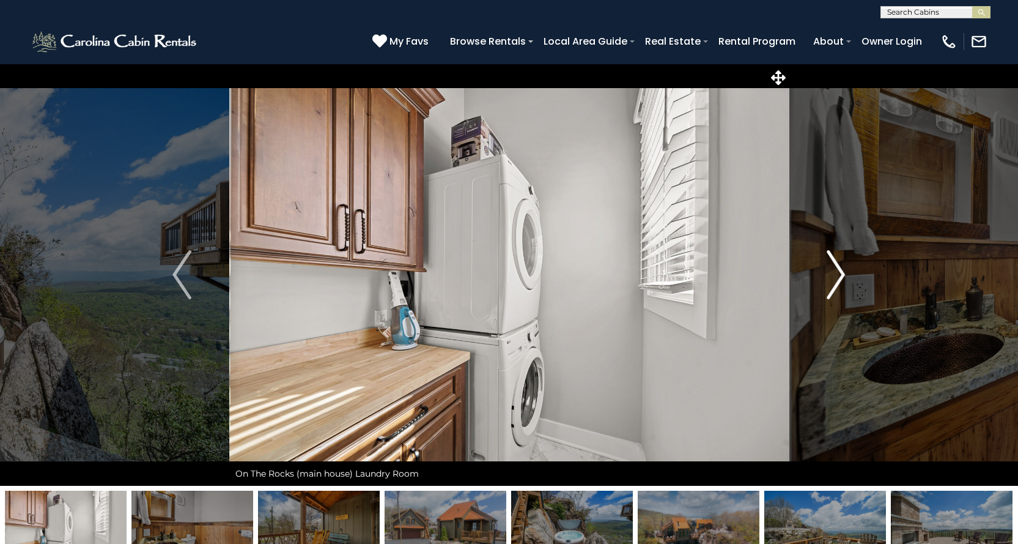
click at [833, 283] on img "Next" at bounding box center [836, 274] width 18 height 49
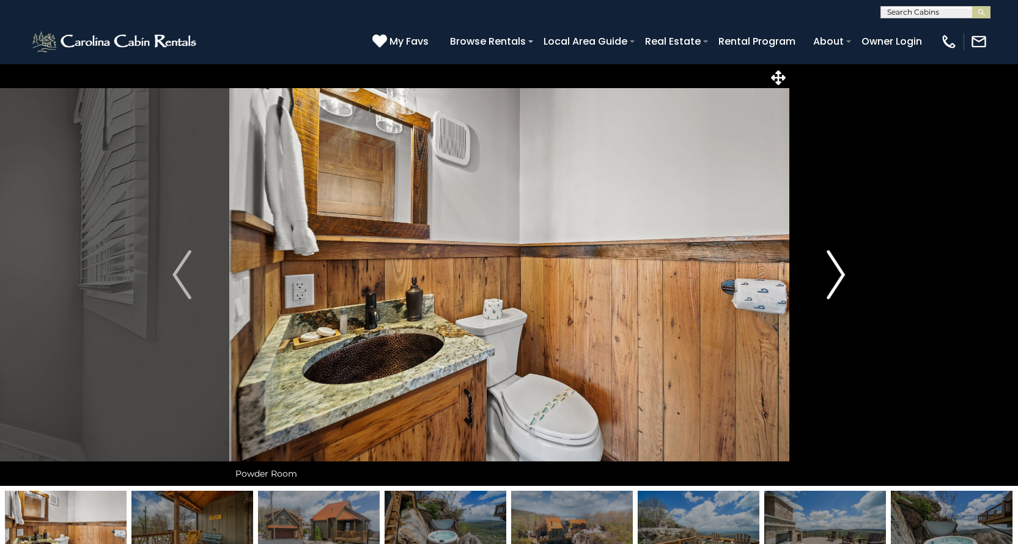
click at [833, 283] on img "Next" at bounding box center [836, 274] width 18 height 49
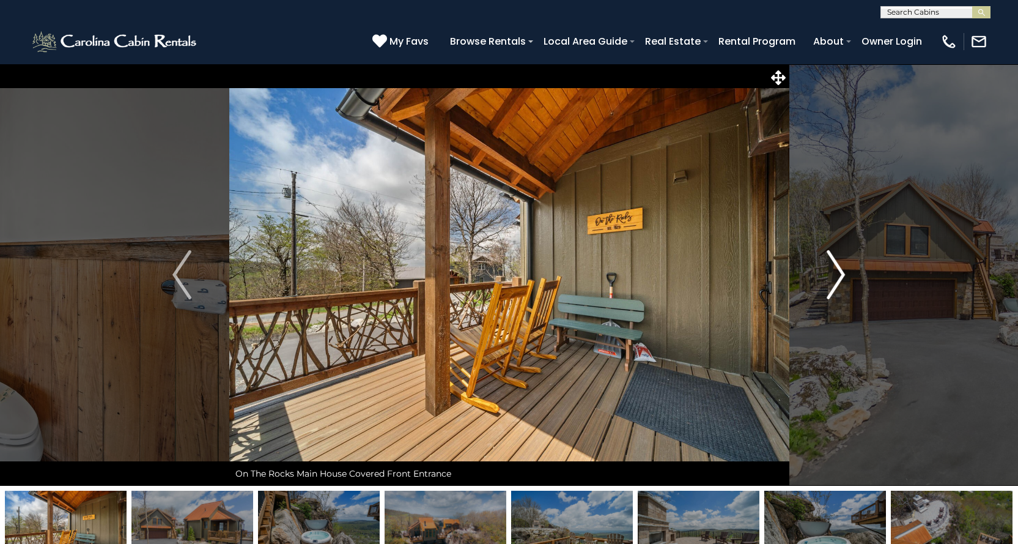
click at [833, 283] on img "Next" at bounding box center [836, 274] width 18 height 49
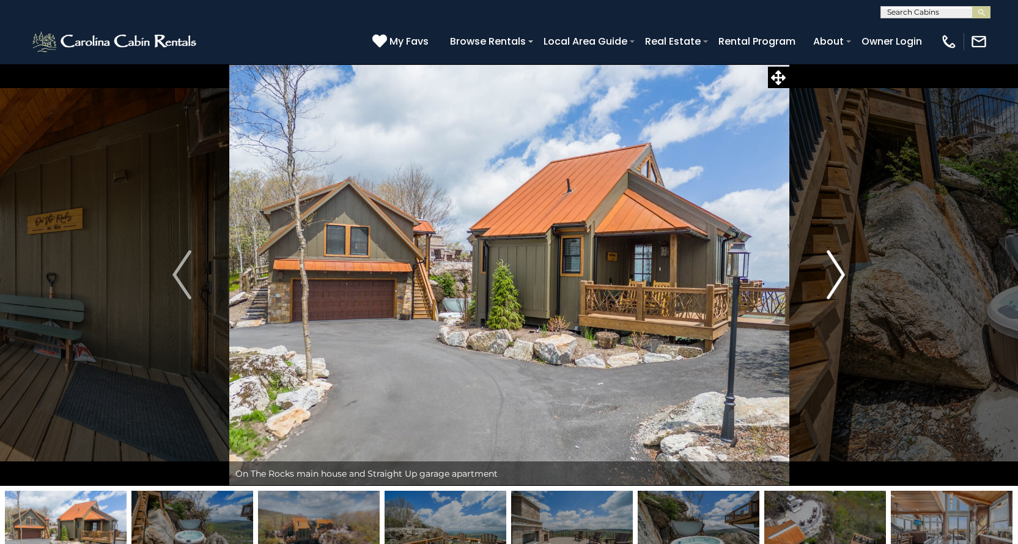
click at [833, 283] on img "Next" at bounding box center [836, 274] width 18 height 49
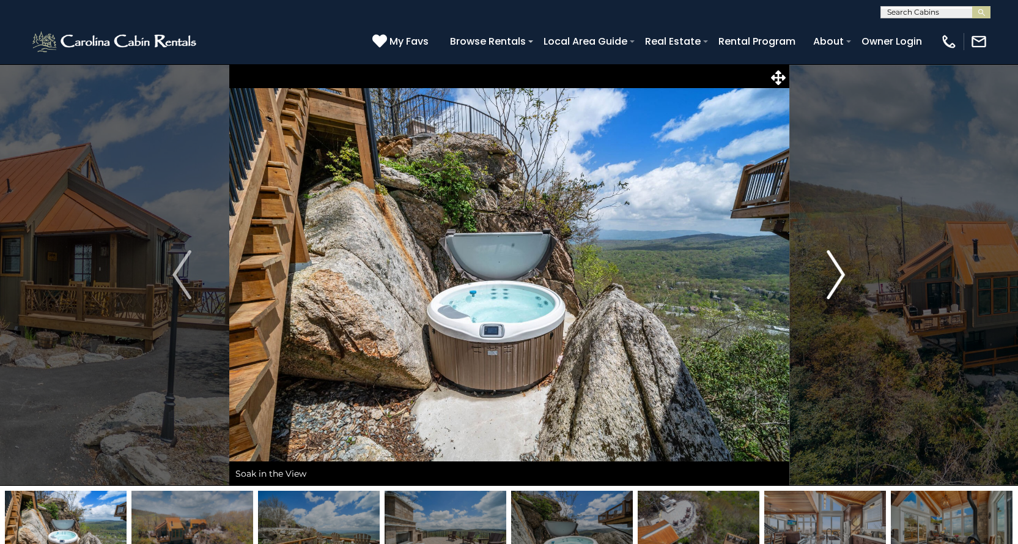
click at [833, 283] on img "Next" at bounding box center [836, 274] width 18 height 49
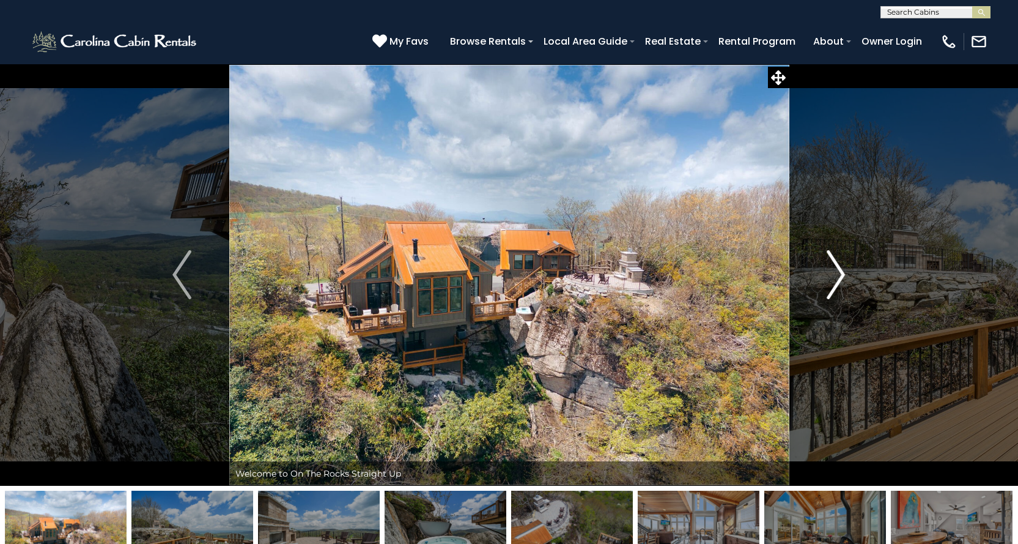
click at [833, 284] on img "Next" at bounding box center [836, 274] width 18 height 49
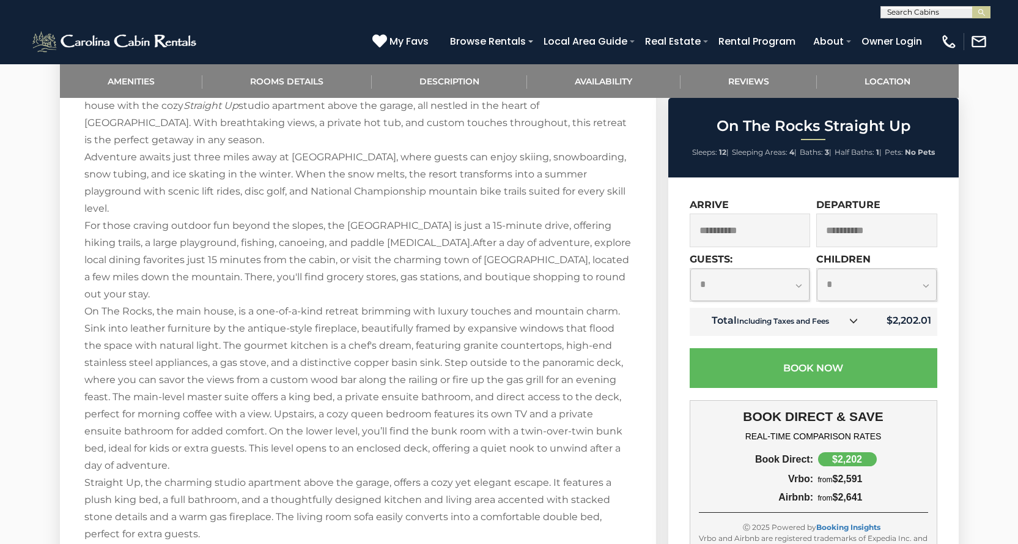
scroll to position [1345, 0]
